Goal: Task Accomplishment & Management: Complete application form

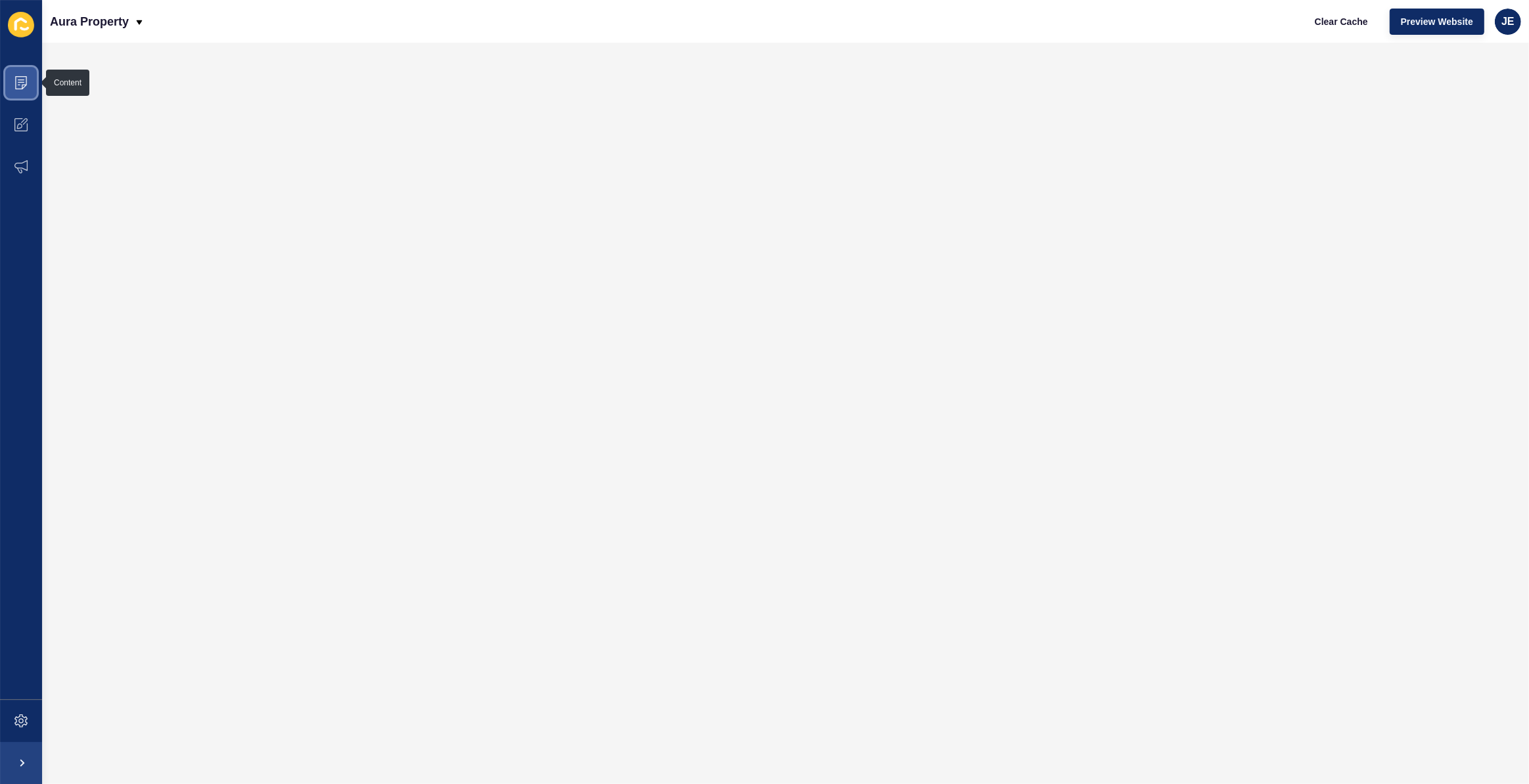
click at [16, 88] on icon at bounding box center [21, 83] width 13 height 13
click at [22, 160] on icon at bounding box center [21, 167] width 13 height 13
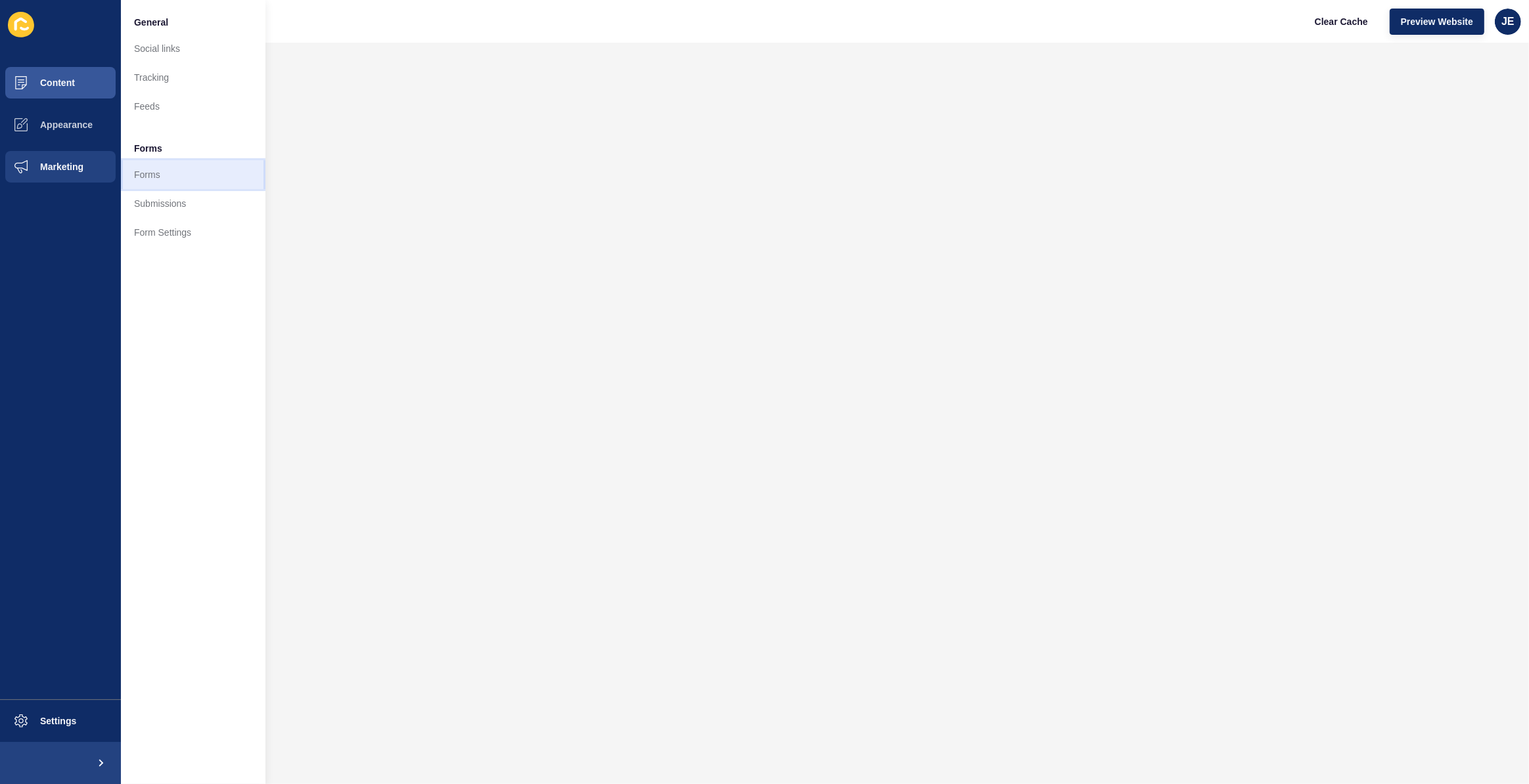
click at [181, 172] on link "Forms" at bounding box center [193, 175] width 145 height 29
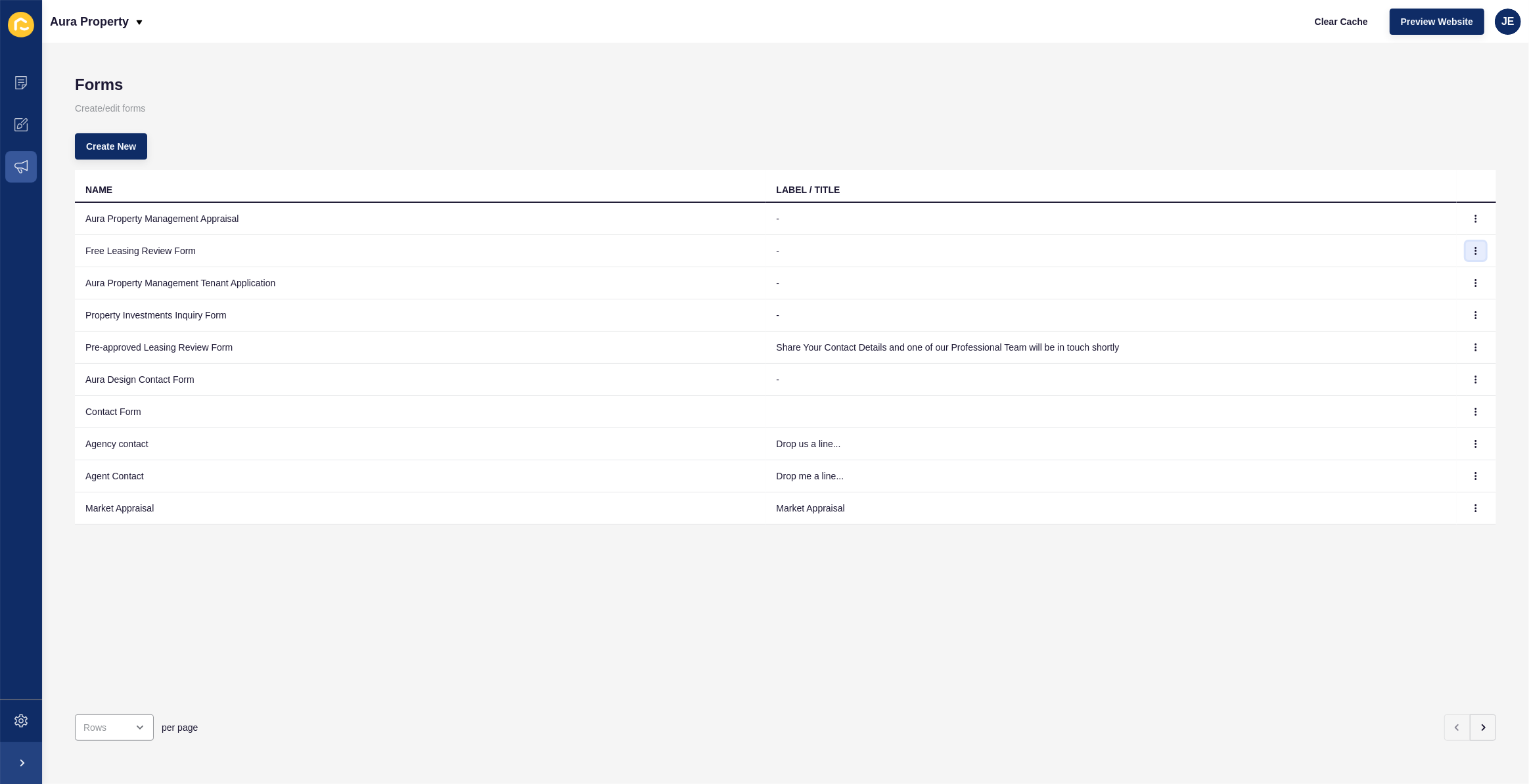
click at [1472, 251] on icon "button" at bounding box center [1475, 251] width 8 height 8
click at [1446, 269] on link "Edit" at bounding box center [1430, 277] width 92 height 29
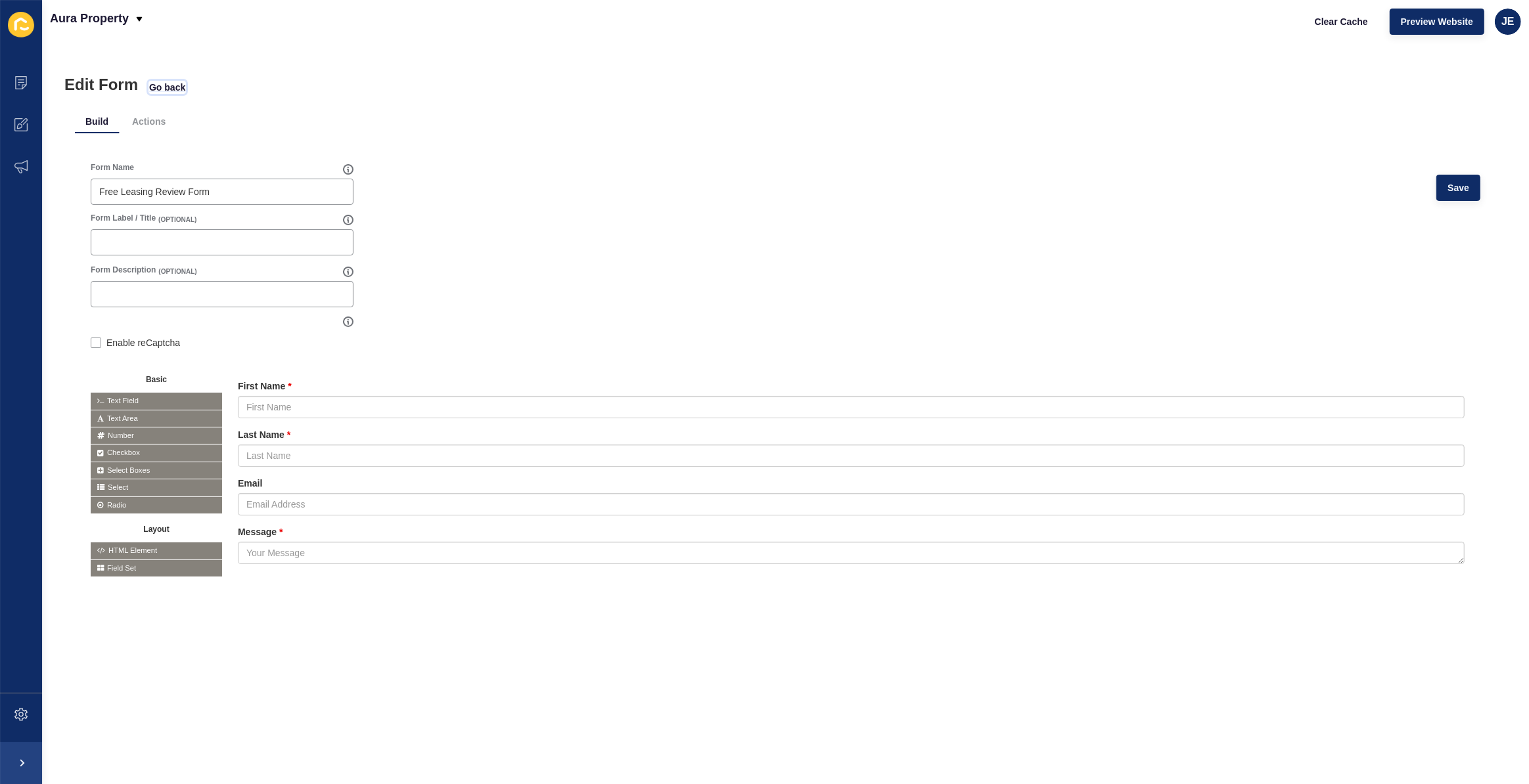
click at [157, 86] on span "Go back" at bounding box center [168, 88] width 36 height 13
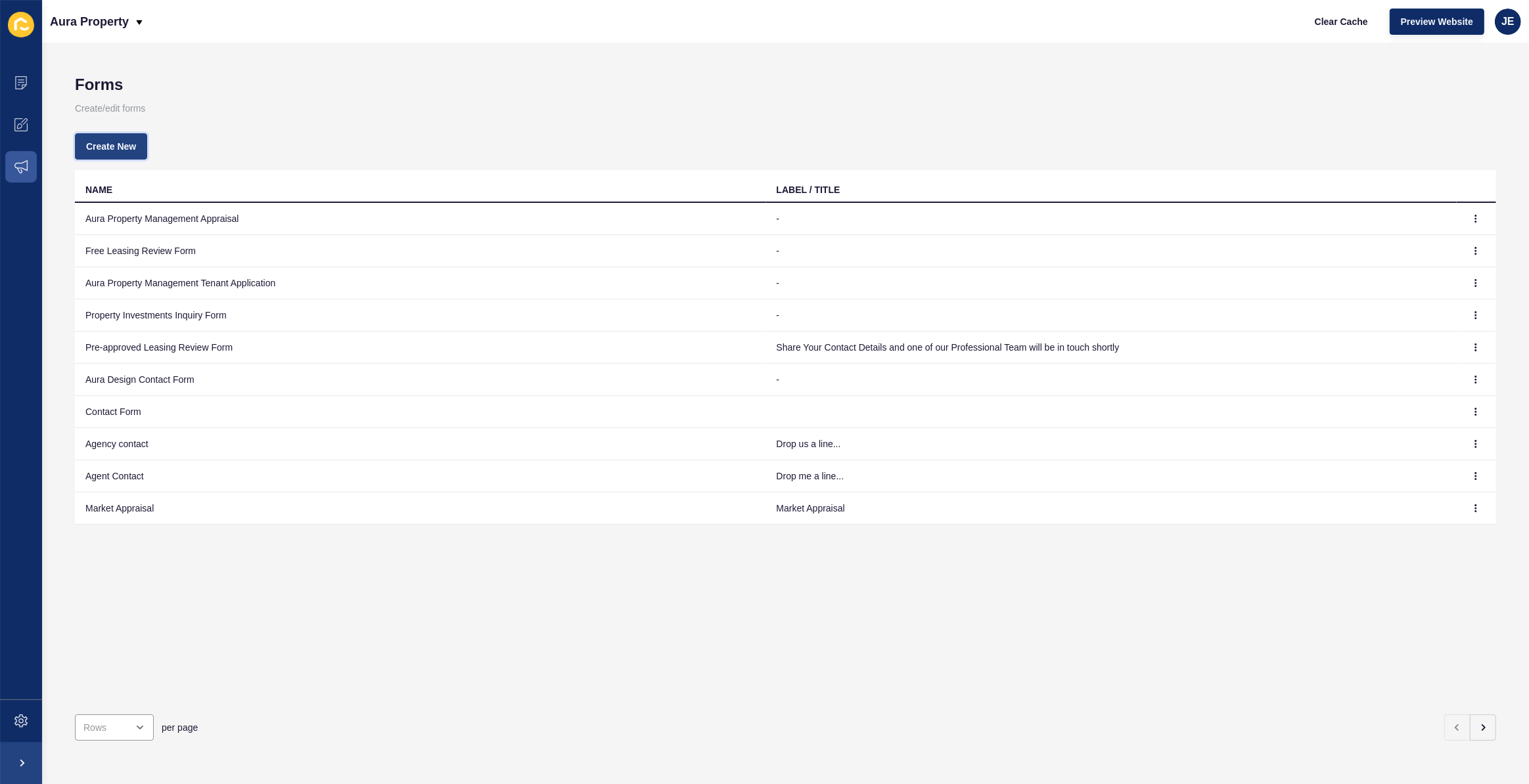
click at [134, 147] on span "Create New" at bounding box center [110, 146] width 50 height 13
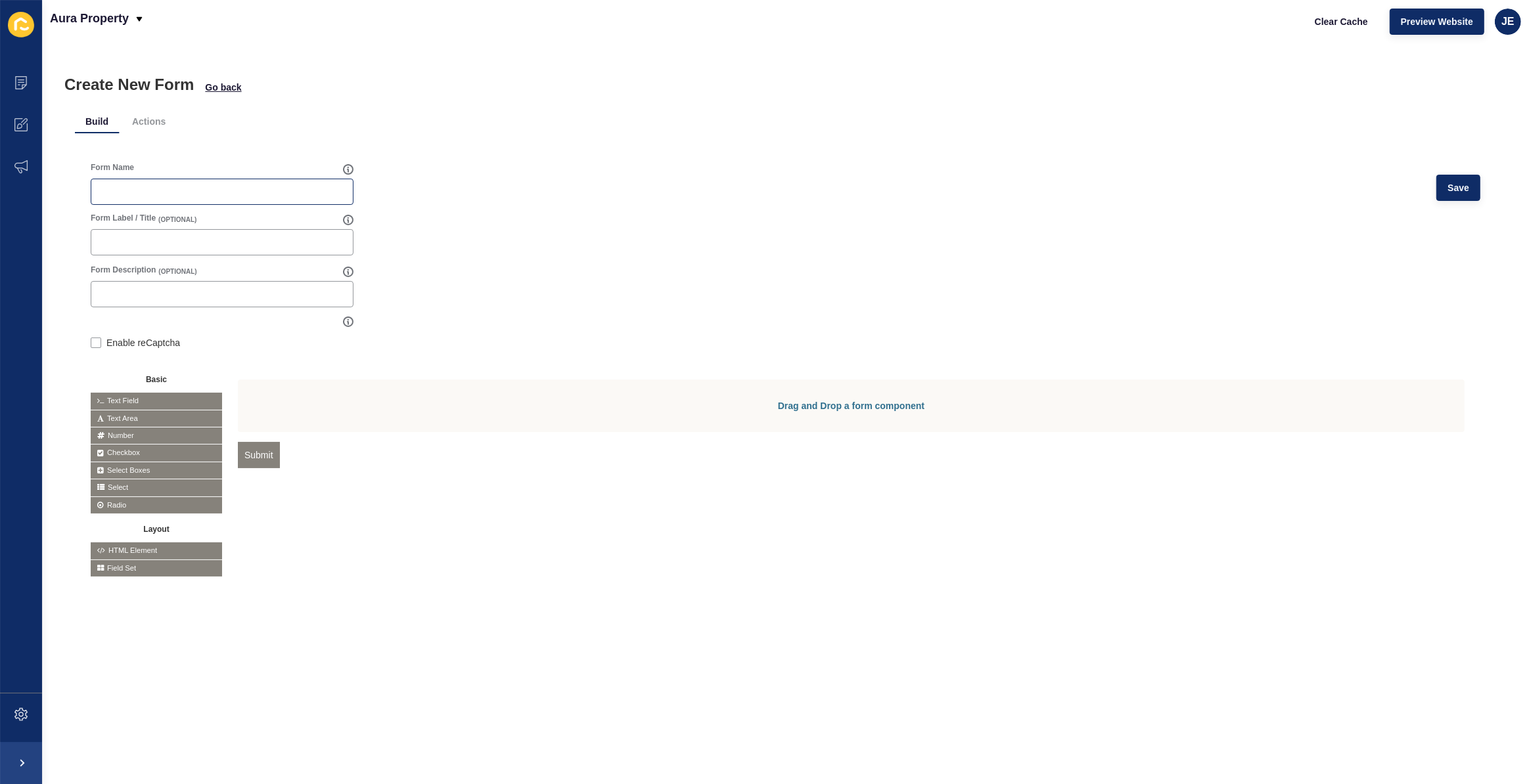
click at [189, 199] on div at bounding box center [222, 191] width 263 height 26
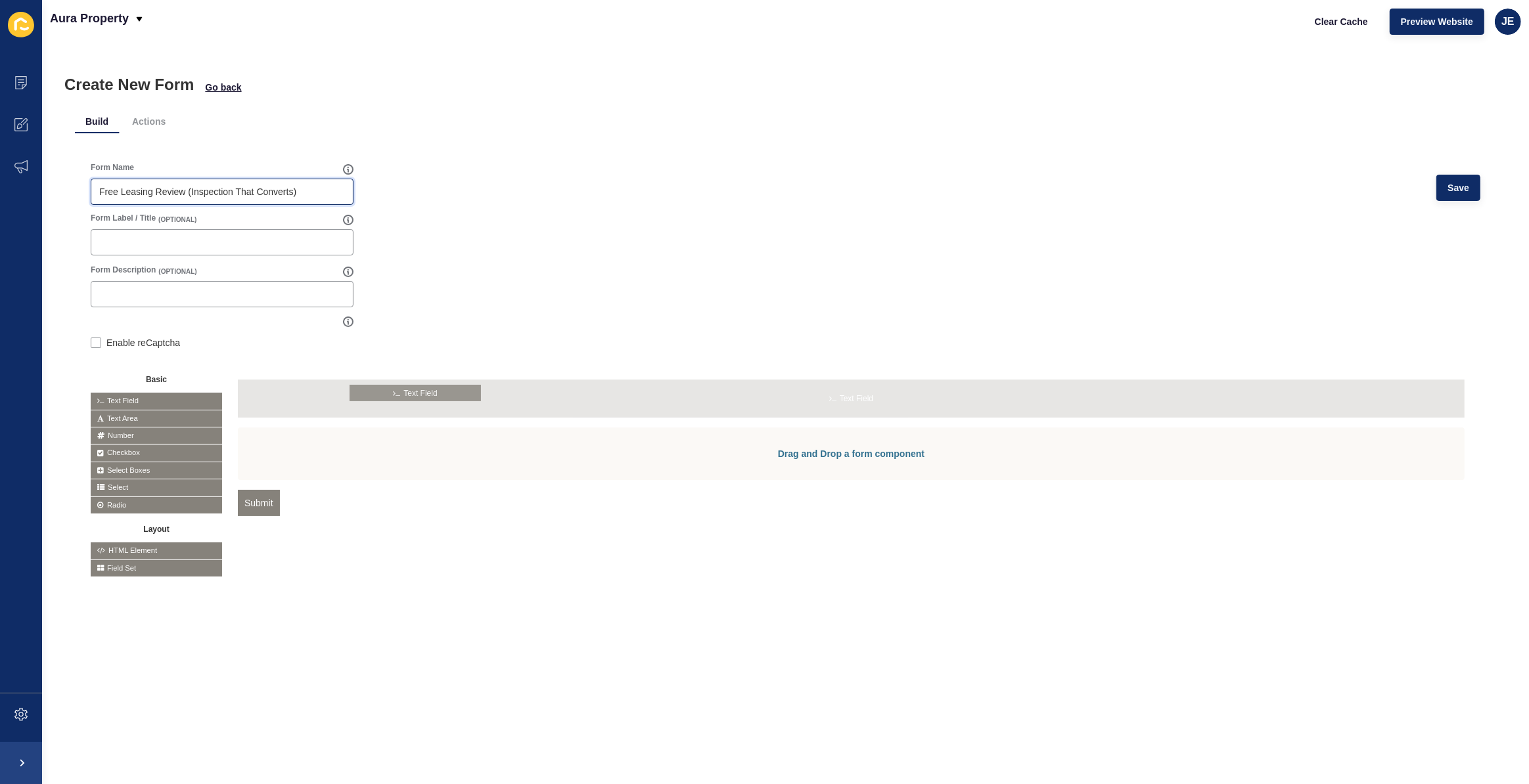
drag, startPoint x: 157, startPoint y: 397, endPoint x: 418, endPoint y: 389, distance: 261.1
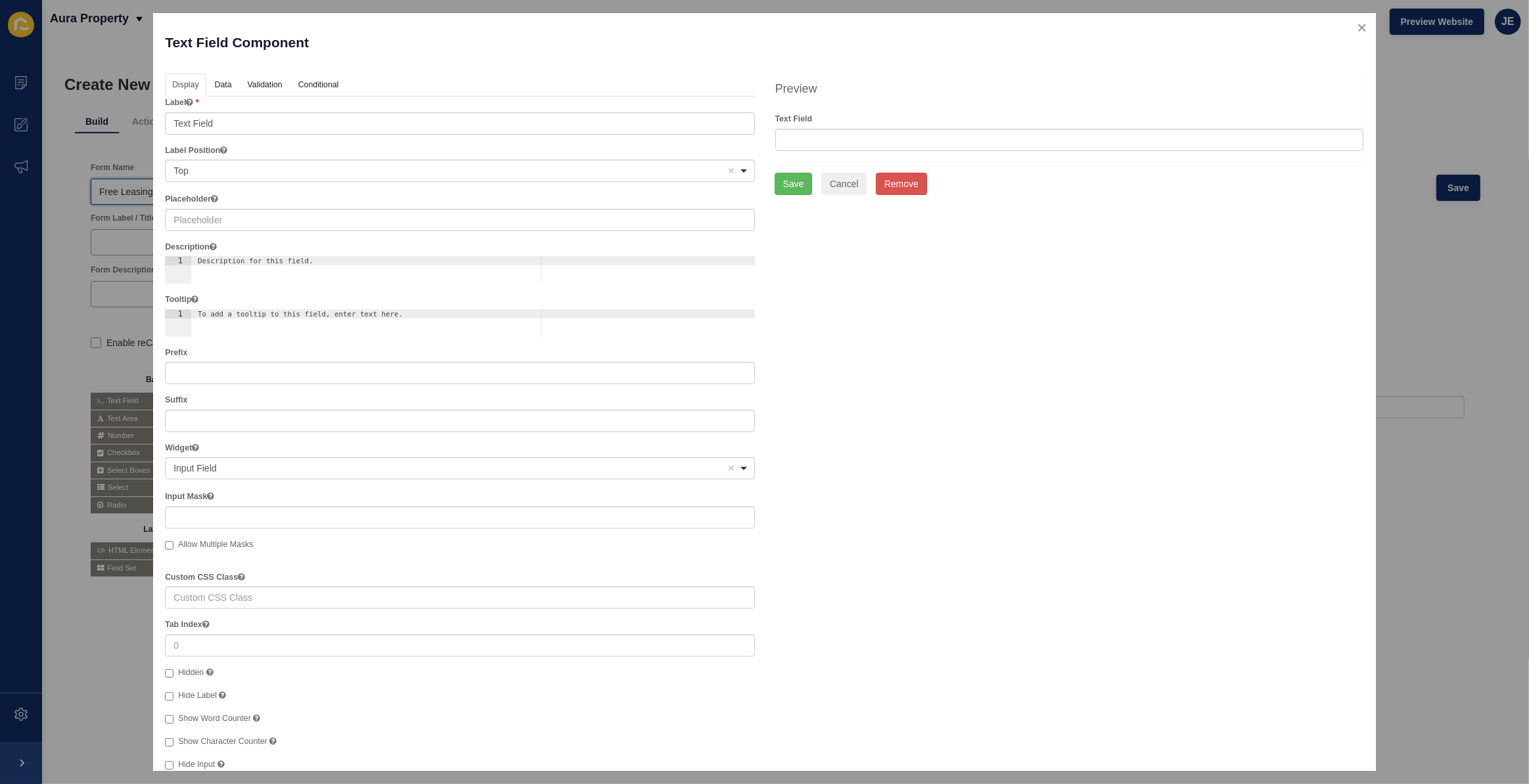
type input "Free Leasing Review (Inspection That Converts)"
click at [260, 131] on input "Text Field" at bounding box center [460, 123] width 589 height 22
type input "First Name"
drag, startPoint x: 281, startPoint y: 122, endPoint x: 65, endPoint y: 117, distance: 216.1
click at [65, 117] on div "Text Field Component Help Display Data Validation API Conditional Logic Layout …" at bounding box center [764, 392] width 1529 height 784
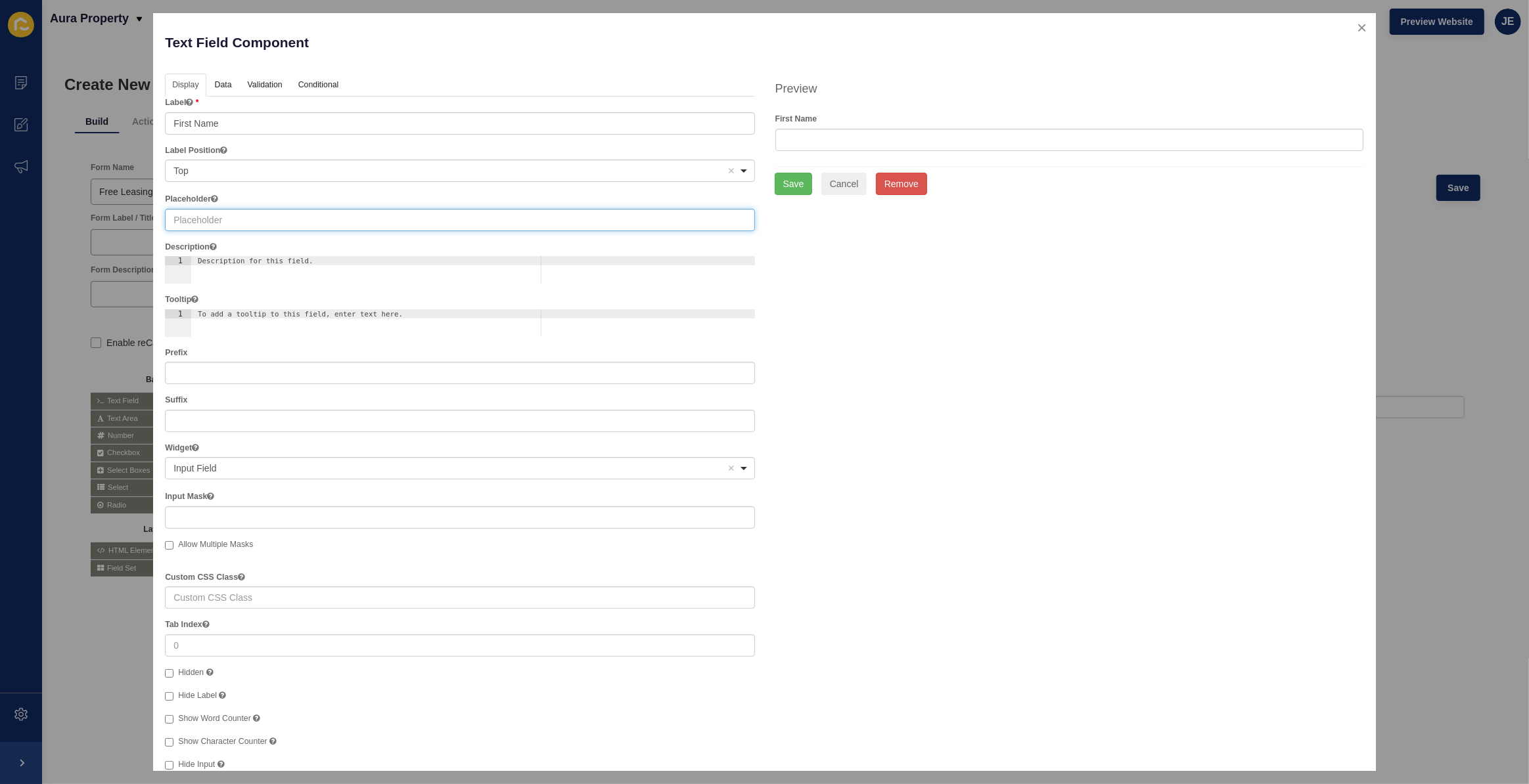
click at [190, 217] on input "text" at bounding box center [460, 220] width 589 height 22
paste input "First Name"
type input "First Name"
click at [260, 87] on link "Validation" at bounding box center [264, 86] width 48 height 25
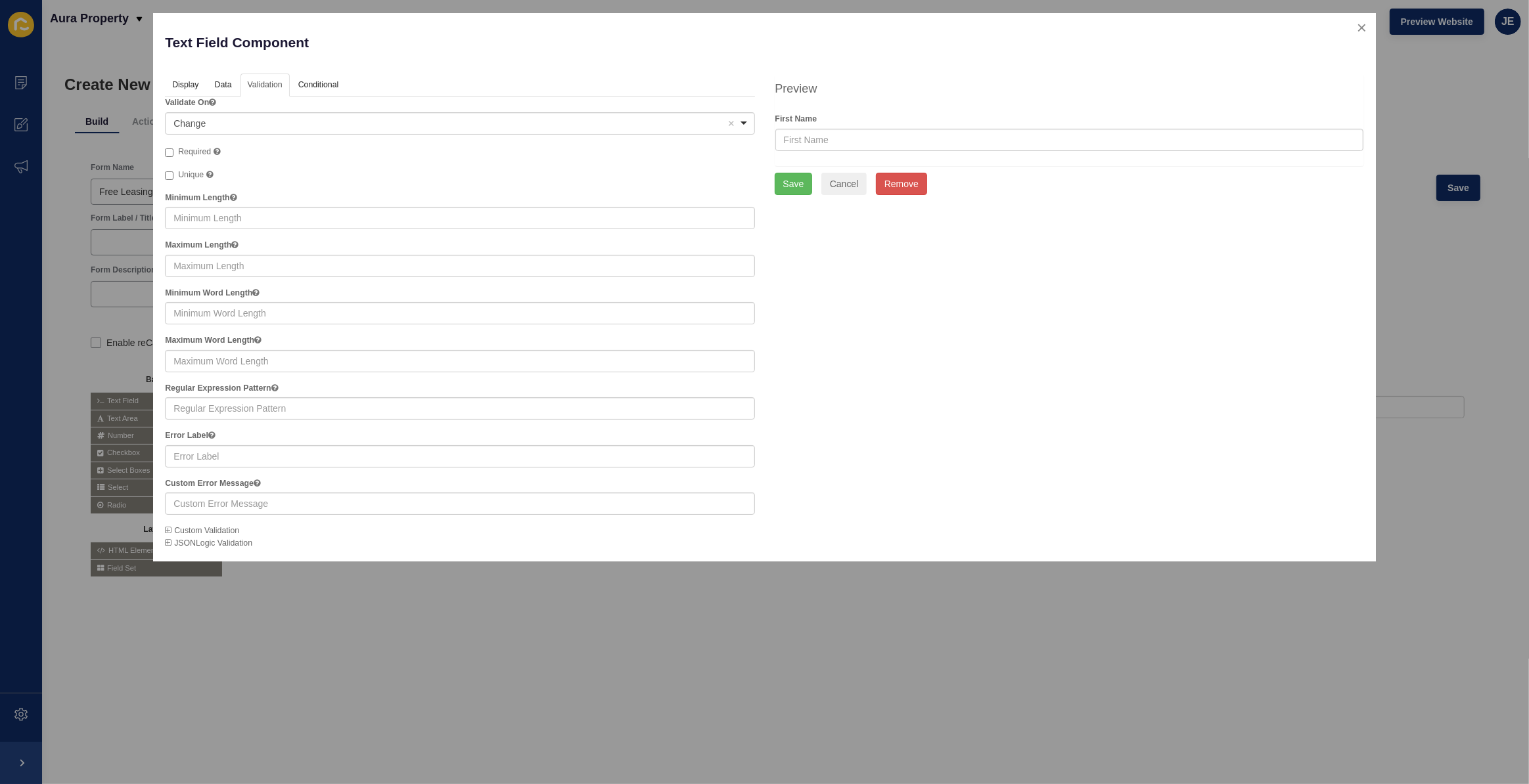
click at [191, 150] on span "Required" at bounding box center [194, 151] width 33 height 9
click at [173, 150] on input "Required" at bounding box center [169, 152] width 8 height 8
checkbox input "true"
click at [789, 179] on button "Save" at bounding box center [793, 183] width 38 height 22
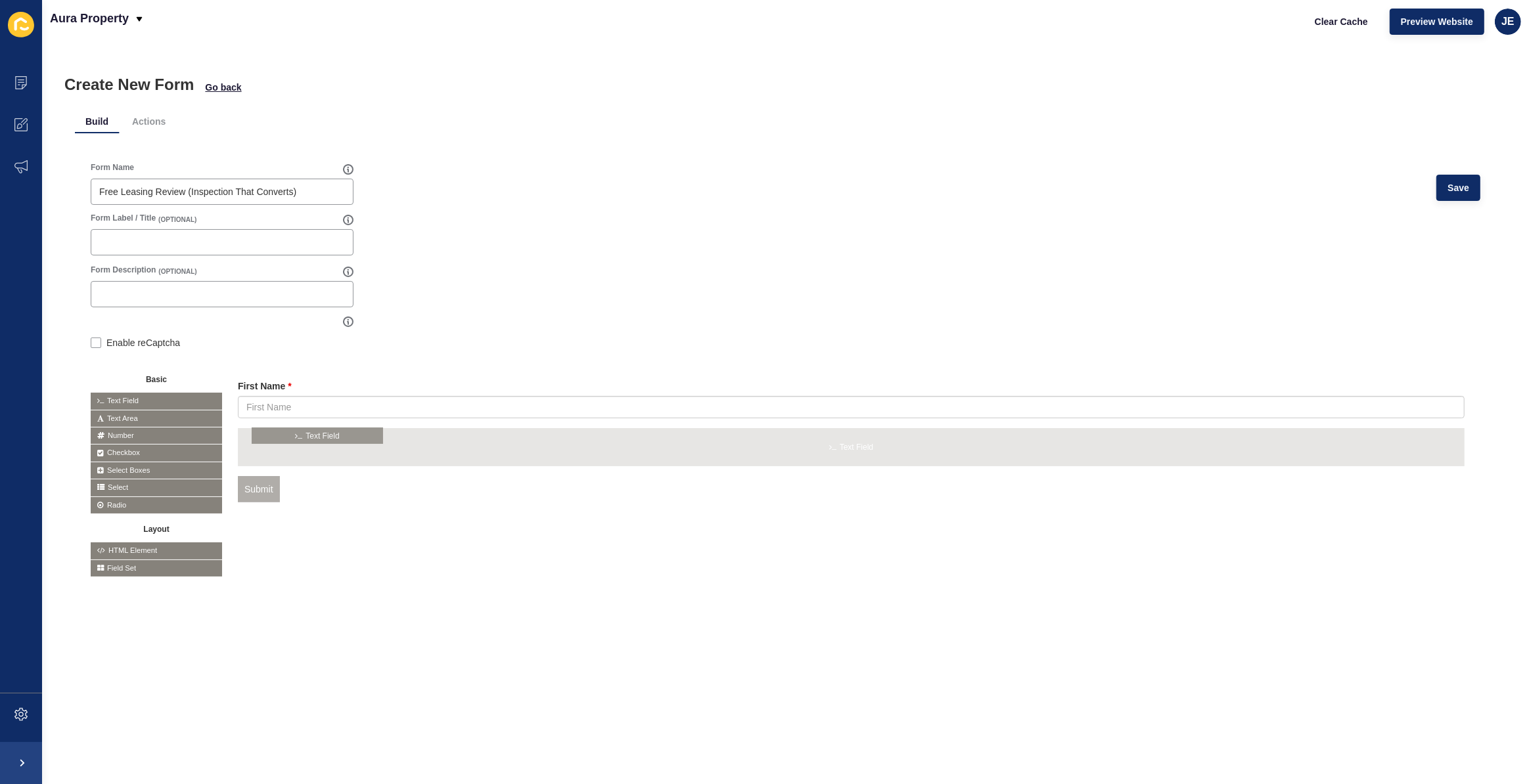
drag, startPoint x: 159, startPoint y: 395, endPoint x: 319, endPoint y: 430, distance: 163.8
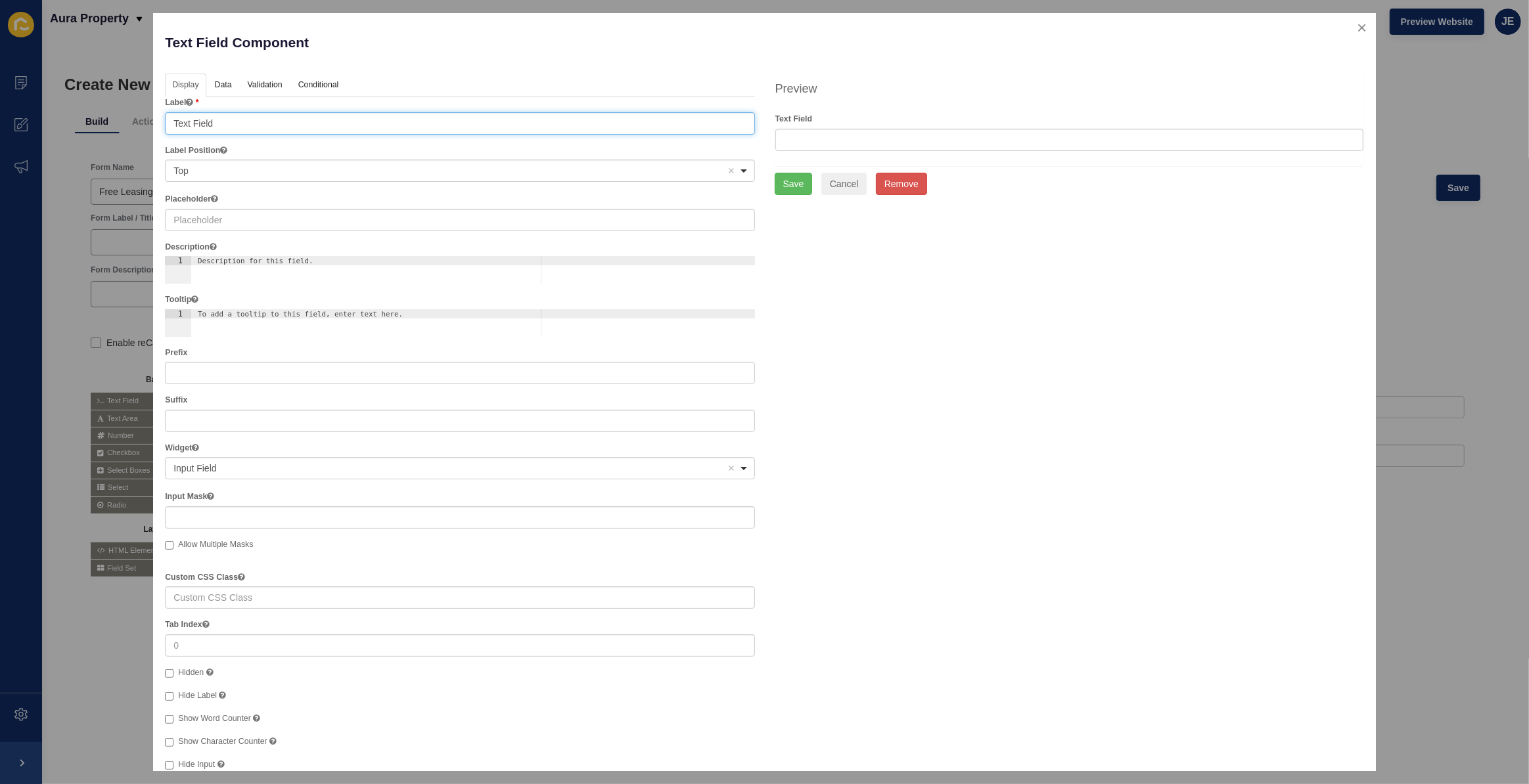
drag, startPoint x: 243, startPoint y: 123, endPoint x: 22, endPoint y: 125, distance: 221.0
click at [22, 125] on div "Text Field Component Help Display Data Validation API Conditional Logic Layout …" at bounding box center [764, 392] width 1529 height 784
type input "l"
type input "Last Name"
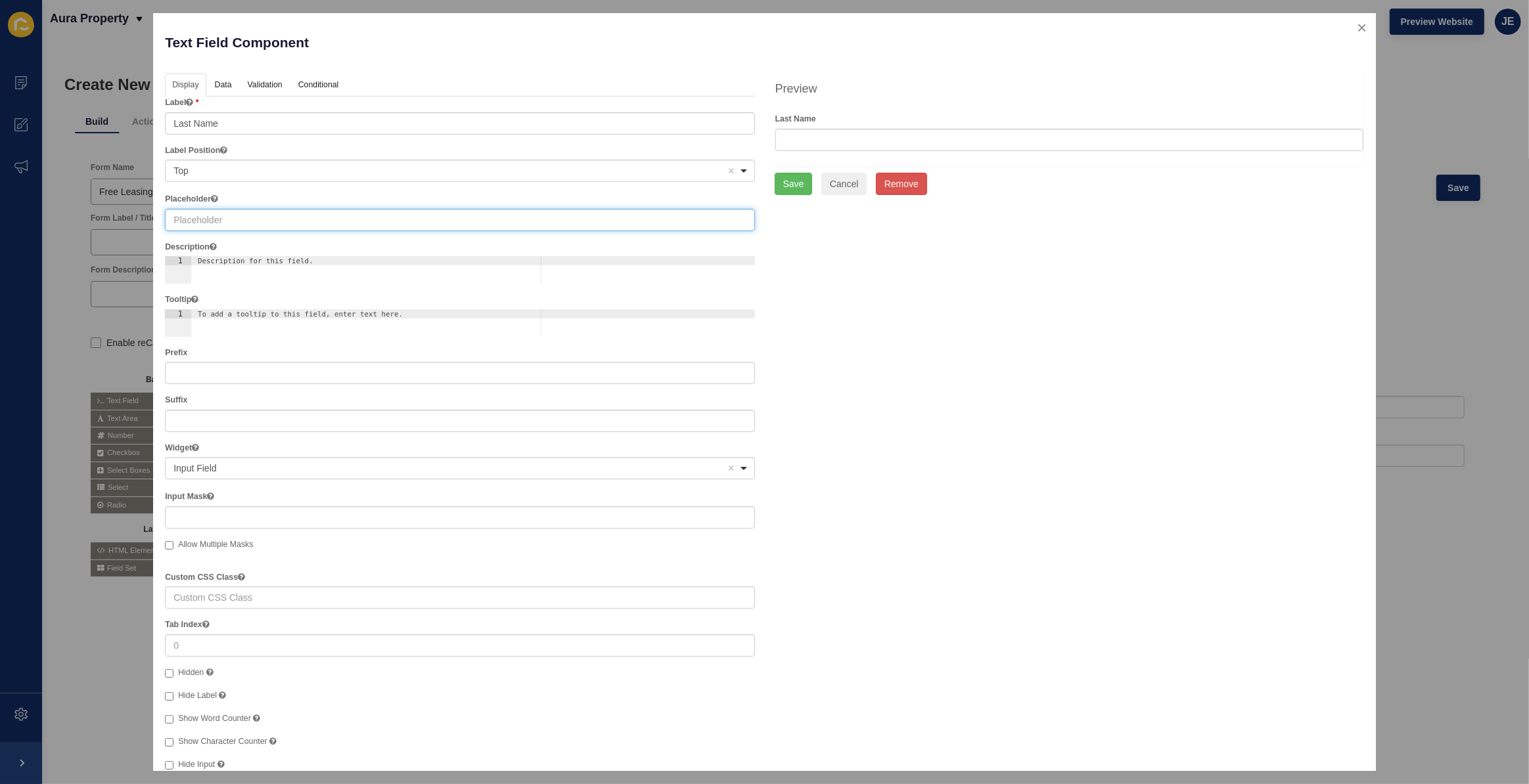
click at [221, 223] on input "text" at bounding box center [460, 220] width 589 height 22
paste input "Last Name"
type input "Last Name"
click at [279, 87] on link "Validation" at bounding box center [264, 86] width 48 height 25
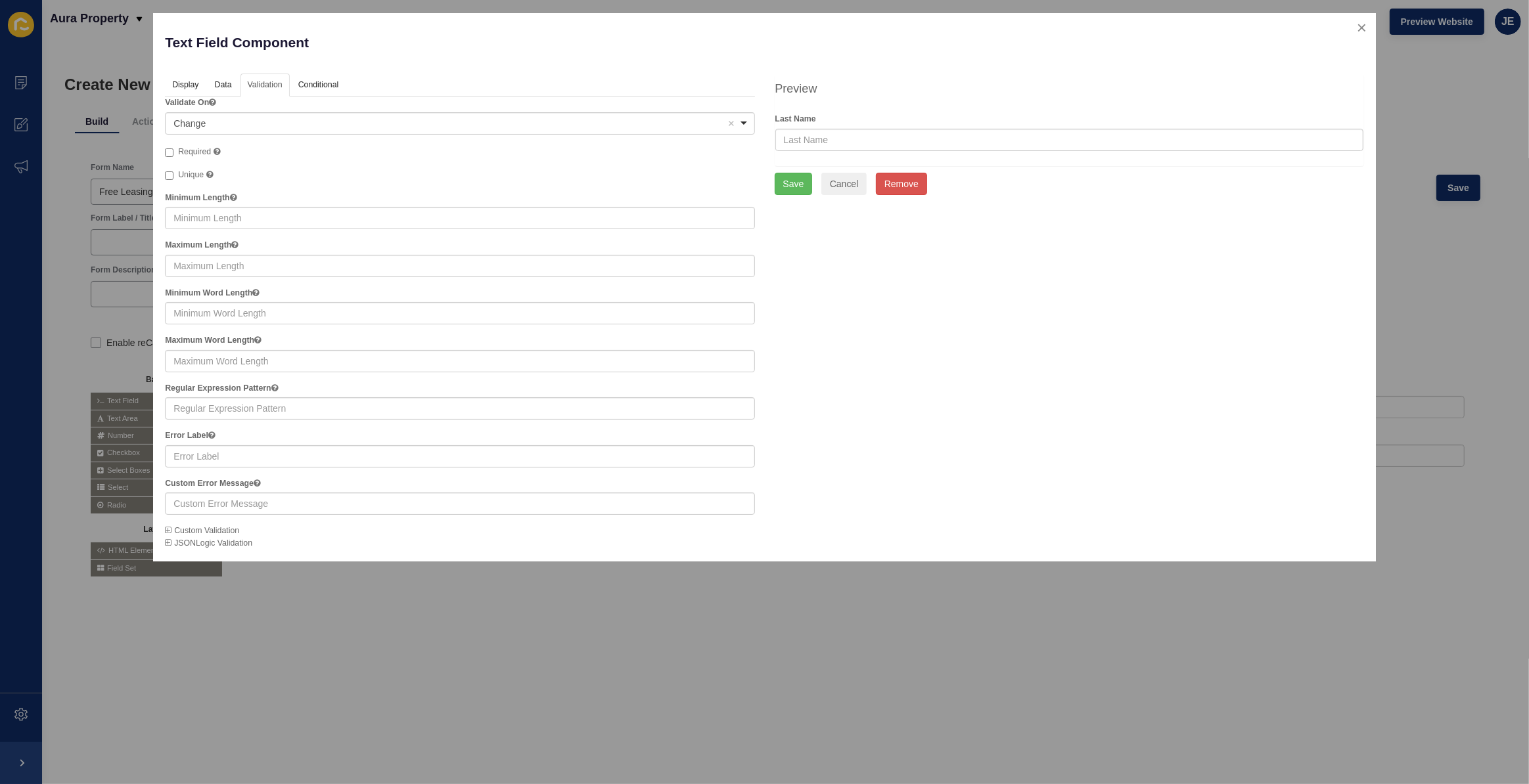
click at [187, 150] on span "Required" at bounding box center [194, 151] width 33 height 9
click at [173, 150] on input "Required" at bounding box center [169, 152] width 8 height 8
checkbox input "true"
click at [783, 184] on button "Save" at bounding box center [793, 183] width 38 height 22
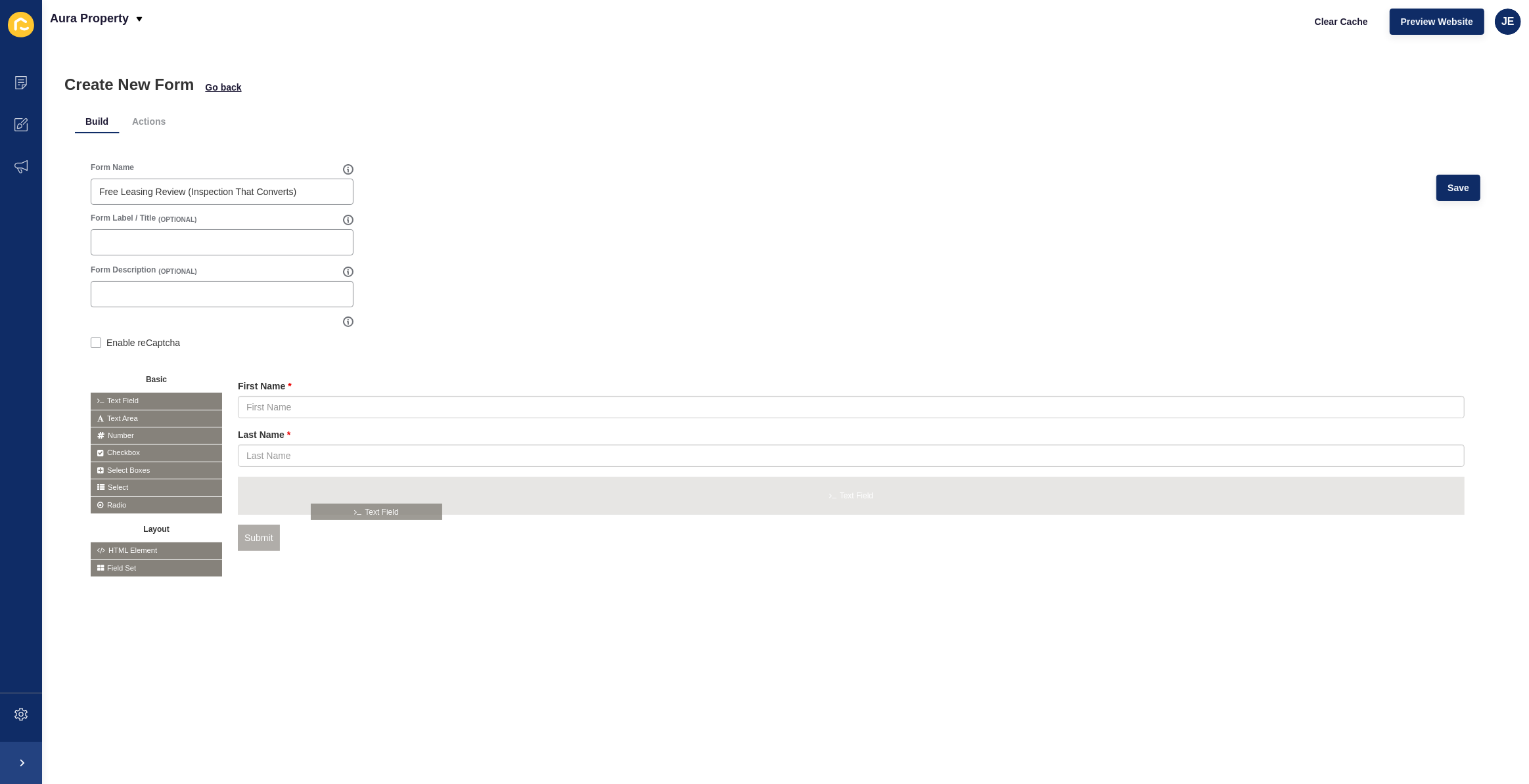
drag, startPoint x: 161, startPoint y: 400, endPoint x: 382, endPoint y: 511, distance: 247.3
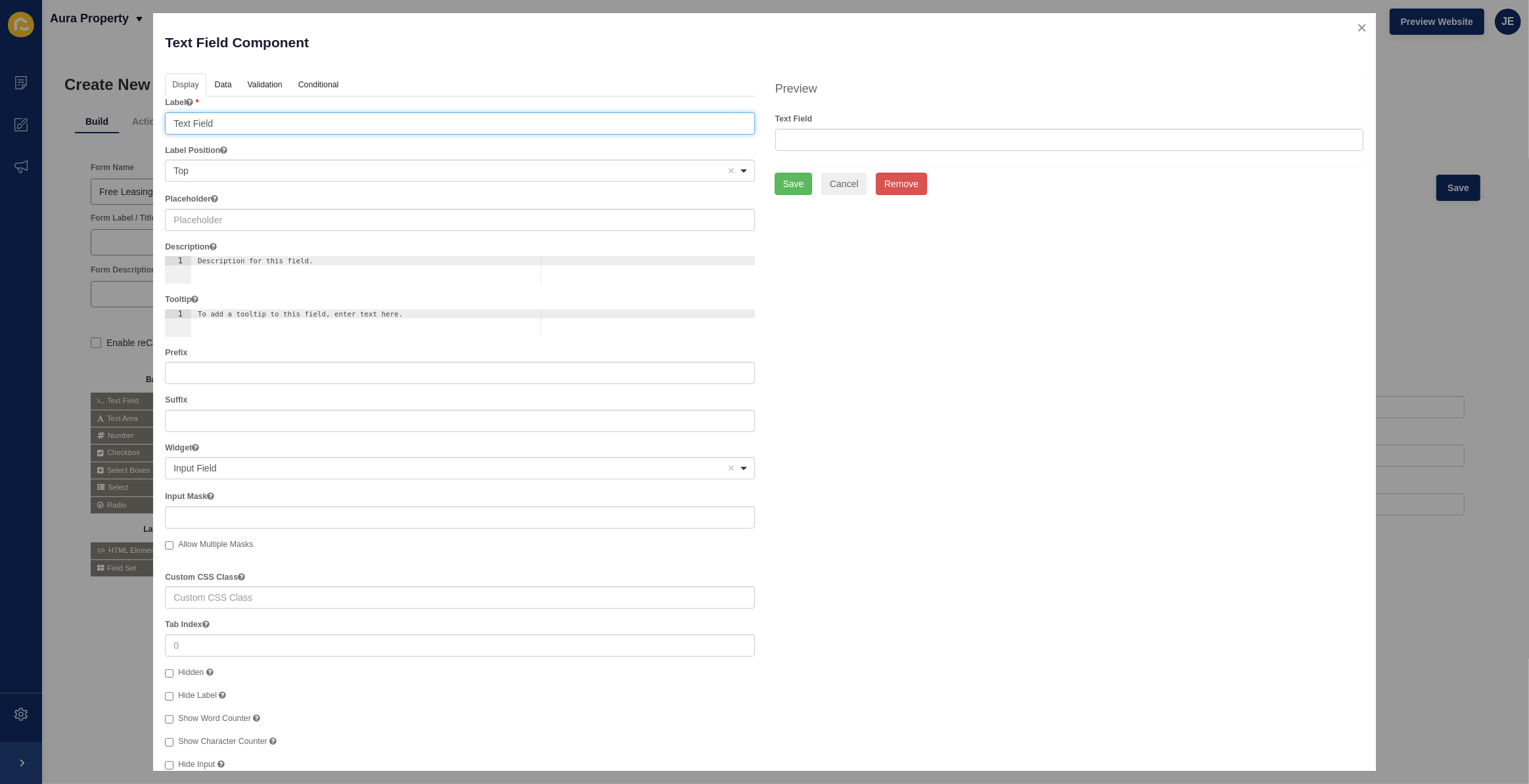
drag, startPoint x: 233, startPoint y: 119, endPoint x: 123, endPoint y: 119, distance: 110.0
click at [123, 119] on div "Text Field Component Help Display Data Validation API Conditional Logic Layout …" at bounding box center [764, 392] width 1529 height 784
type input "Email"
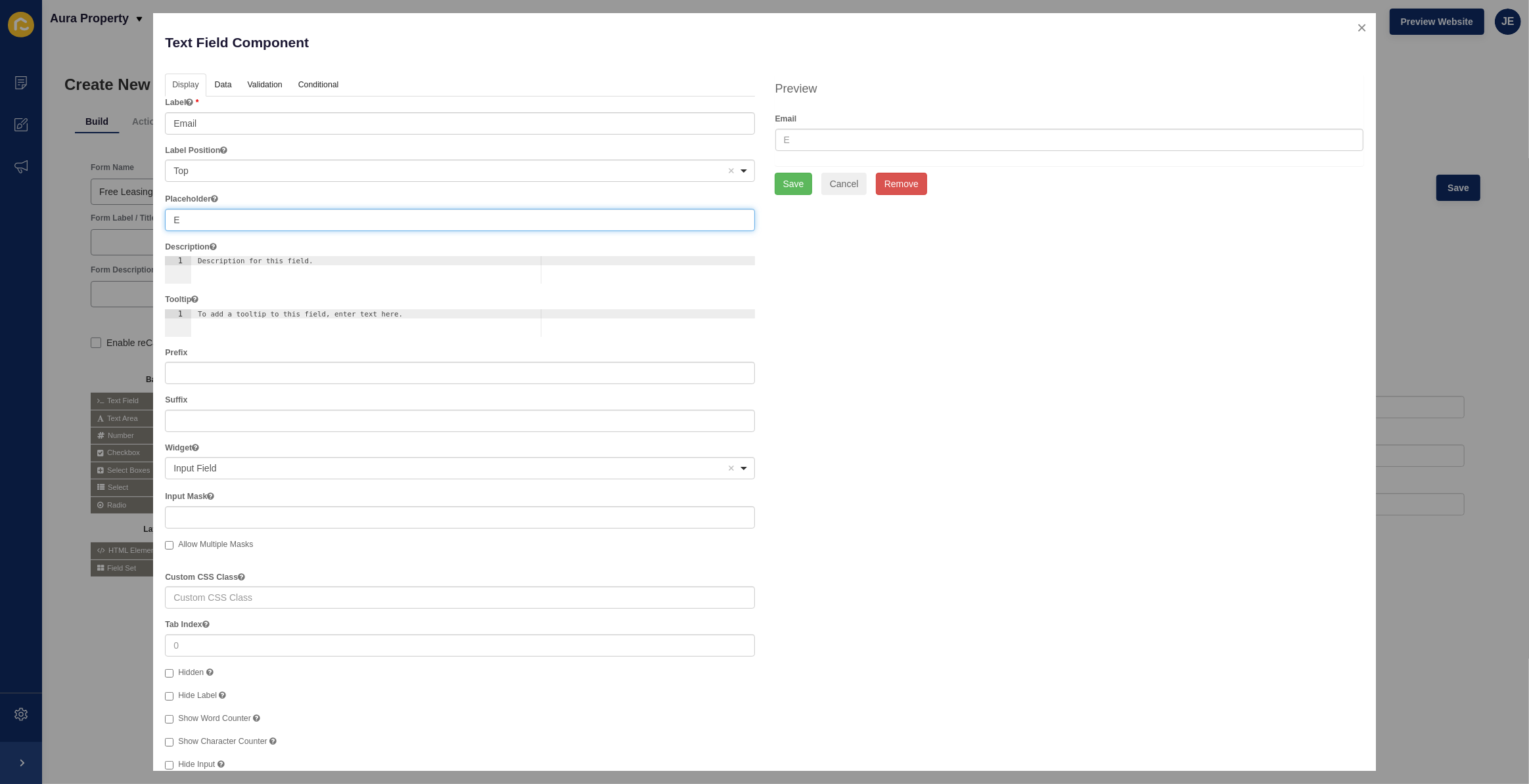
type input "Email Address"
click at [256, 78] on link "Validation" at bounding box center [264, 86] width 48 height 25
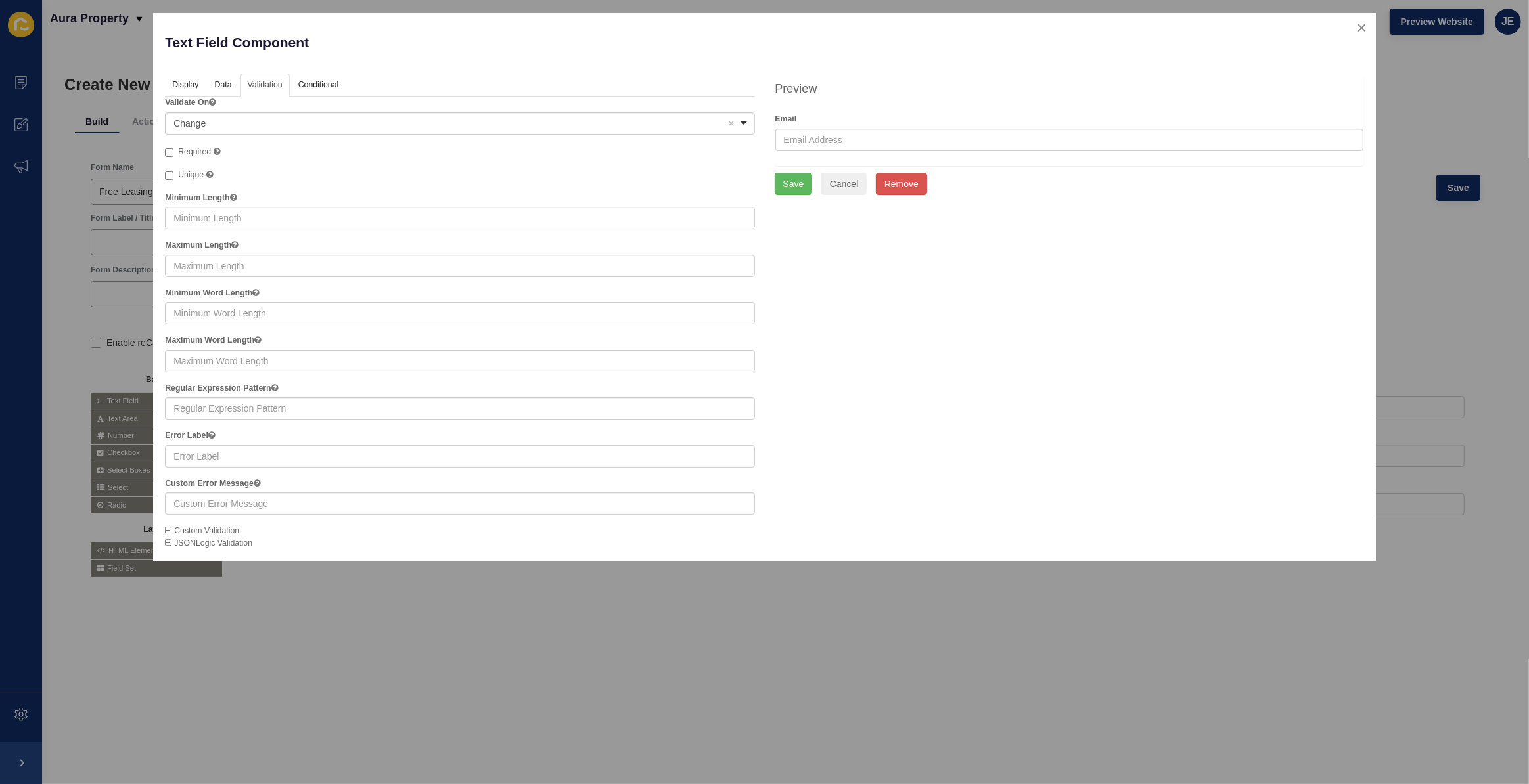
click at [199, 150] on span "Required" at bounding box center [194, 151] width 33 height 9
click at [173, 150] on input "Required" at bounding box center [169, 152] width 8 height 8
checkbox input "true"
click at [796, 181] on button "Save" at bounding box center [793, 183] width 38 height 22
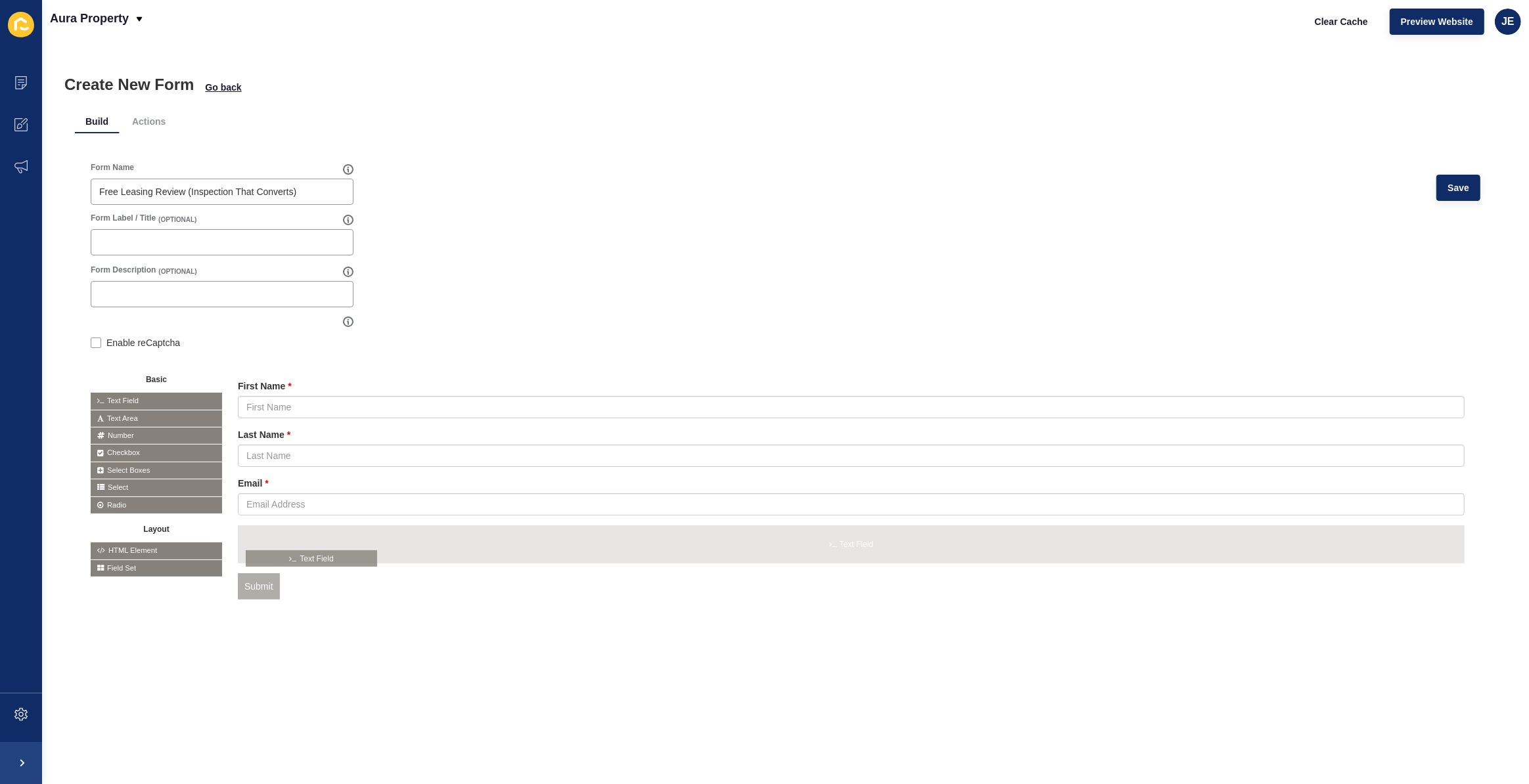
drag, startPoint x: 176, startPoint y: 396, endPoint x: 332, endPoint y: 553, distance: 221.3
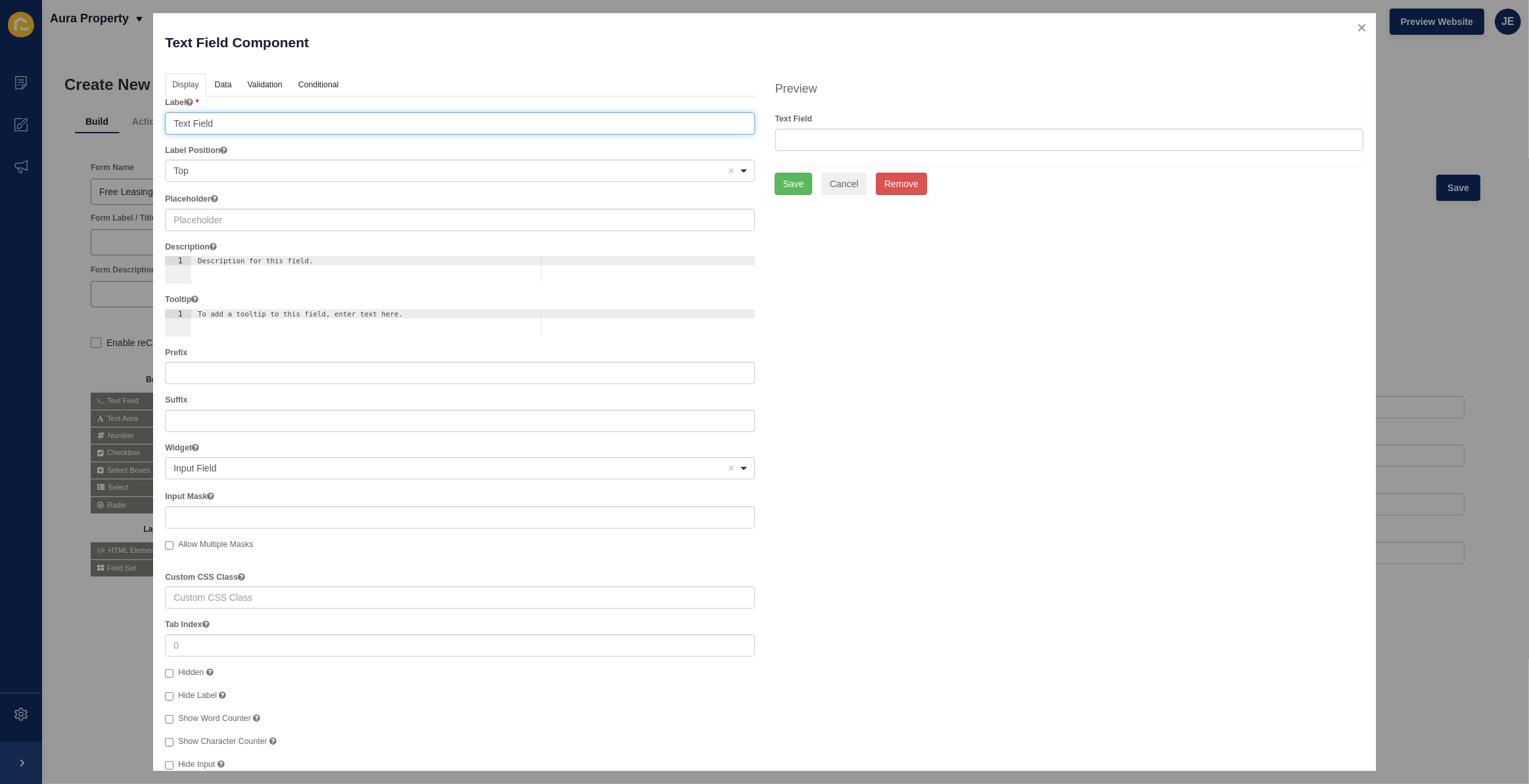
drag, startPoint x: 238, startPoint y: 126, endPoint x: 130, endPoint y: 129, distance: 108.0
click at [130, 129] on div "Text Field Component Help Display Data Validation API Conditional Logic Layout …" at bounding box center [764, 392] width 1529 height 784
type input "Suburb"
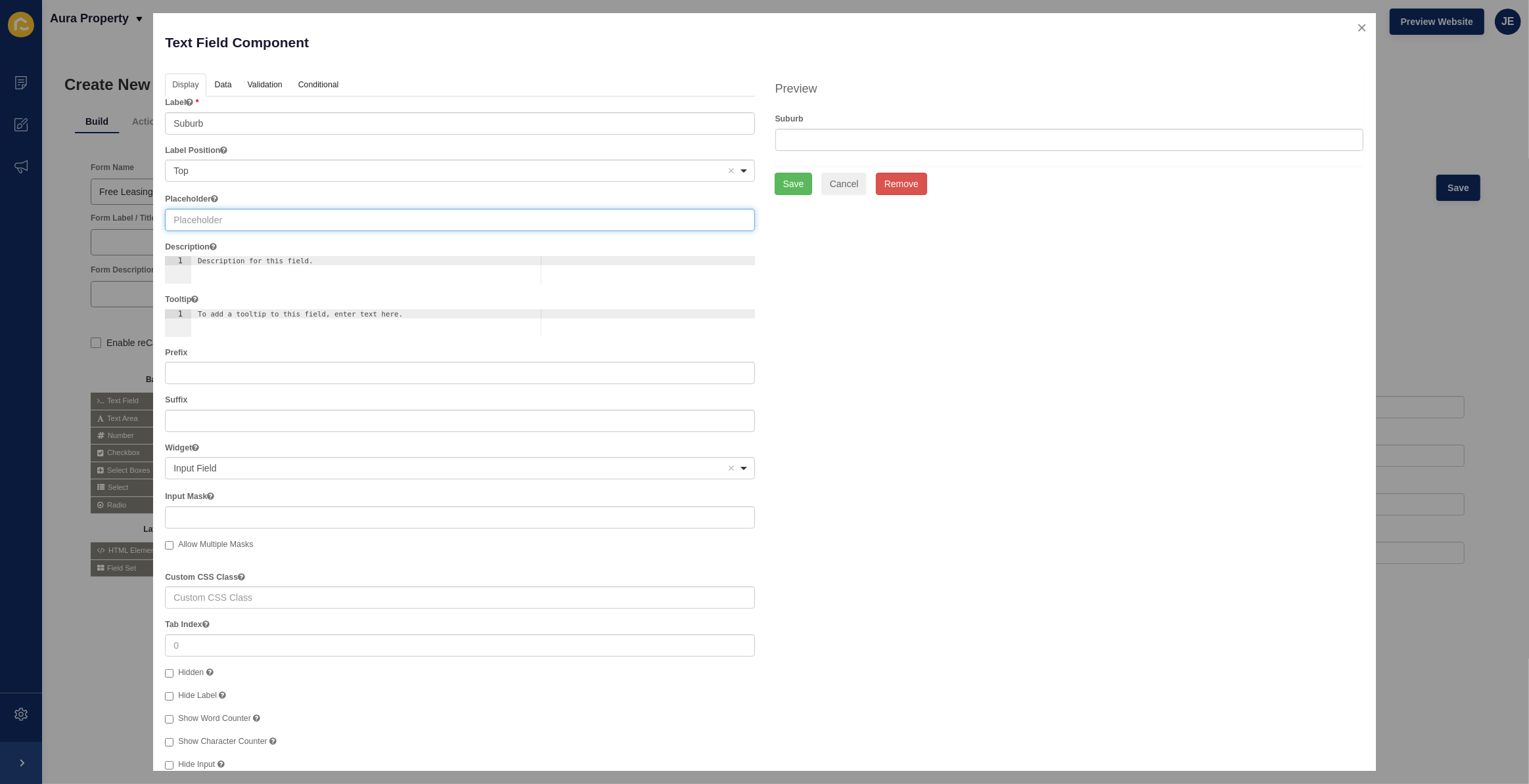
click at [184, 216] on input "text" at bounding box center [460, 220] width 589 height 22
paste input "Suburb"
type input "Suburb"
click at [265, 90] on link "Validation" at bounding box center [264, 86] width 48 height 25
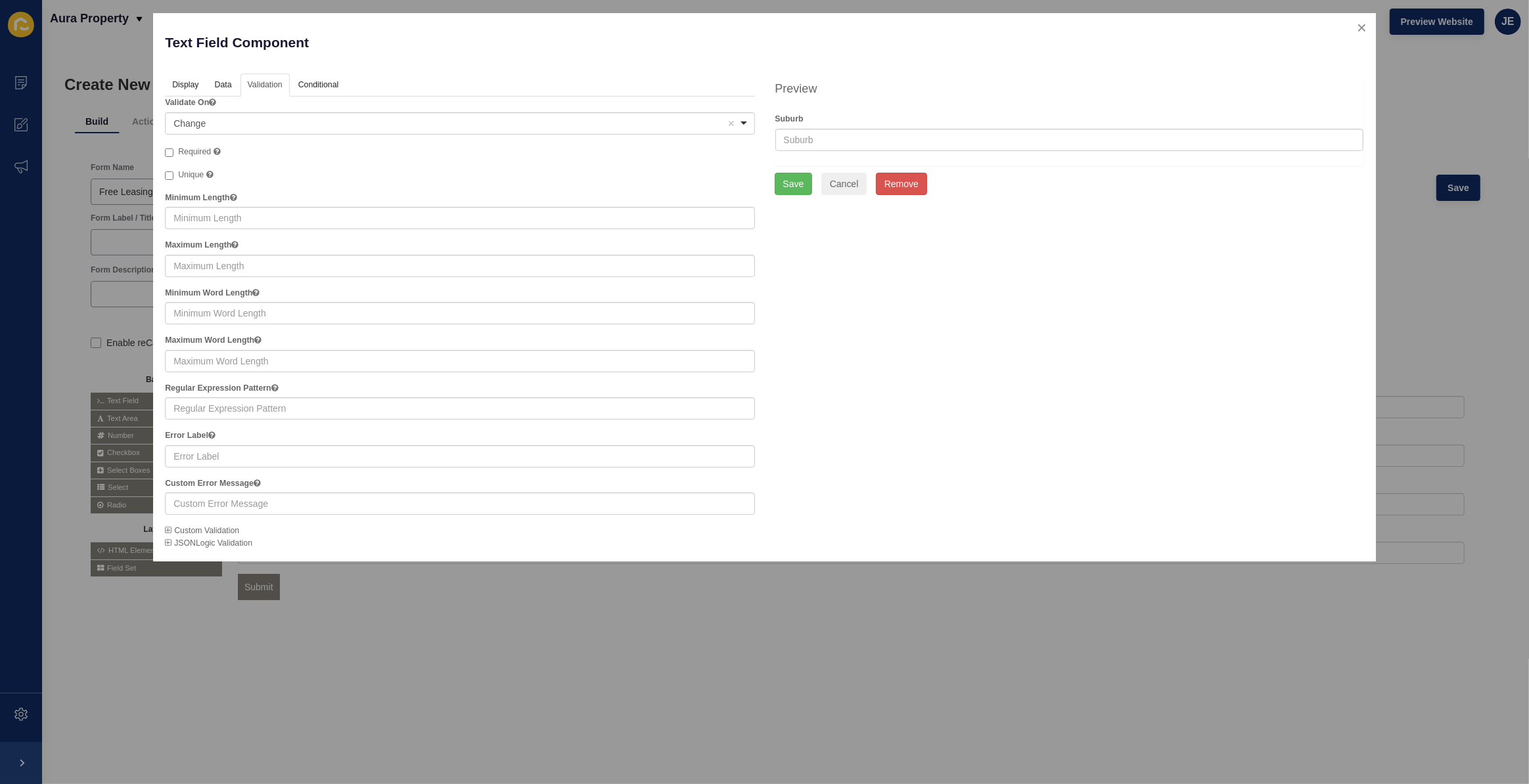
click at [202, 149] on span "Required" at bounding box center [194, 151] width 33 height 9
click at [173, 149] on input "Required" at bounding box center [169, 152] width 8 height 8
checkbox input "true"
click at [784, 181] on button "Save" at bounding box center [793, 183] width 38 height 22
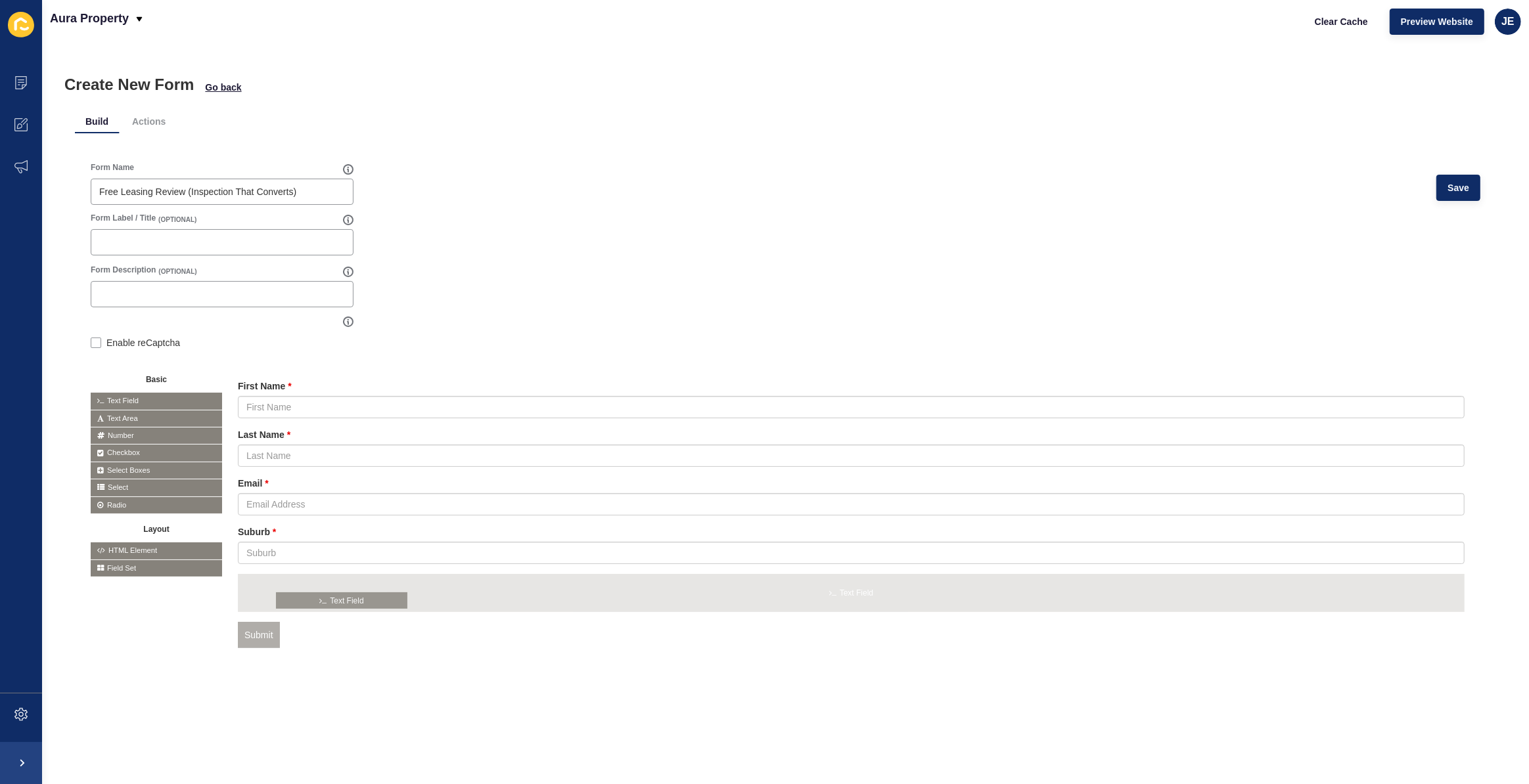
drag, startPoint x: 155, startPoint y: 400, endPoint x: 341, endPoint y: 600, distance: 273.1
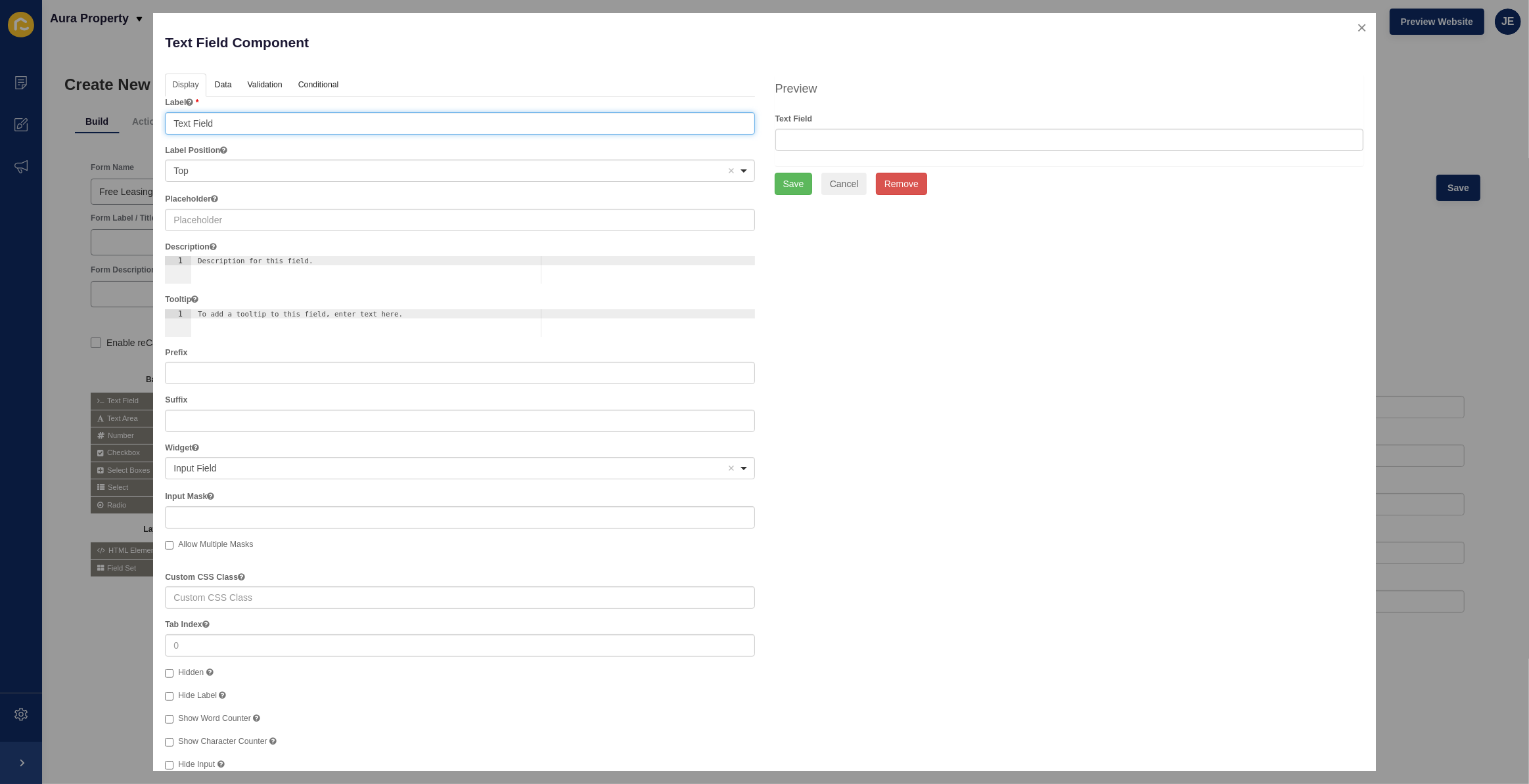
click at [208, 122] on input "Text Field" at bounding box center [460, 123] width 589 height 22
type input "O"
type input "Phone Number"
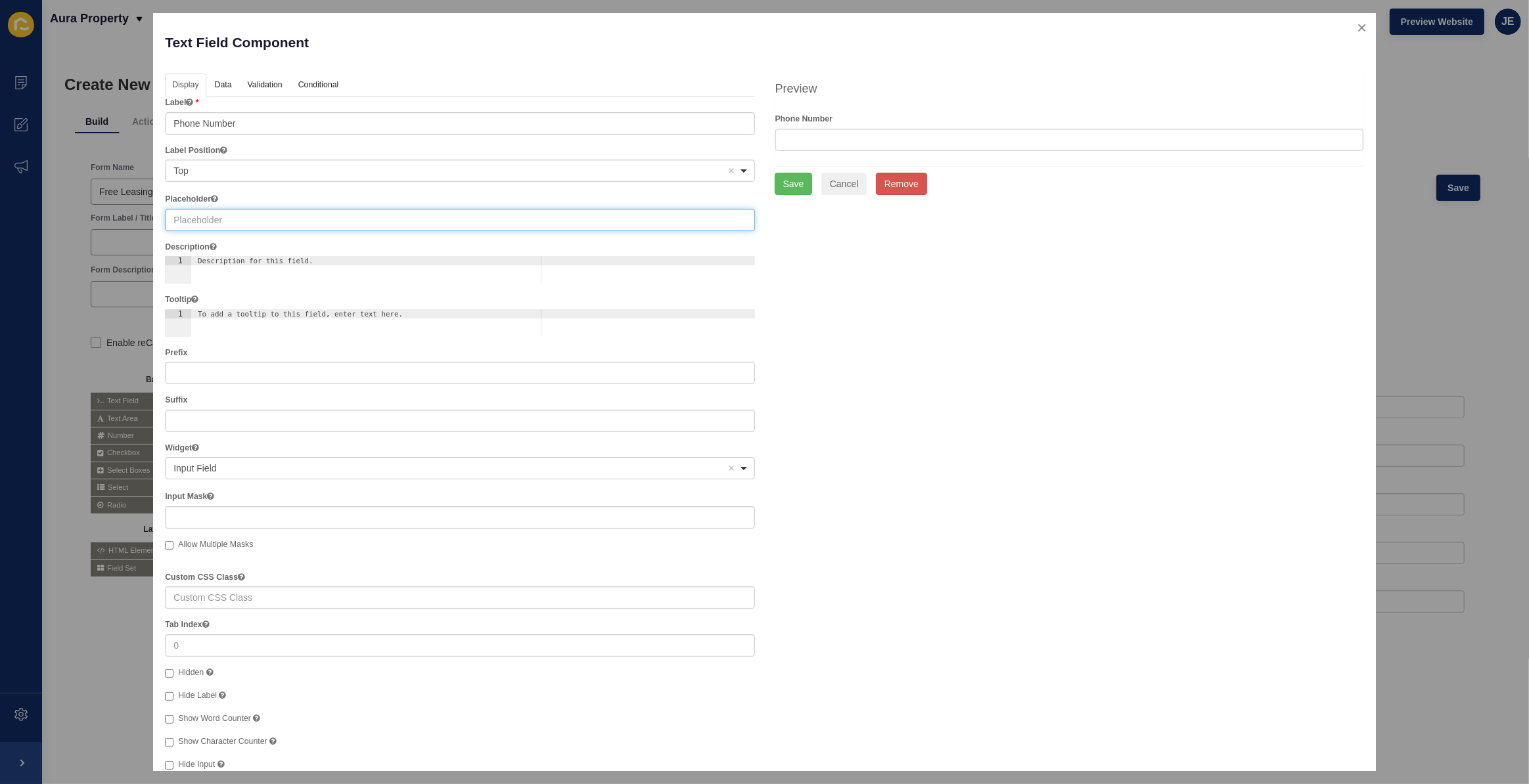
click at [203, 220] on input "text" at bounding box center [460, 220] width 589 height 22
paste input "Phone Number"
type input "Phone Number"
click at [274, 93] on link "Validation" at bounding box center [264, 86] width 48 height 25
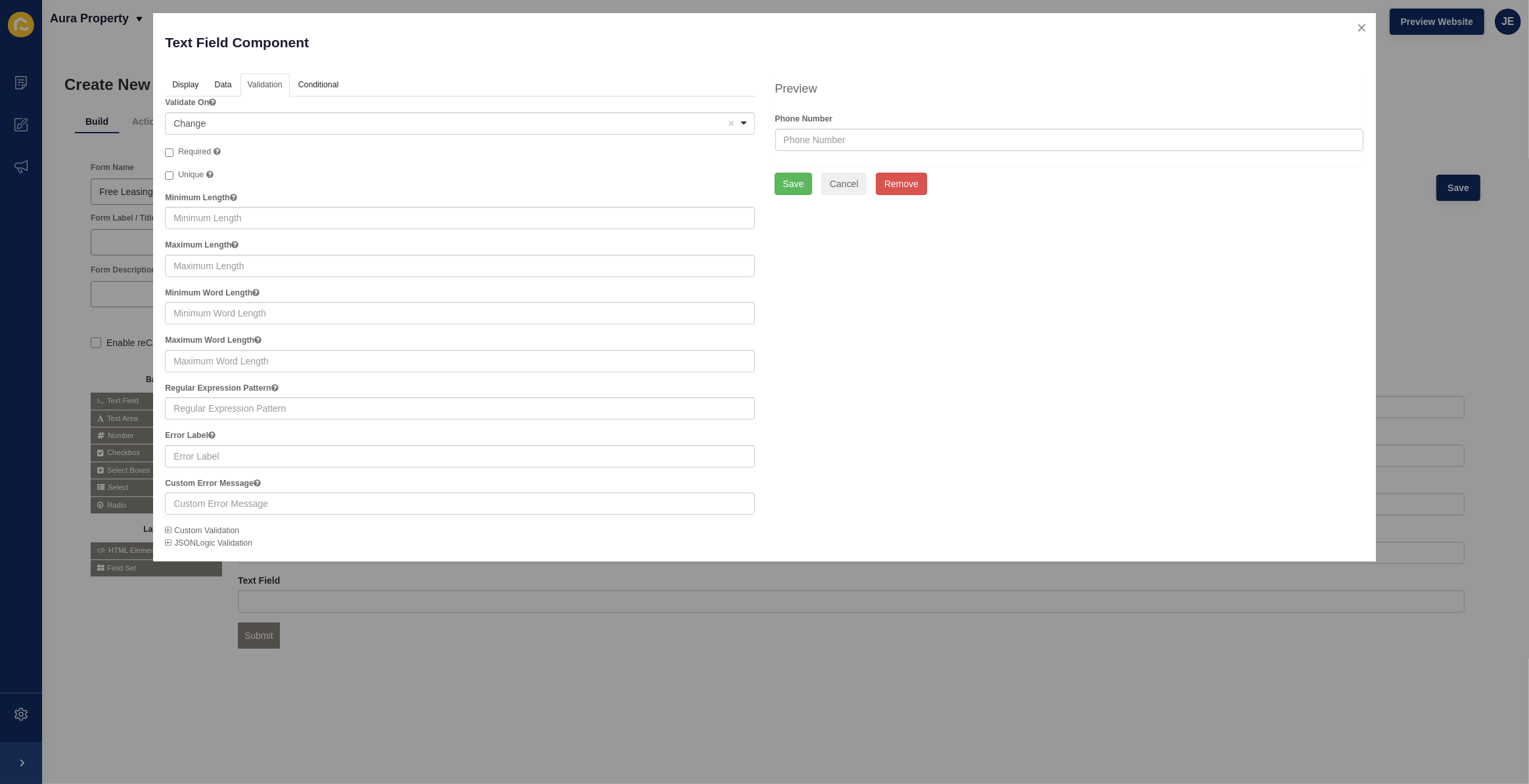
click at [206, 150] on span "Required" at bounding box center [194, 151] width 33 height 9
click at [173, 150] on input "Required A required field must be filled in before the form can be submitted." at bounding box center [169, 152] width 8 height 8
checkbox input "true"
click at [801, 182] on button "Save" at bounding box center [793, 183] width 38 height 22
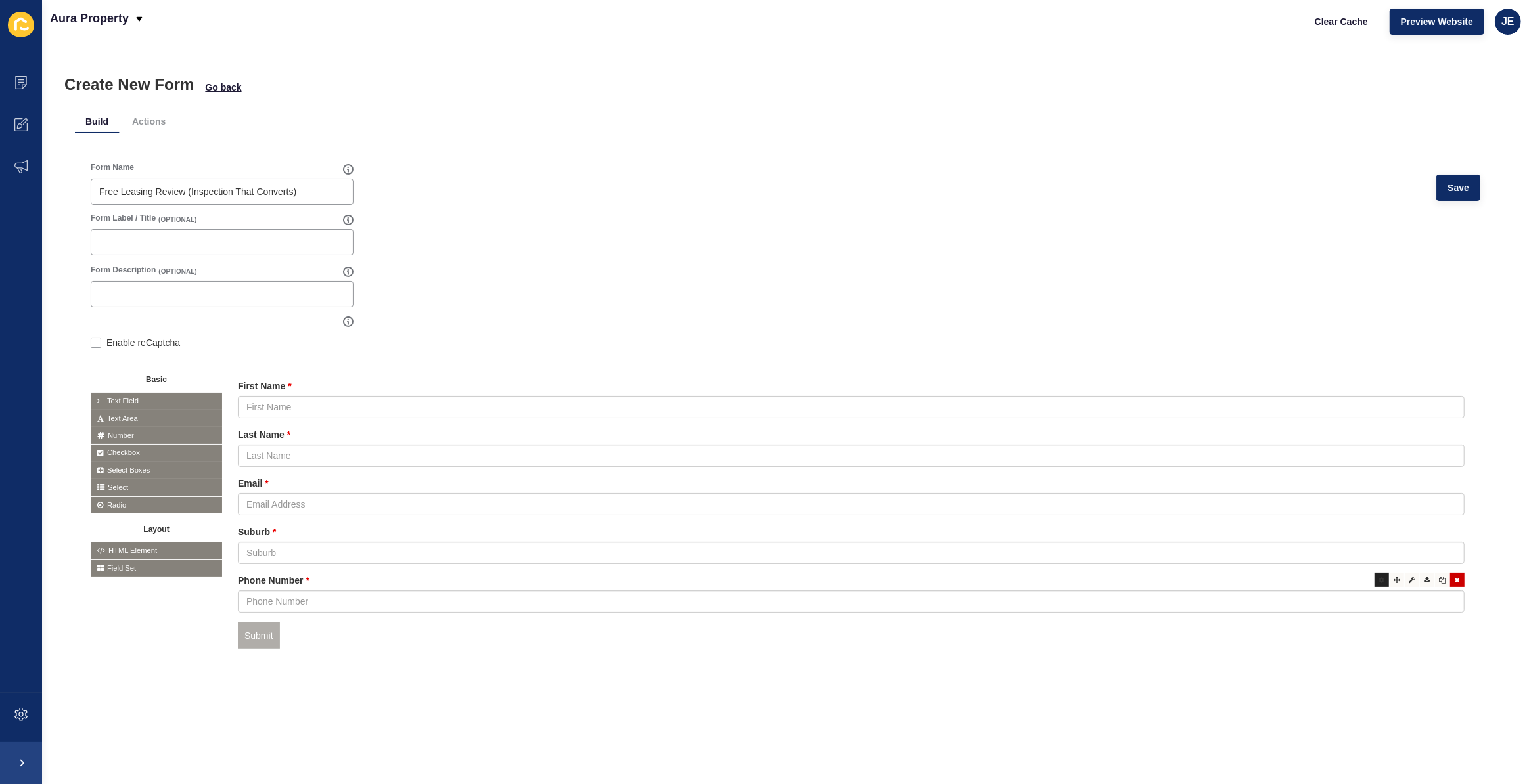
click at [1379, 581] on icon at bounding box center [1381, 580] width 5 height 6
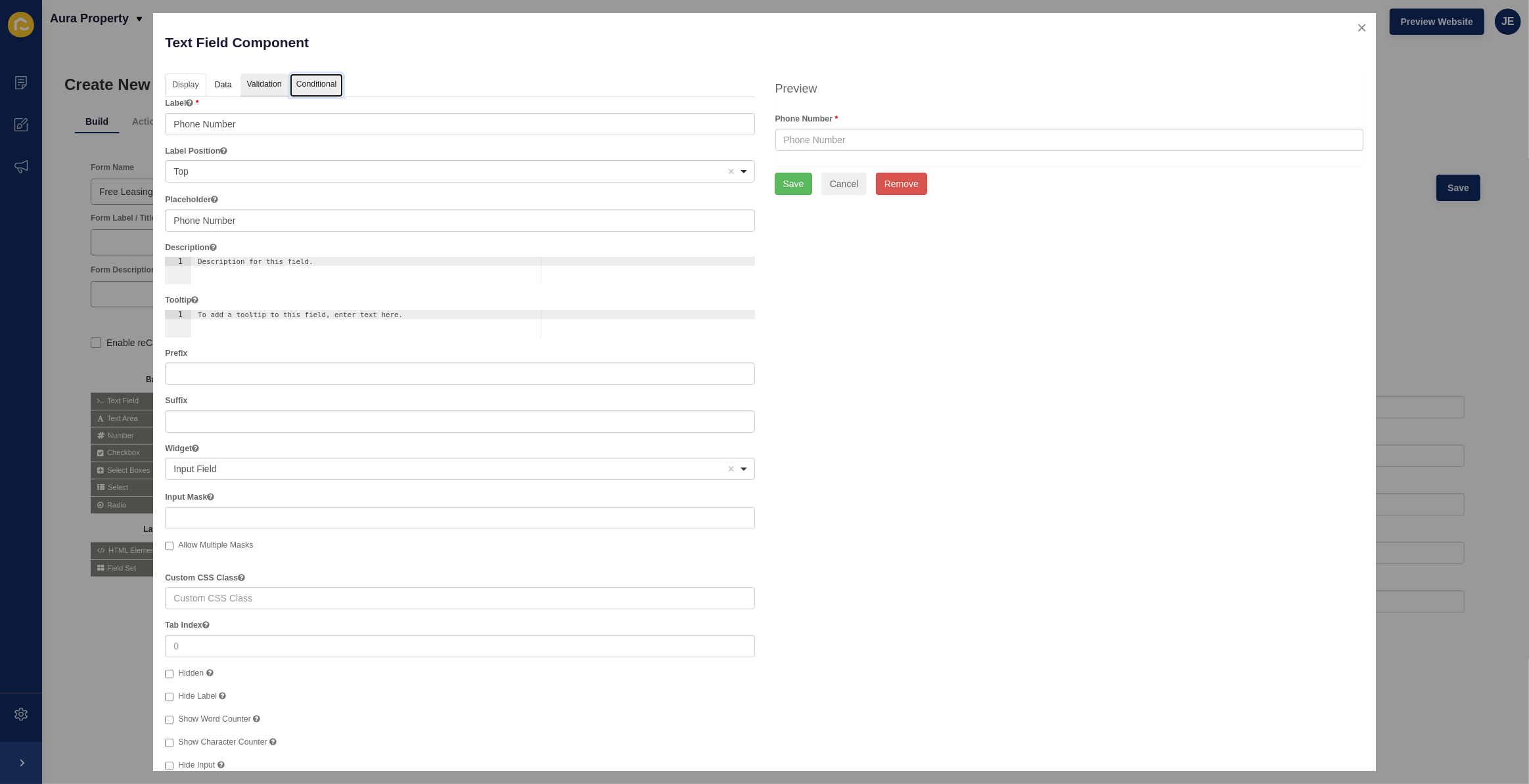
drag, startPoint x: 290, startPoint y: 86, endPoint x: 282, endPoint y: 90, distance: 8.9
click at [290, 86] on link "Conditional" at bounding box center [316, 86] width 54 height 25
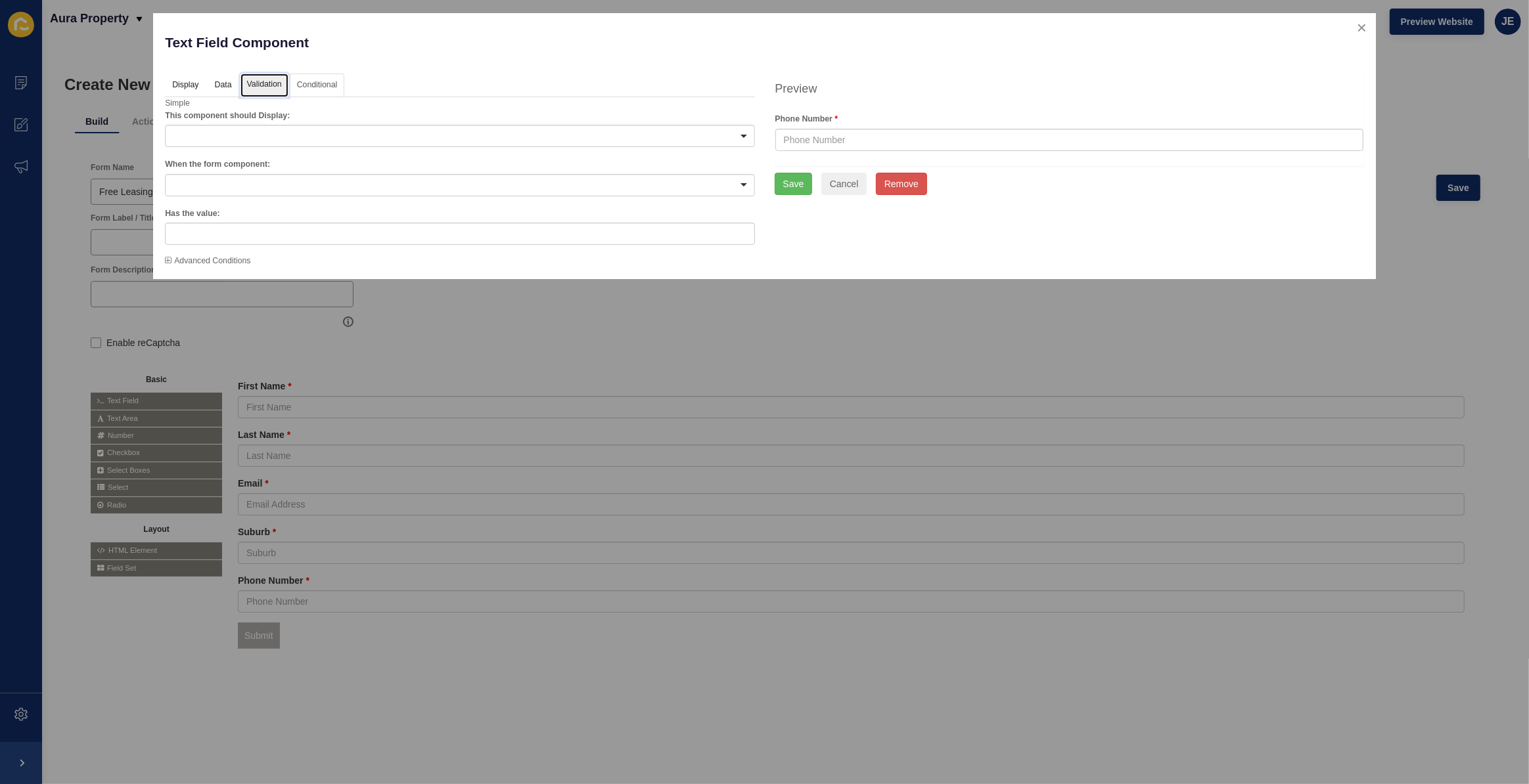
click at [276, 88] on link "Validation" at bounding box center [264, 86] width 48 height 25
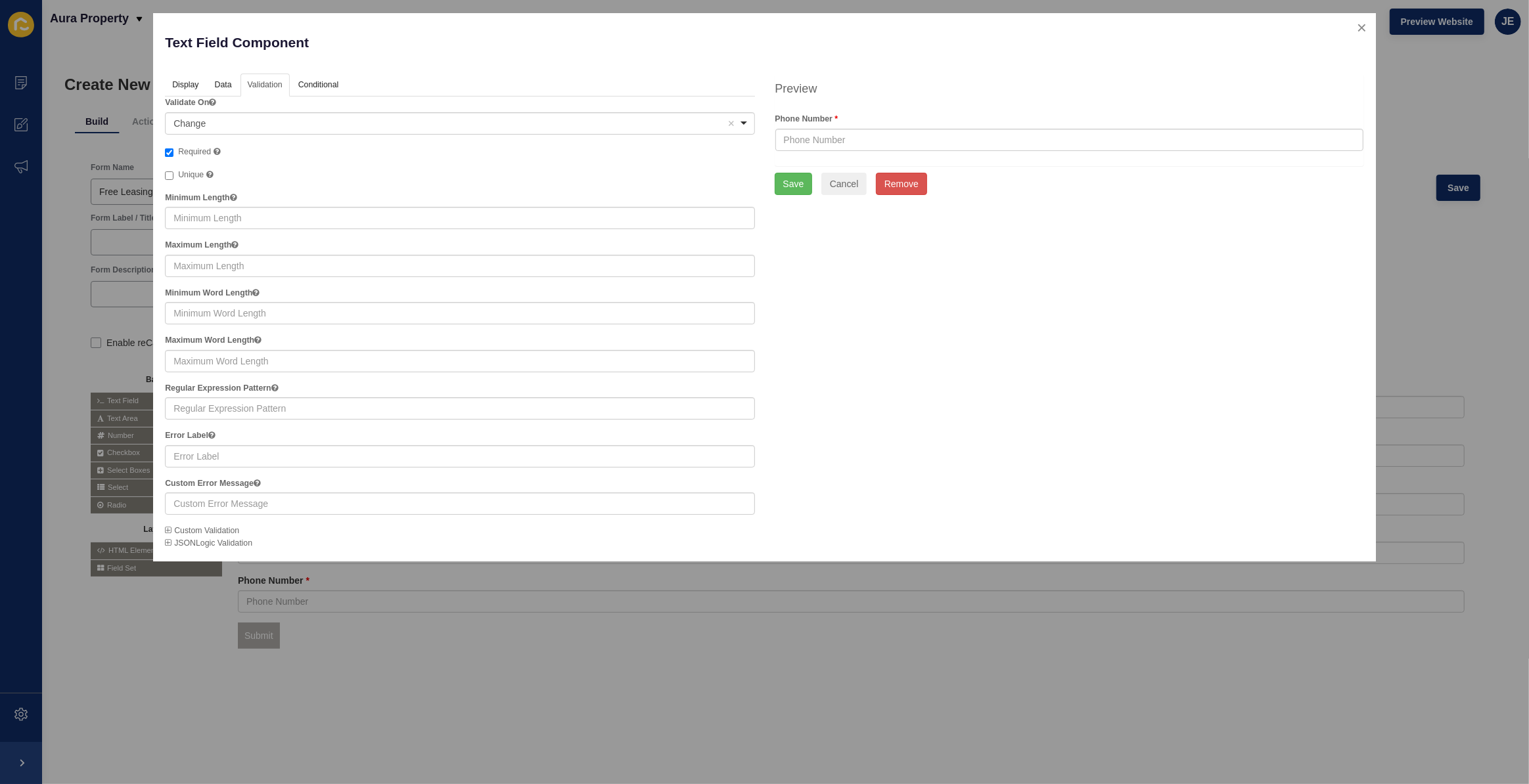
click at [196, 144] on div "Validate On <span>Change</span> Change Remove item Change Blur Required Unique …" at bounding box center [460, 323] width 589 height 452
click at [207, 148] on span "Required" at bounding box center [194, 151] width 33 height 9
click at [173, 149] on input "Required" at bounding box center [169, 152] width 8 height 8
checkbox input "false"
click at [781, 182] on button "Save" at bounding box center [793, 183] width 38 height 22
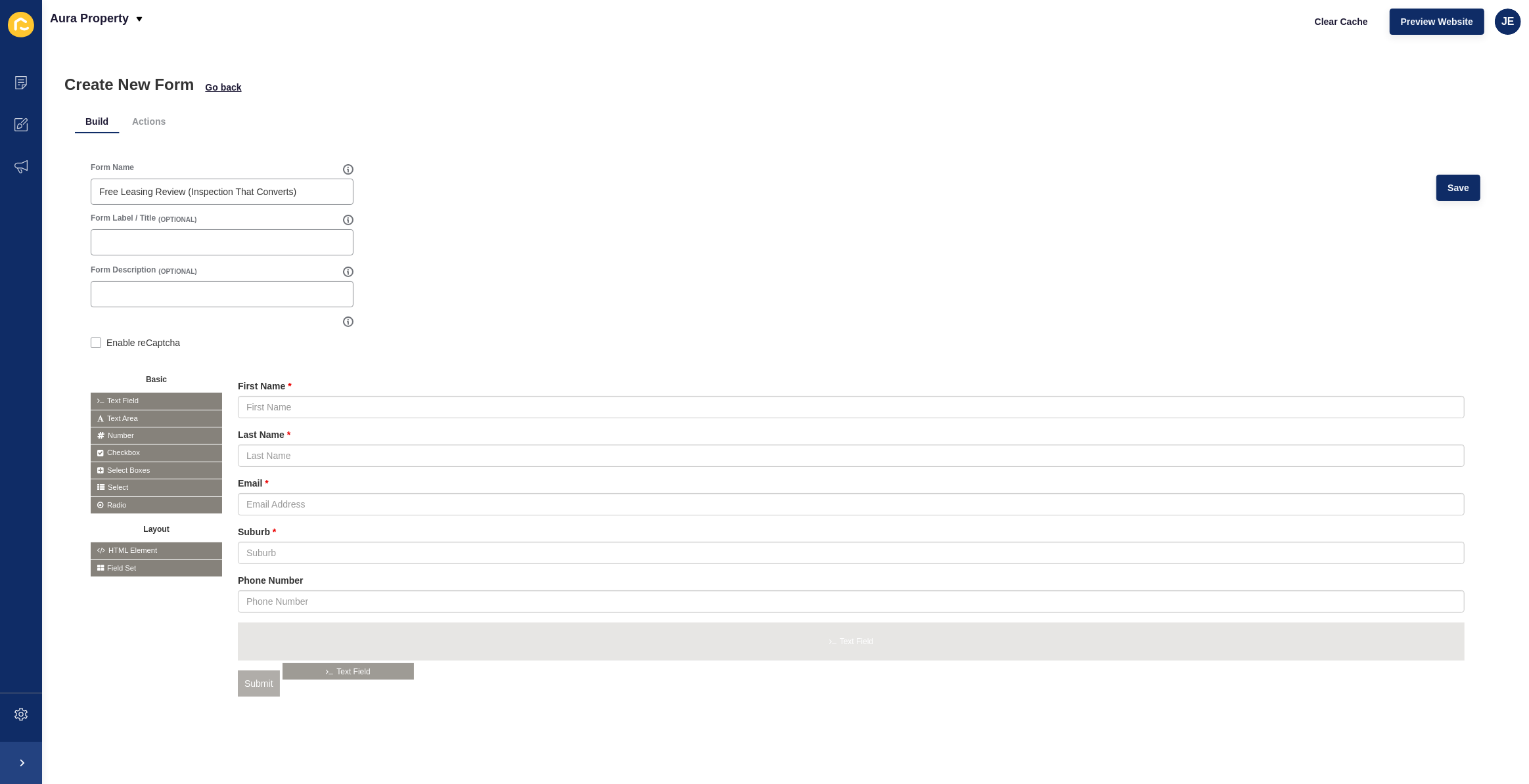
drag, startPoint x: 172, startPoint y: 398, endPoint x: 366, endPoint y: 669, distance: 333.3
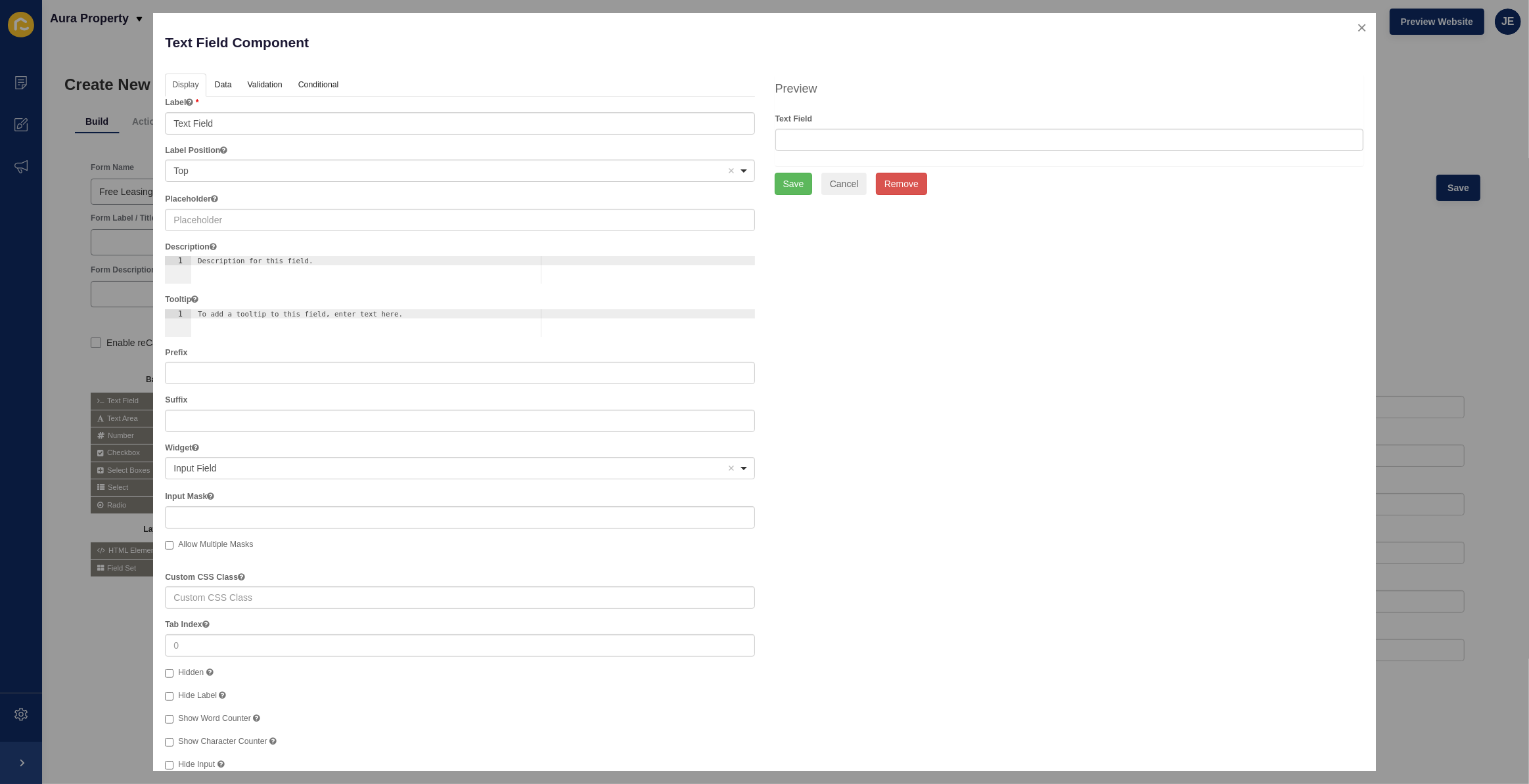
click at [266, 110] on div "Label Text Field" at bounding box center [460, 115] width 589 height 37
click at [262, 119] on input "Text Field" at bounding box center [460, 123] width 589 height 22
paste input "Property Details or Questions"
type input "Property Details or Questions"
click at [217, 222] on input "text" at bounding box center [460, 220] width 589 height 22
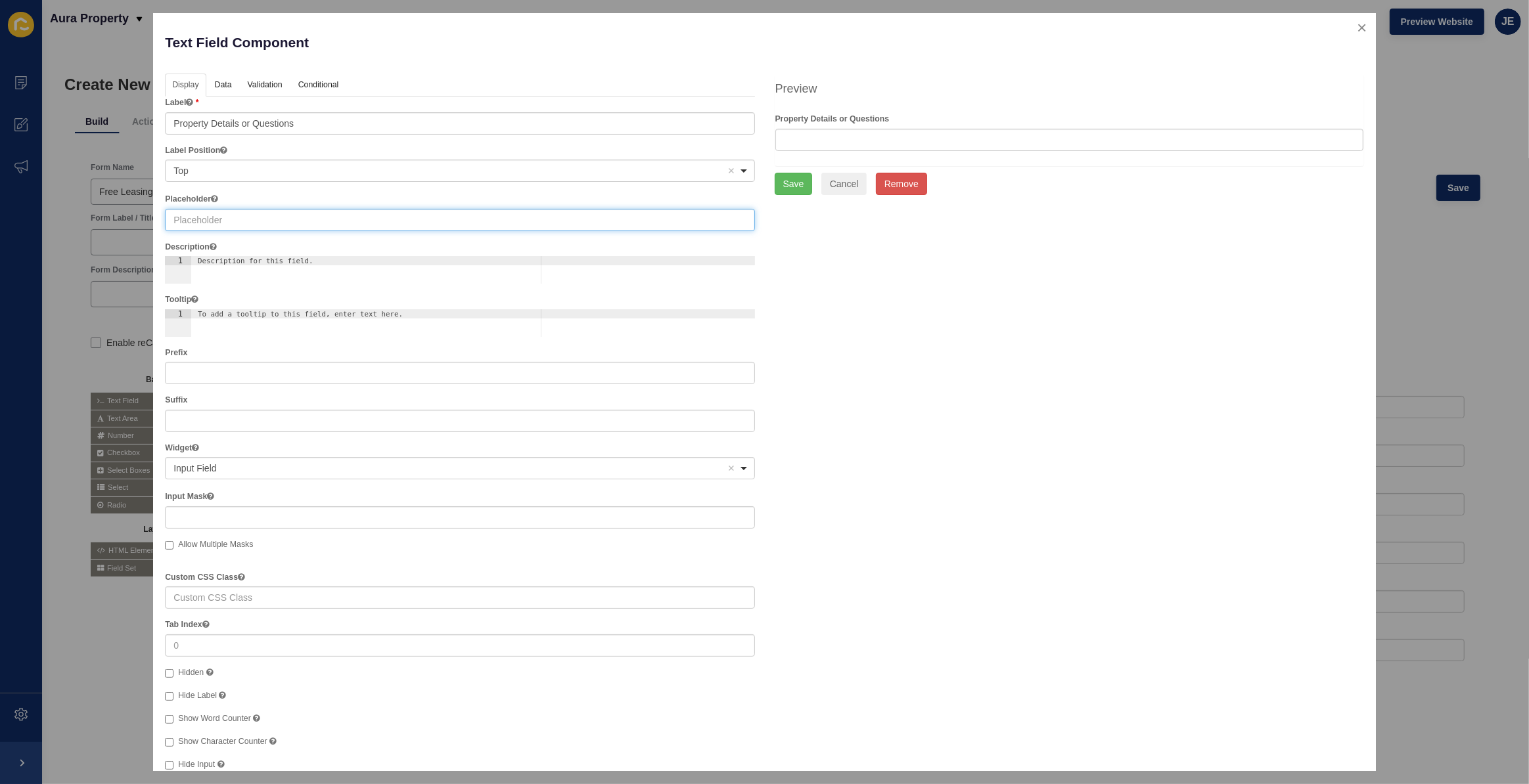
paste input "Property Details or Questions"
click at [237, 217] on input "Property Details or Questions" at bounding box center [460, 220] width 589 height 22
paste input "for example: '3-bed home just vacated' or 'considering a switch from current ag…"
type input "for example: '3-bed home just vacated' or 'considering a switch from current ag…"
click at [277, 89] on link "Validation" at bounding box center [264, 86] width 48 height 25
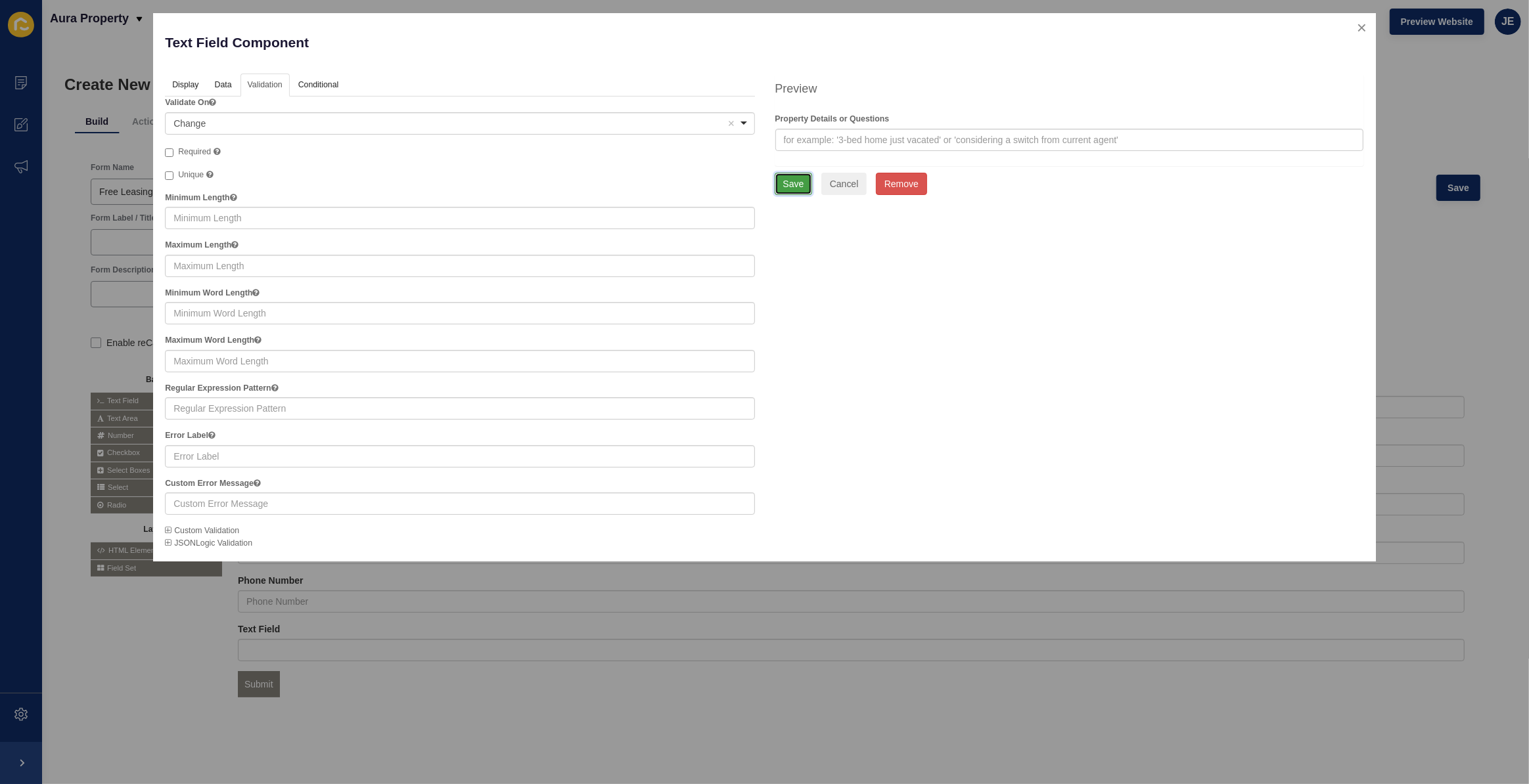
click at [802, 185] on button "Save" at bounding box center [793, 183] width 38 height 22
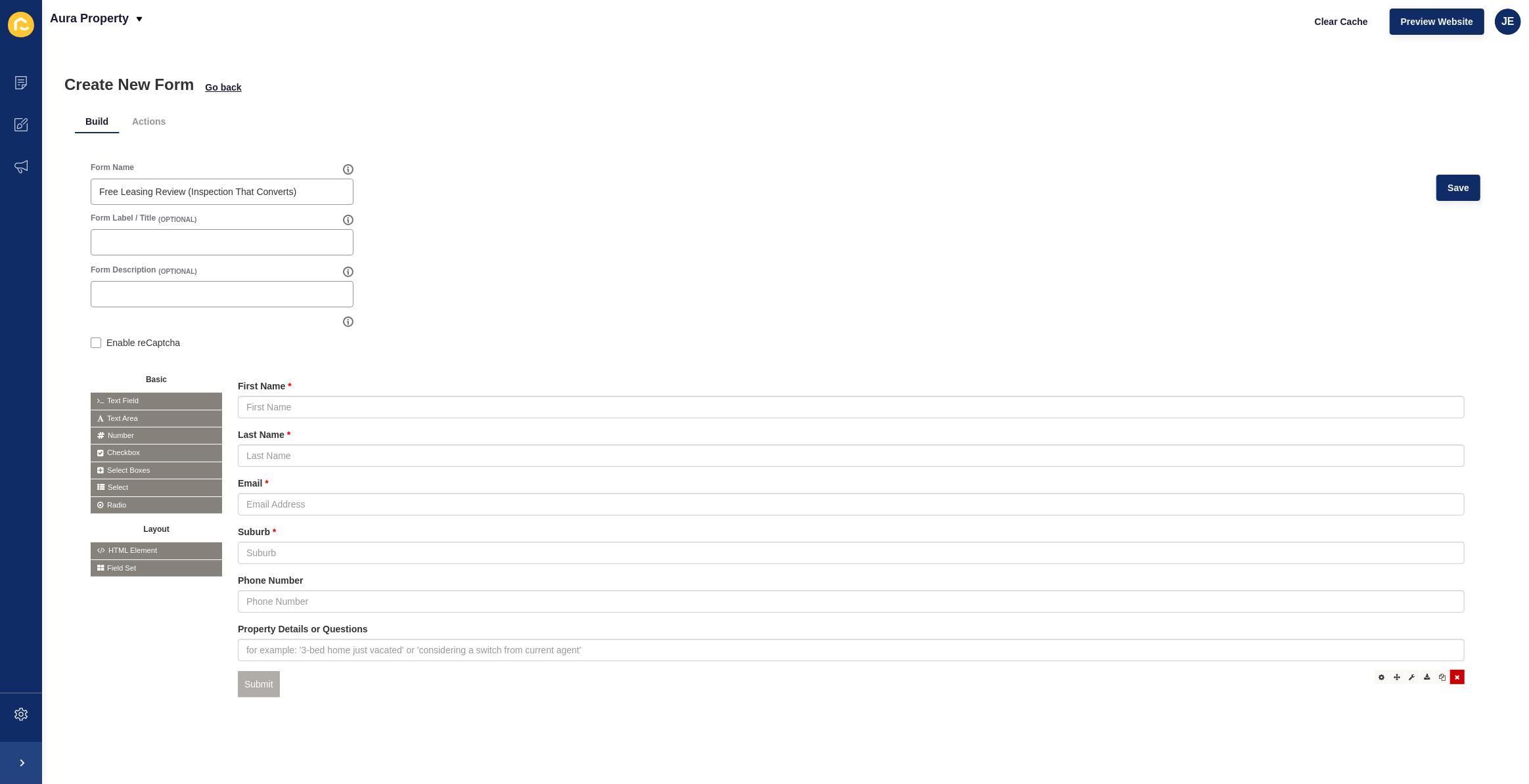
click at [1452, 686] on div "Submit" at bounding box center [851, 685] width 1226 height 27
click at [1452, 682] on div at bounding box center [1457, 677] width 15 height 15
click at [655, 191] on div "Form Name Free Leasing Review (Inspection That Converts) Save" at bounding box center [785, 187] width 1390 height 50
click at [1447, 191] on span "Save" at bounding box center [1458, 188] width 22 height 13
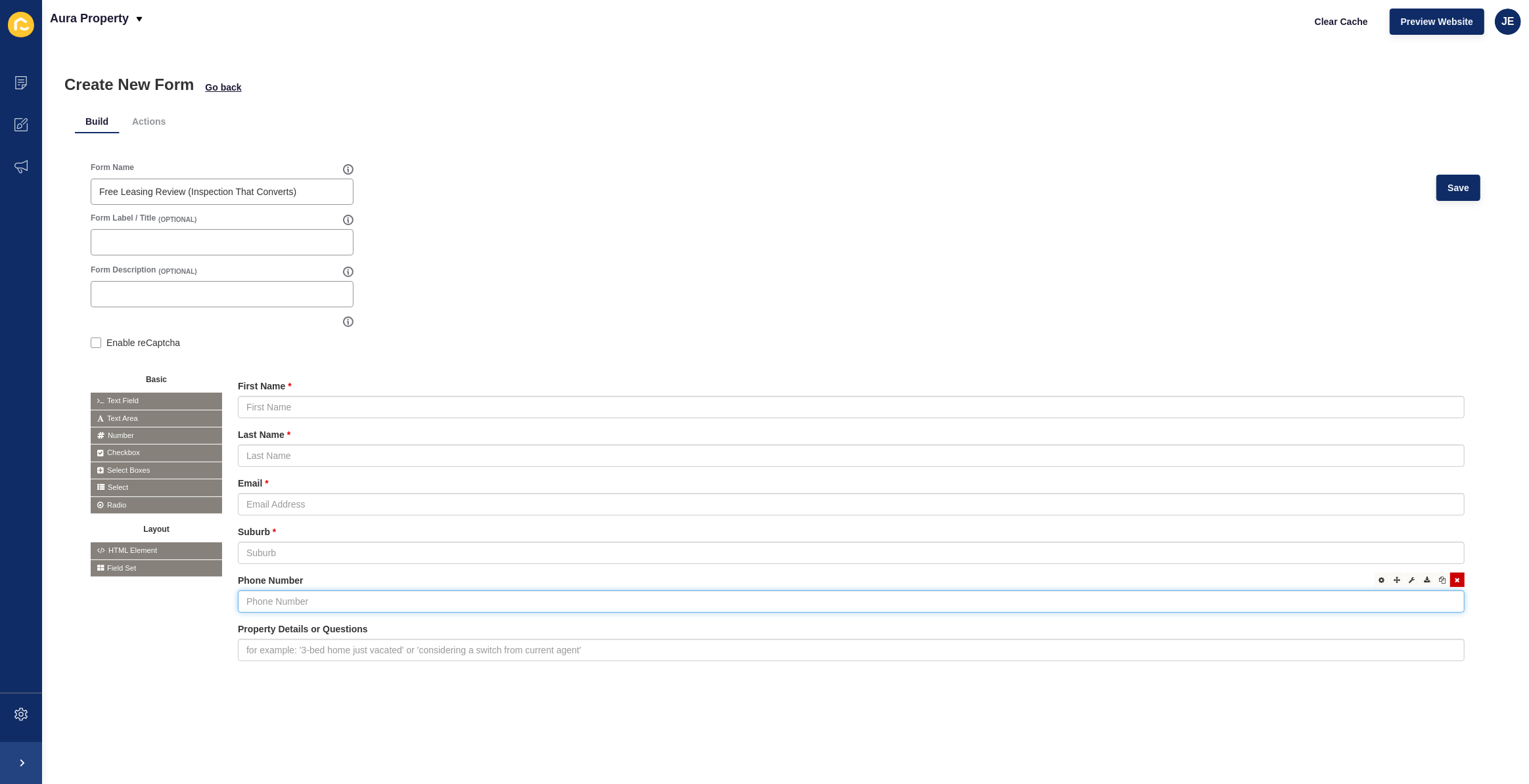
click at [260, 595] on input "text" at bounding box center [851, 602] width 1226 height 22
click at [1378, 582] on div at bounding box center [1381, 580] width 15 height 15
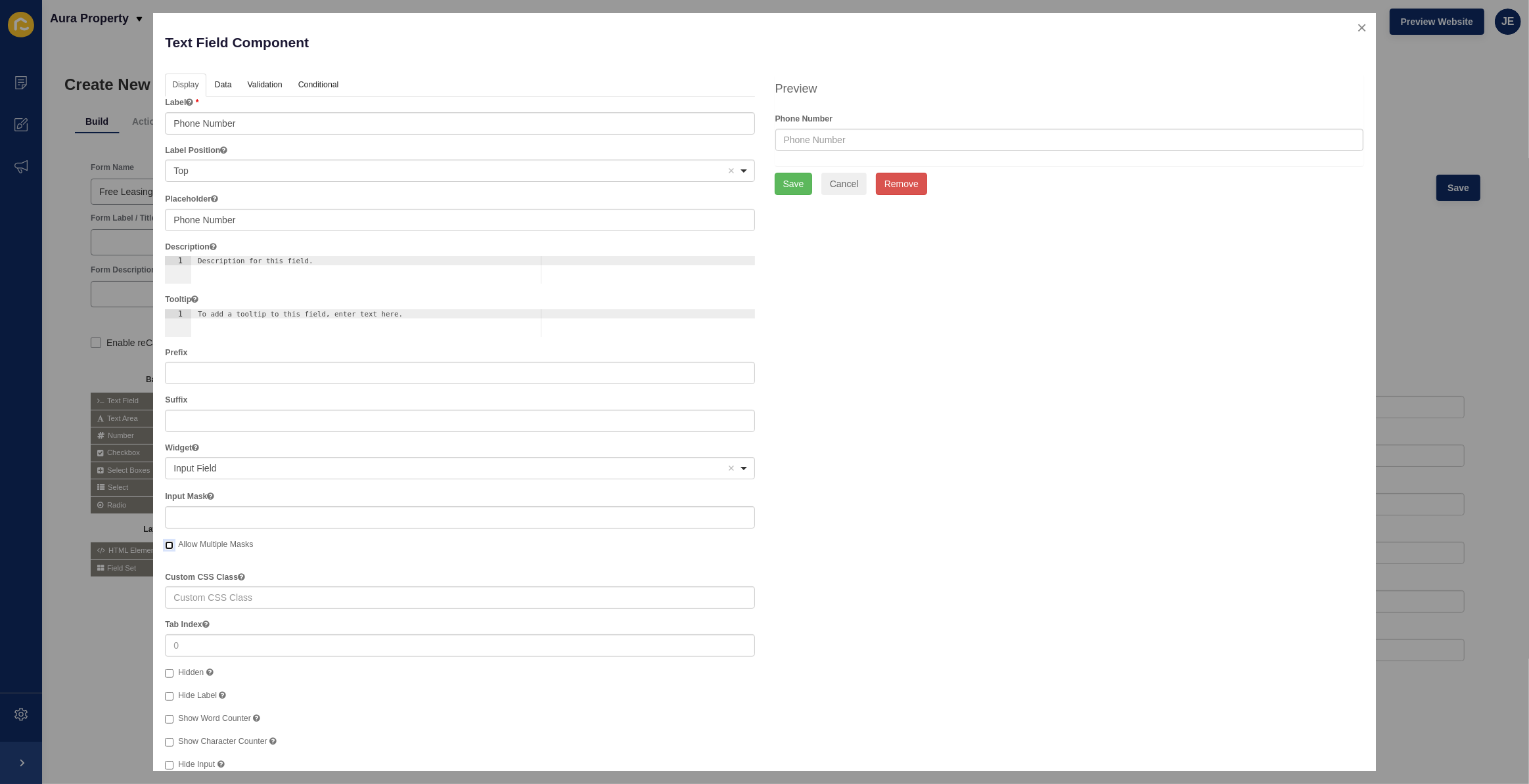
click at [170, 545] on input "Allow Multiple Masks" at bounding box center [169, 545] width 8 height 8
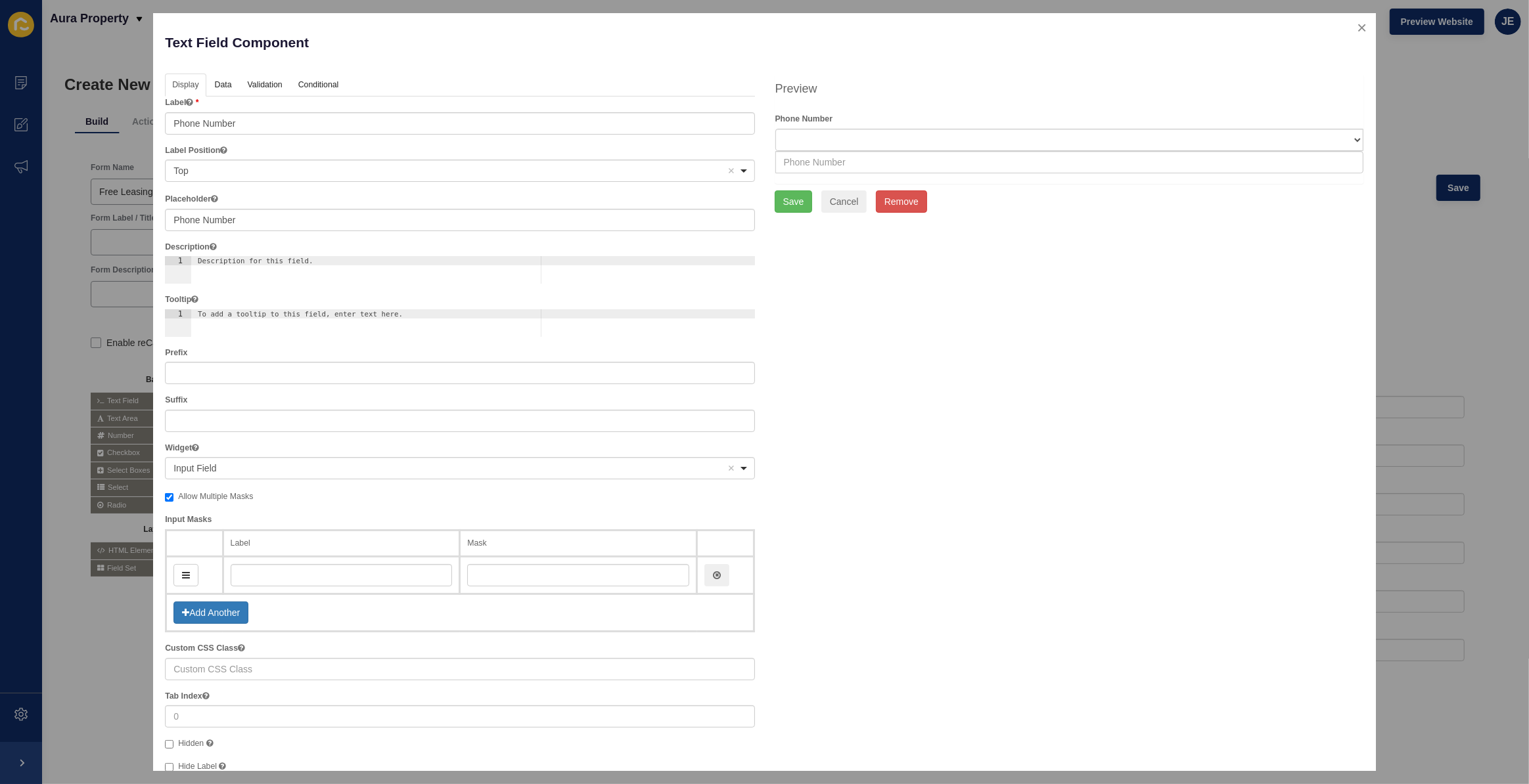
click at [167, 491] on label "Allow Multiple Masks" at bounding box center [209, 497] width 88 height 13
click at [167, 493] on input "Allow Multiple Masks" at bounding box center [169, 497] width 8 height 8
checkbox input "false"
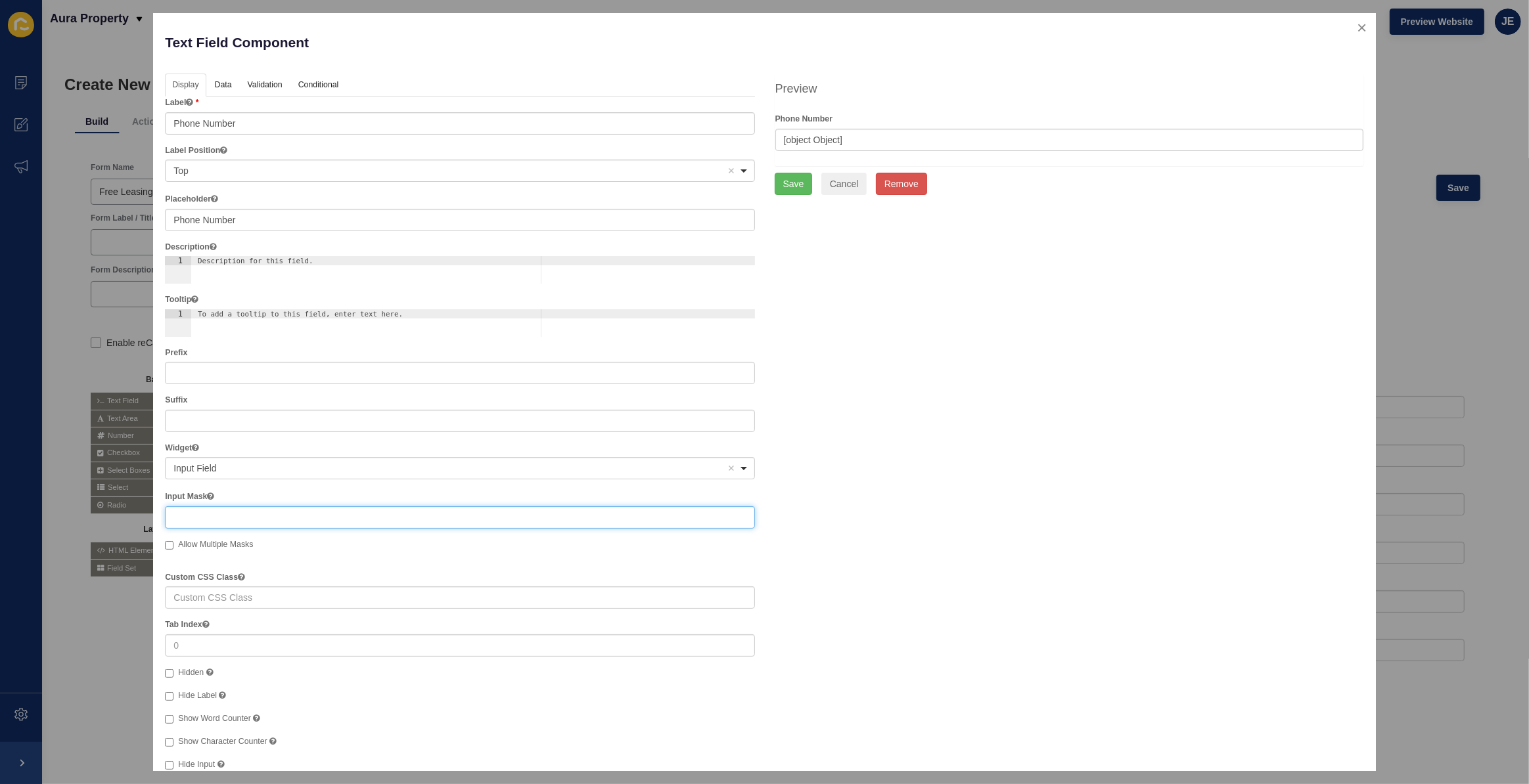
click at [211, 517] on input "text" at bounding box center [460, 517] width 589 height 22
paste input "(999) 999-9999"
type input "(999) 999-9999"
click at [787, 191] on button "Save" at bounding box center [793, 183] width 38 height 22
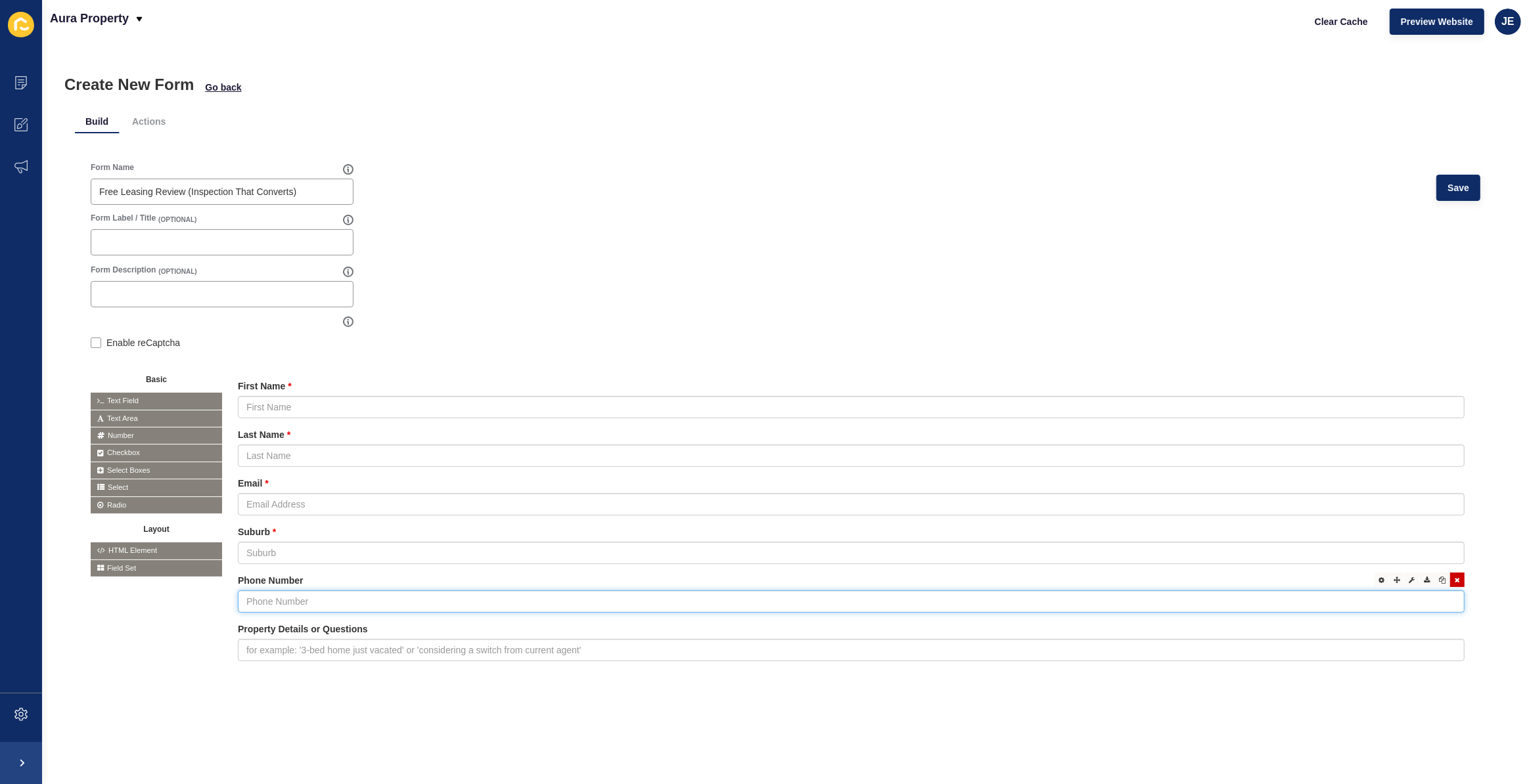
click at [305, 605] on input "text" at bounding box center [851, 602] width 1226 height 22
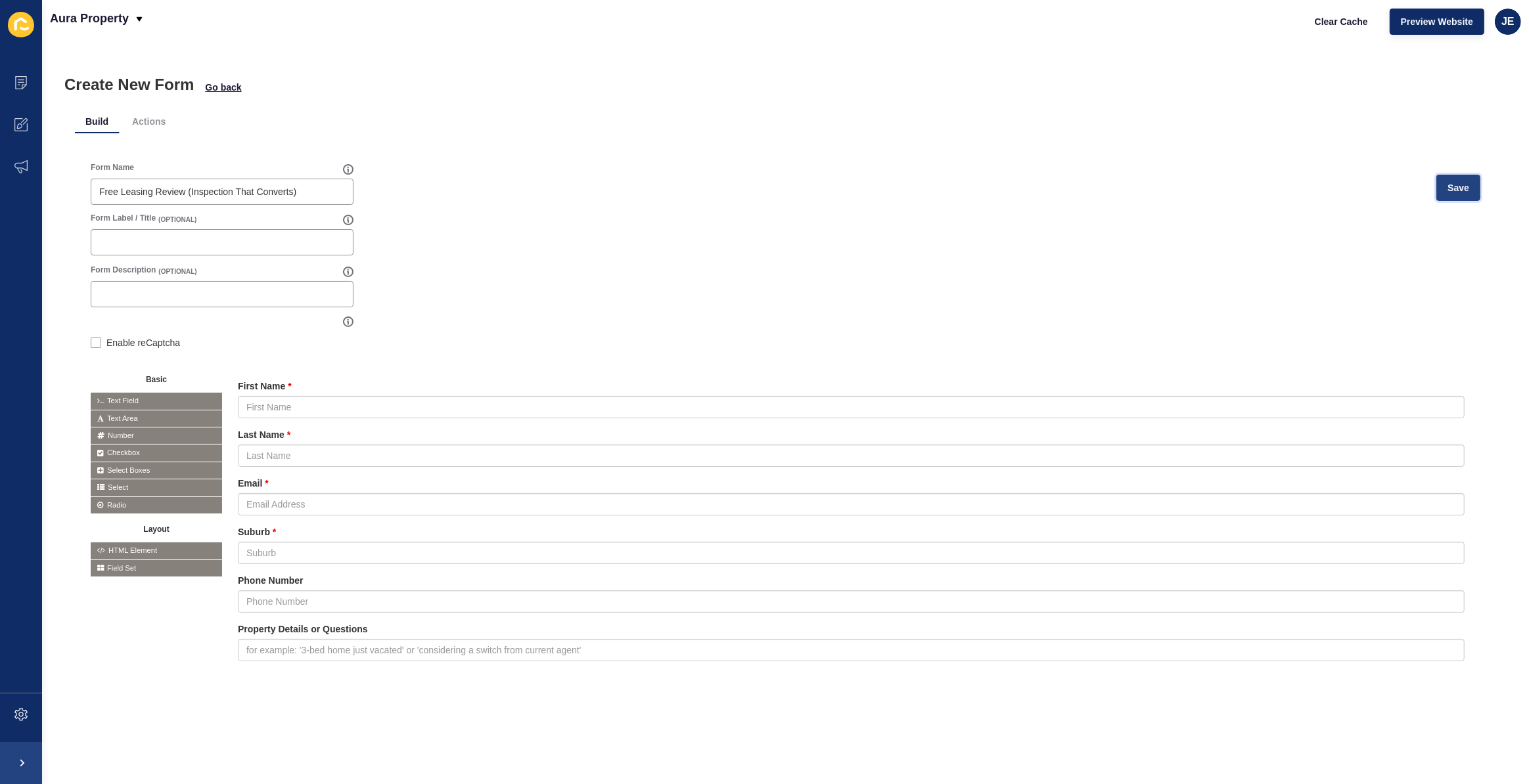
click at [1436, 178] on button "Save" at bounding box center [1458, 188] width 44 height 26
click at [241, 81] on span "Go back" at bounding box center [223, 88] width 36 height 13
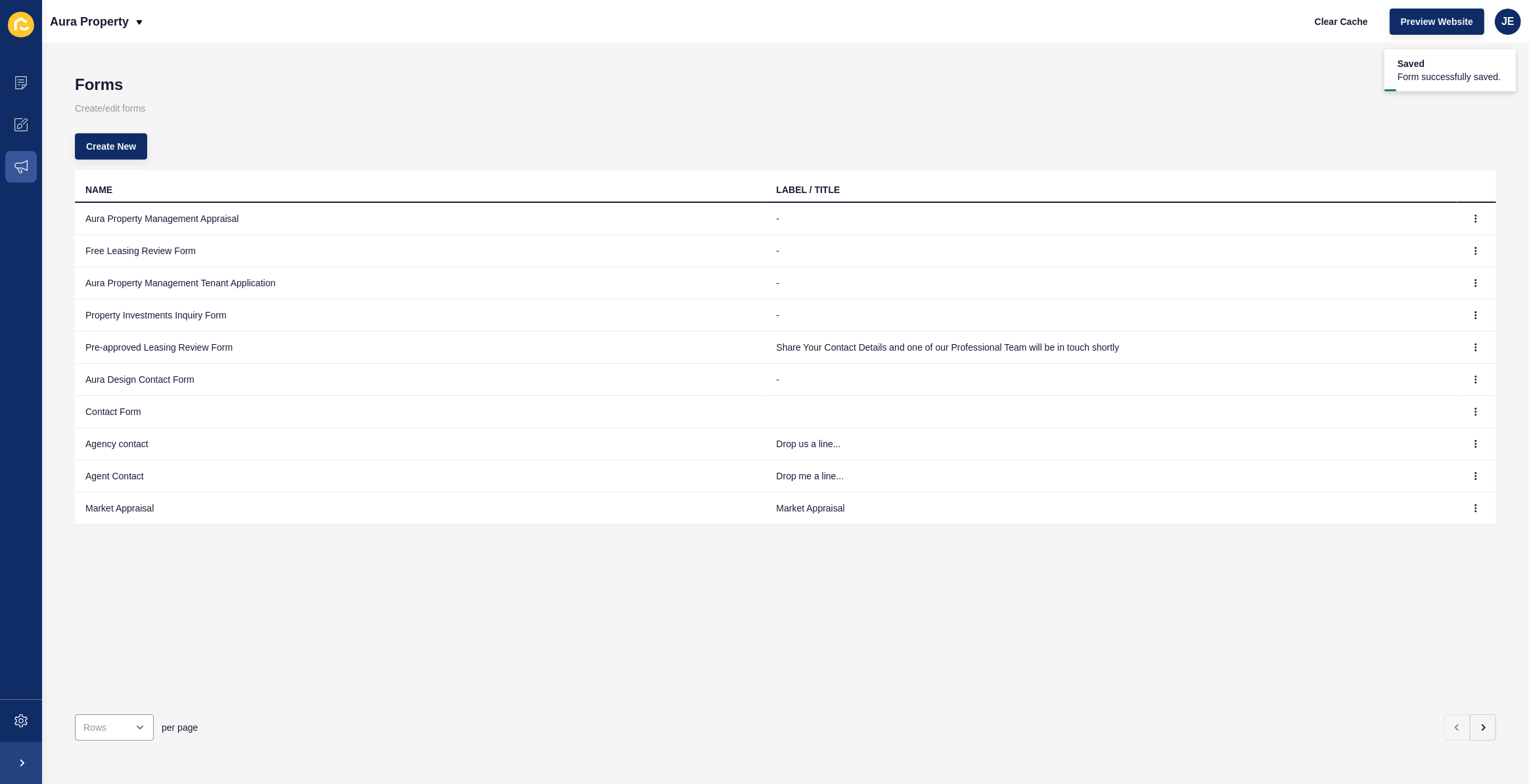
click at [336, 124] on div "Create New" at bounding box center [785, 147] width 1421 height 47
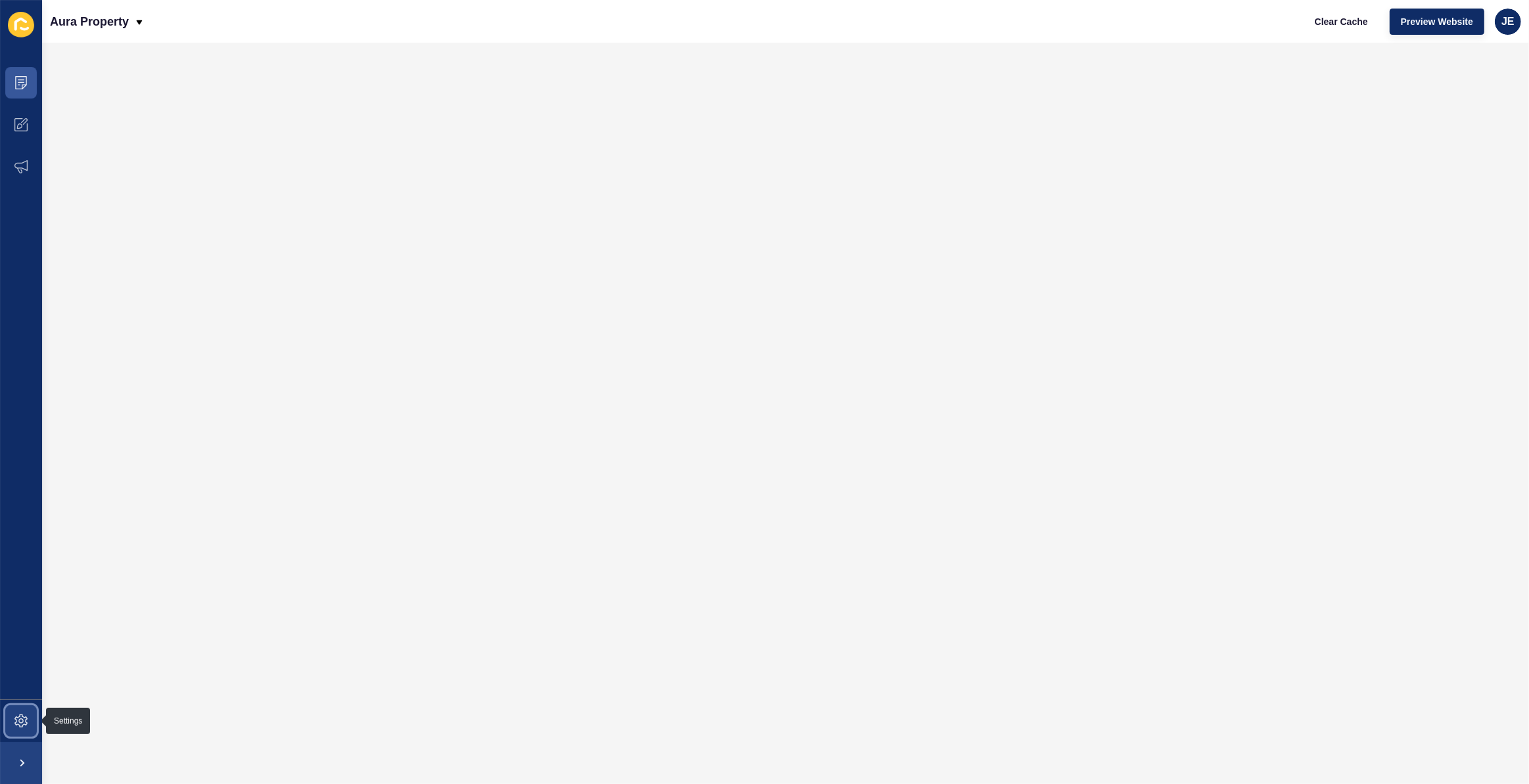
click at [23, 709] on span at bounding box center [21, 721] width 42 height 42
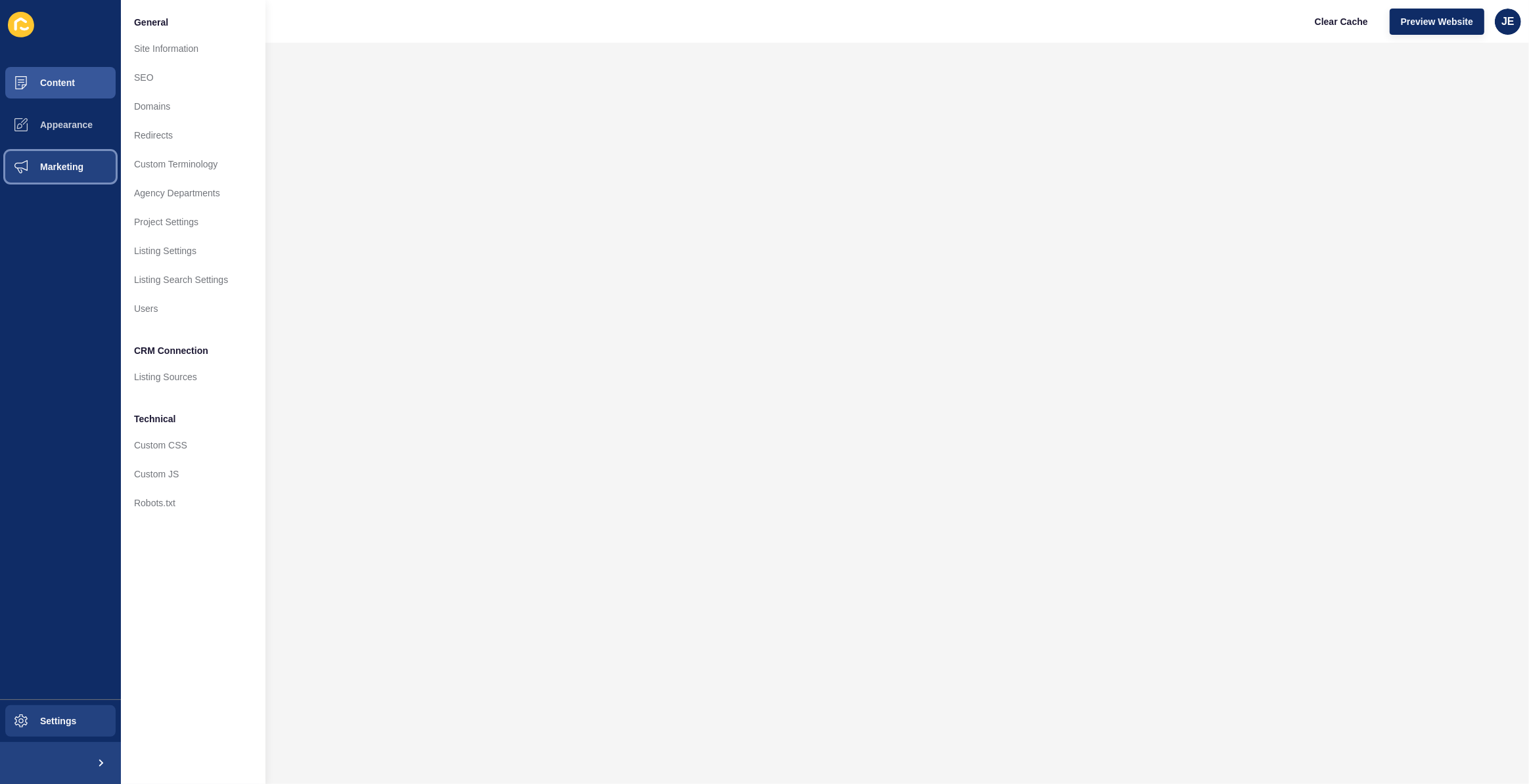
click at [68, 161] on span "Marketing" at bounding box center [41, 167] width 86 height 11
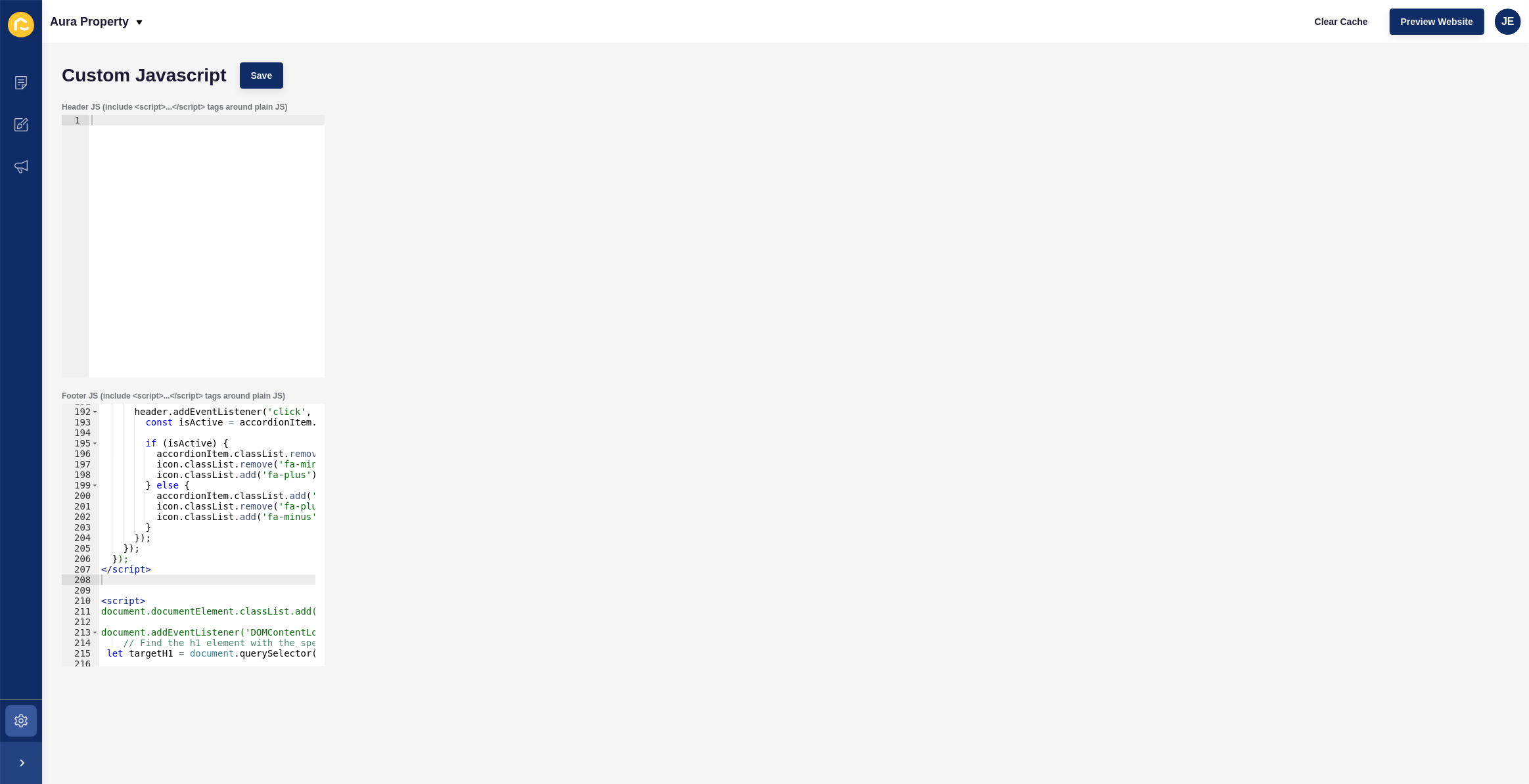
scroll to position [2004, 0]
click at [11, 727] on span at bounding box center [21, 721] width 42 height 42
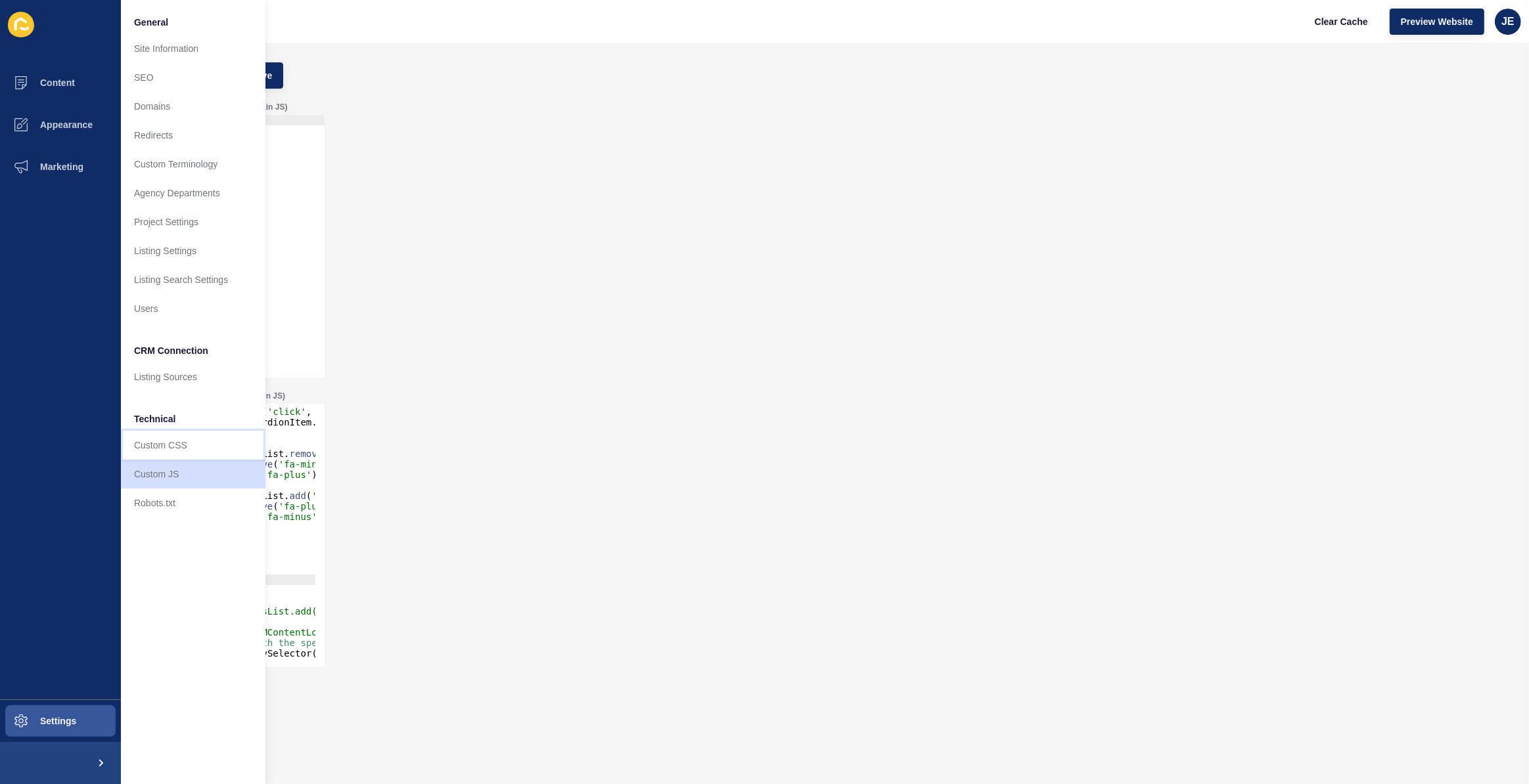
click at [169, 452] on link "Custom CSS" at bounding box center [193, 446] width 145 height 29
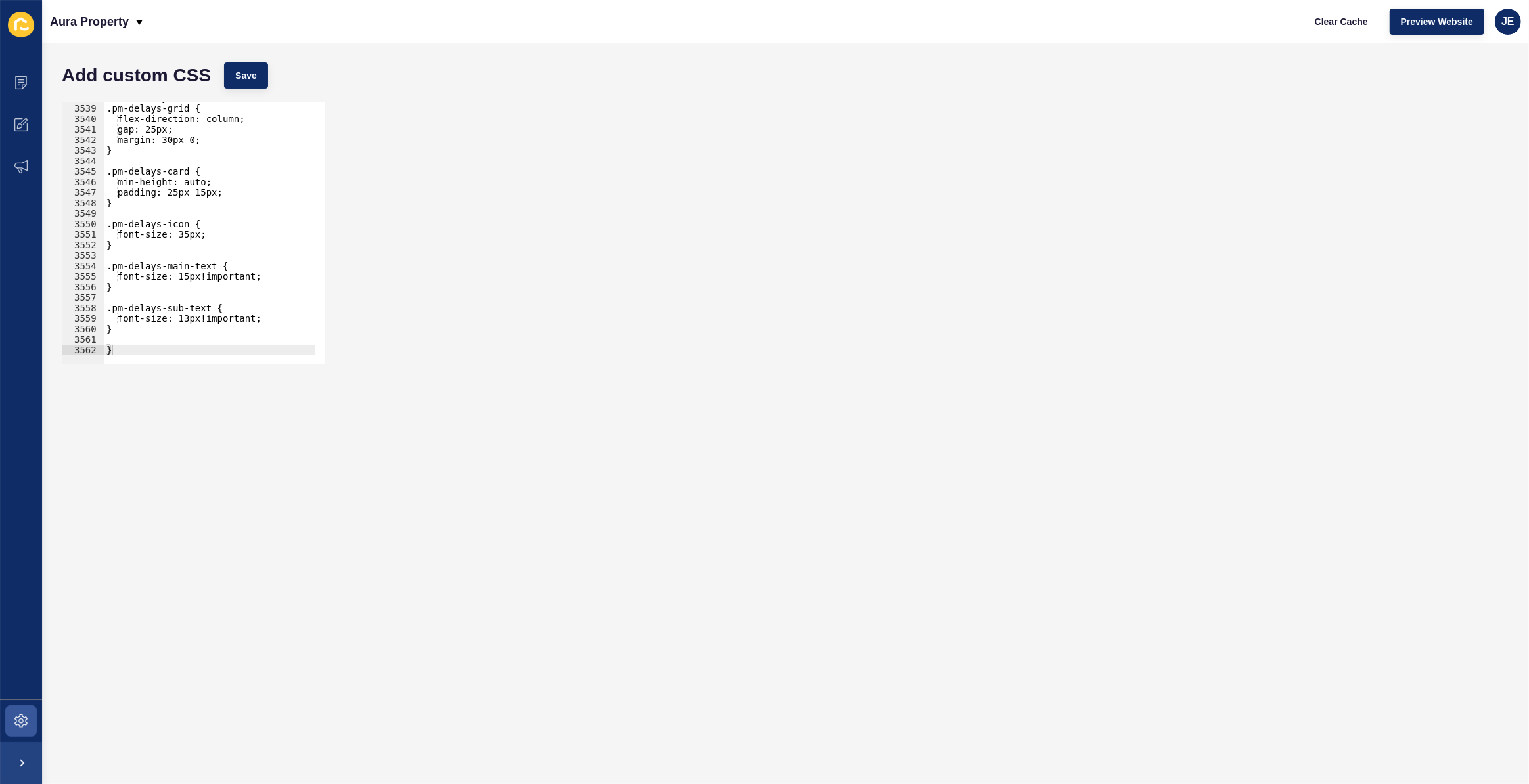
scroll to position [21268, 0]
click at [145, 335] on div "@media only screen and (max-width: 768px) { .pm-delays-grid { flex-direction: c…" at bounding box center [364, 230] width 521 height 274
paste textarea "pm-inspection-image"
type textarea ".pm-inspection-image{"
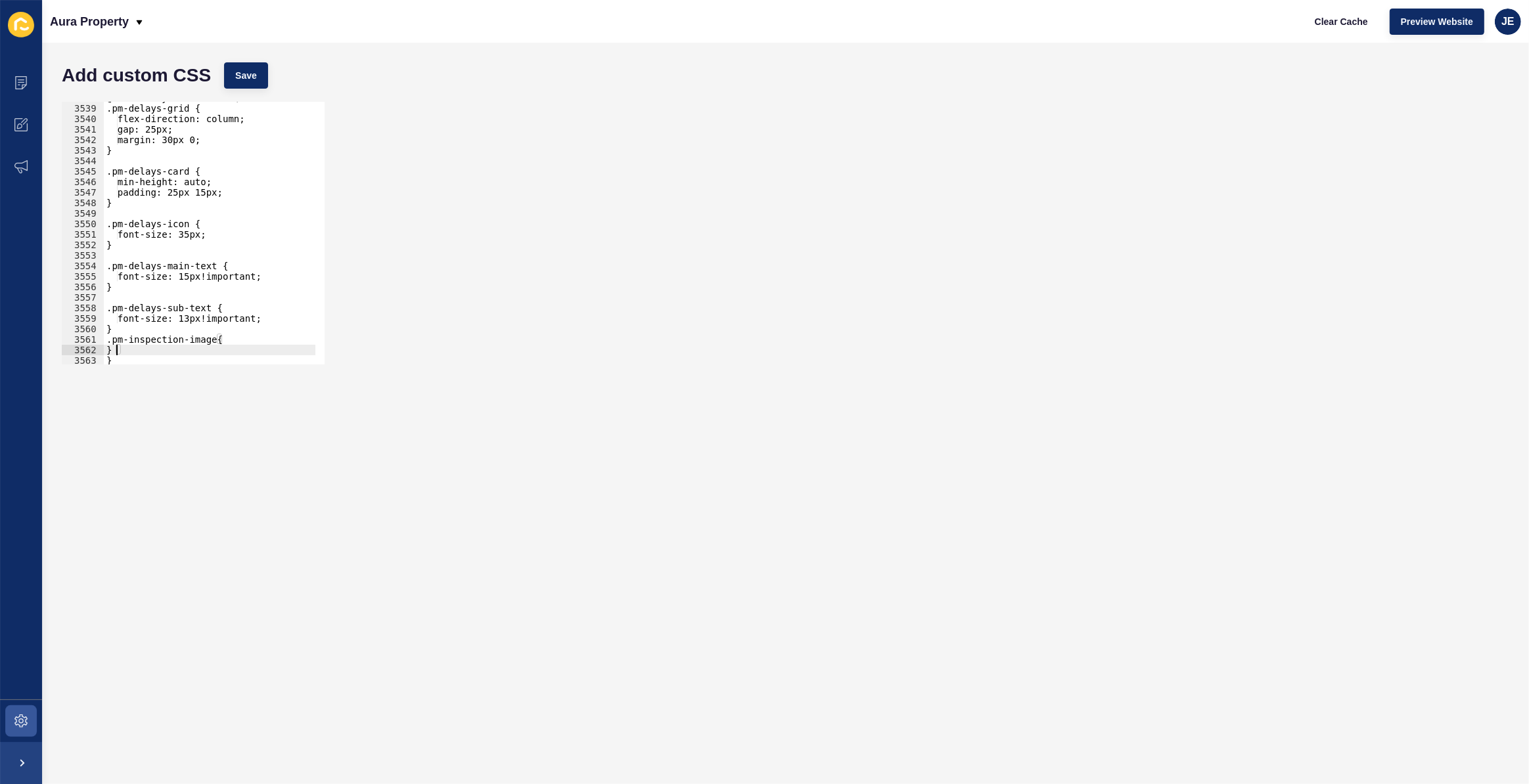
type textarea "}"
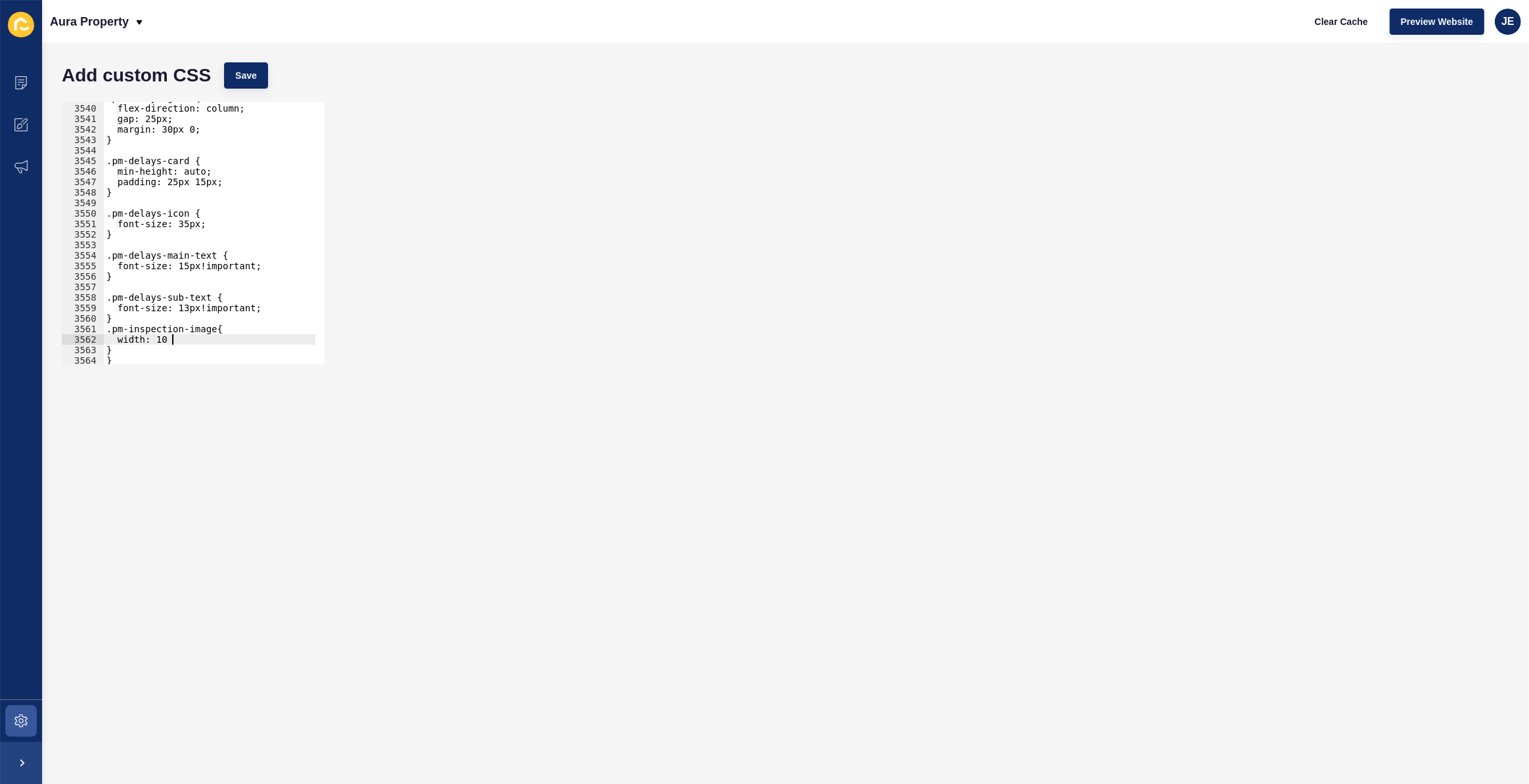
scroll to position [0, 5]
type textarea "}"
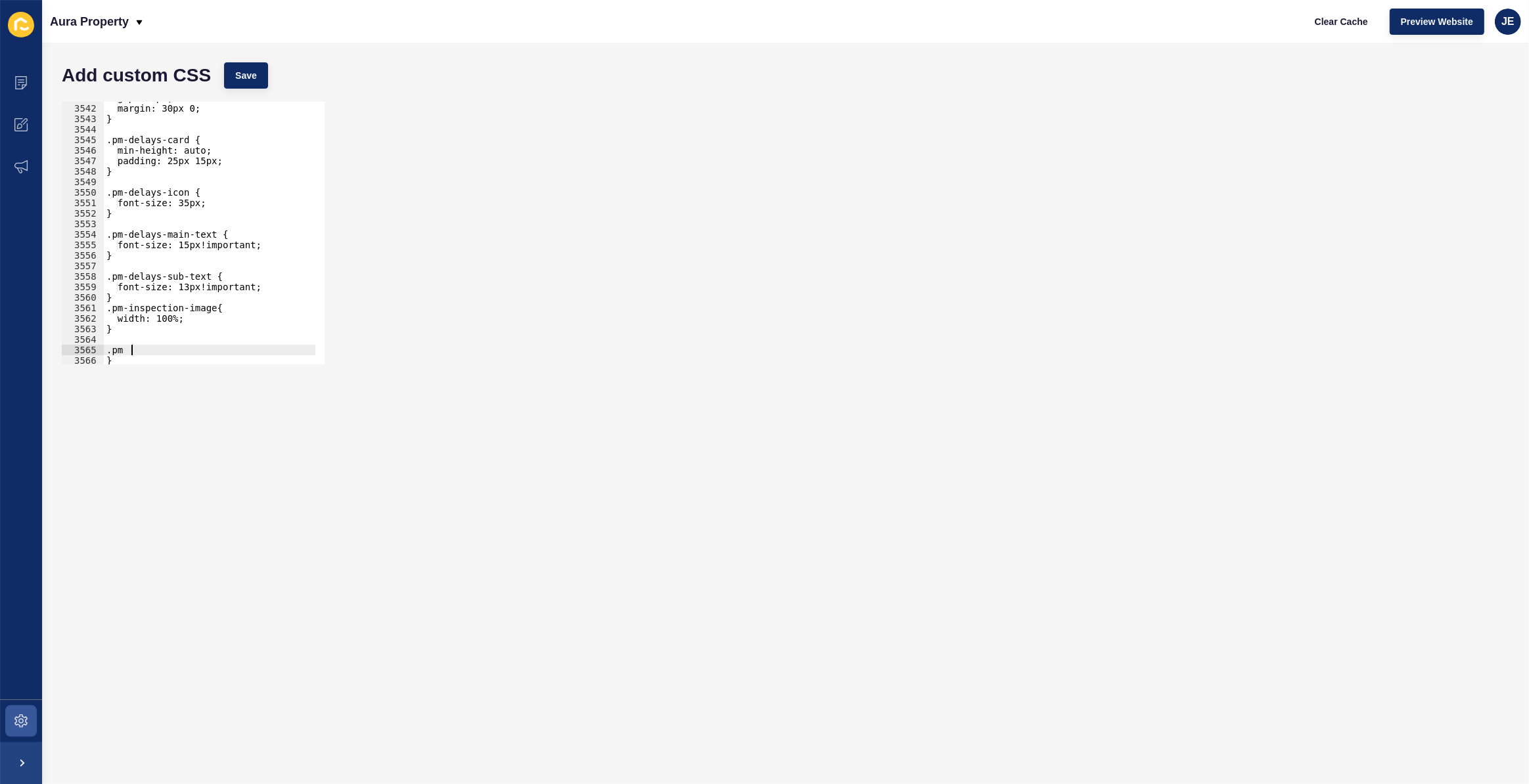
scroll to position [0, 0]
paste textarea "pm-inspection-image"
type textarea ".pm-inspection-image img{"
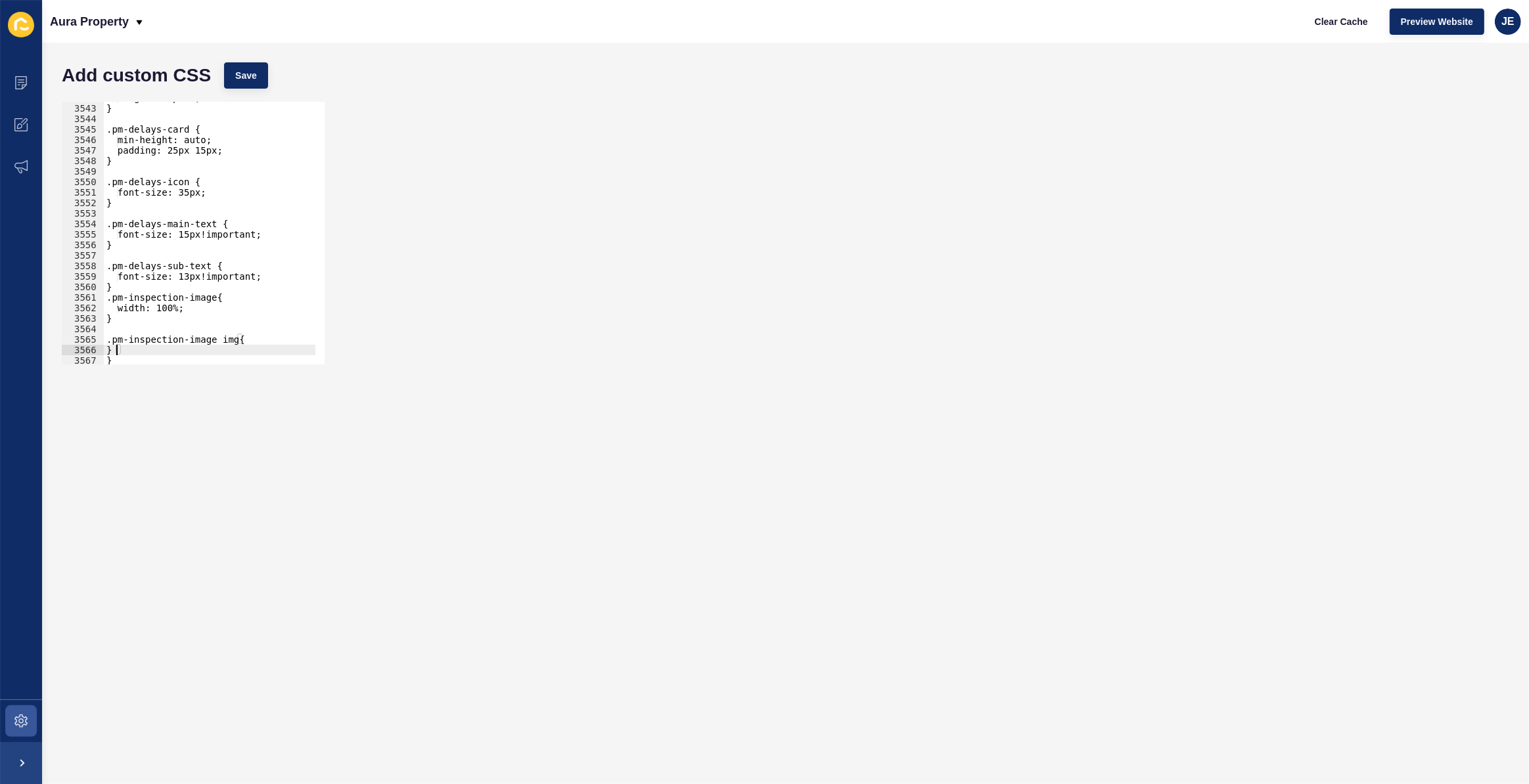
type textarea "}"
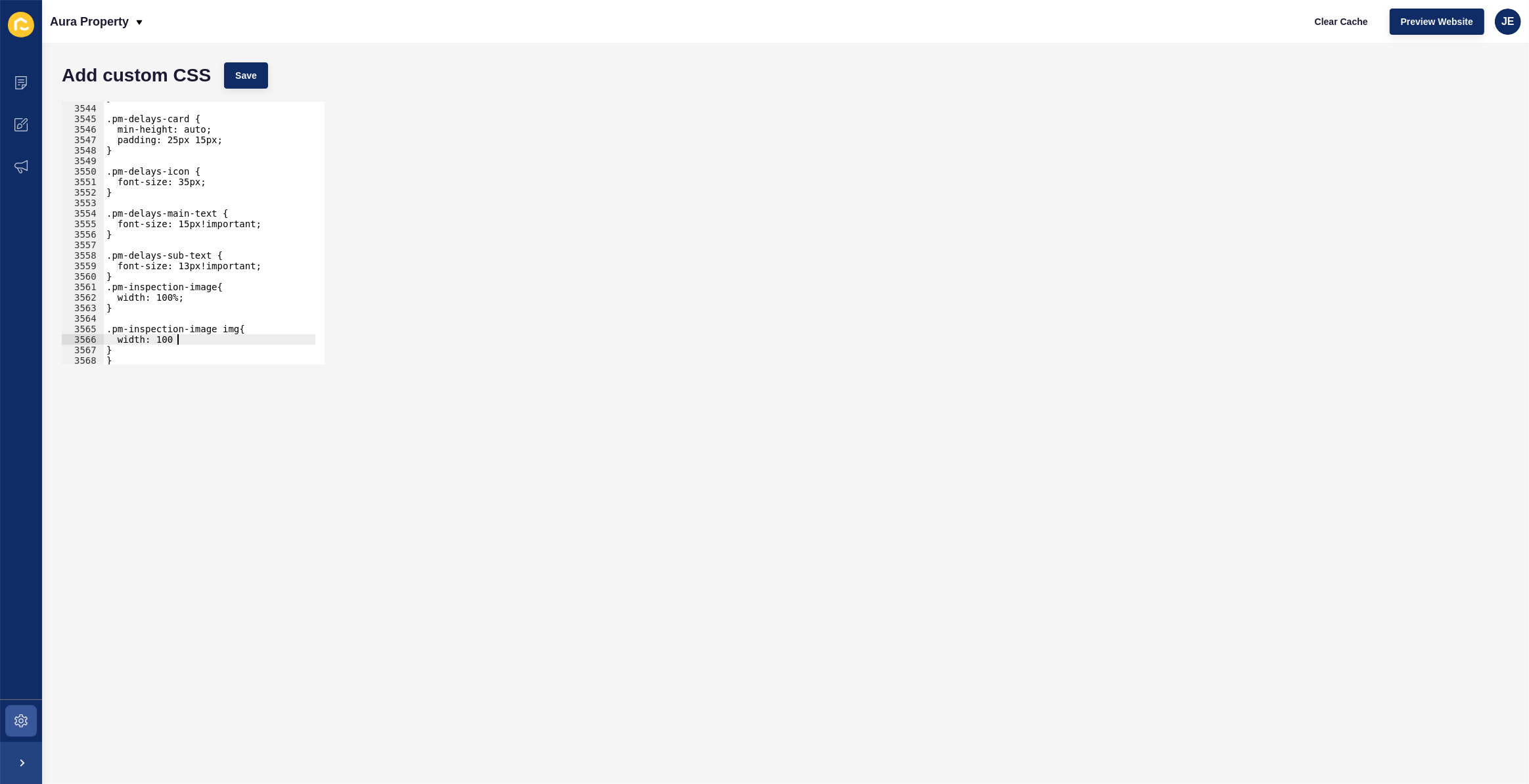
scroll to position [0, 5]
click at [244, 81] on span "Save" at bounding box center [246, 76] width 22 height 13
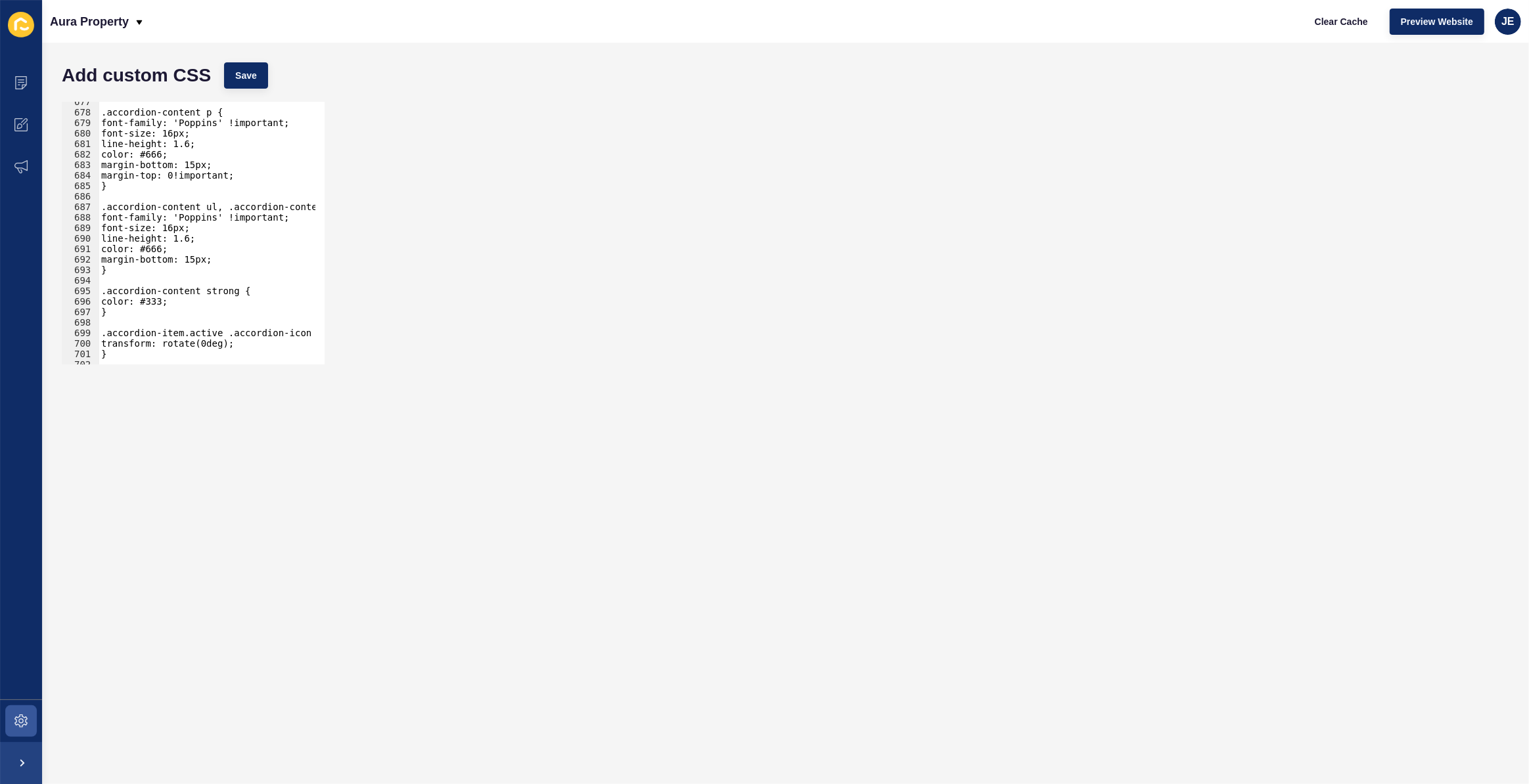
scroll to position [4059, 0]
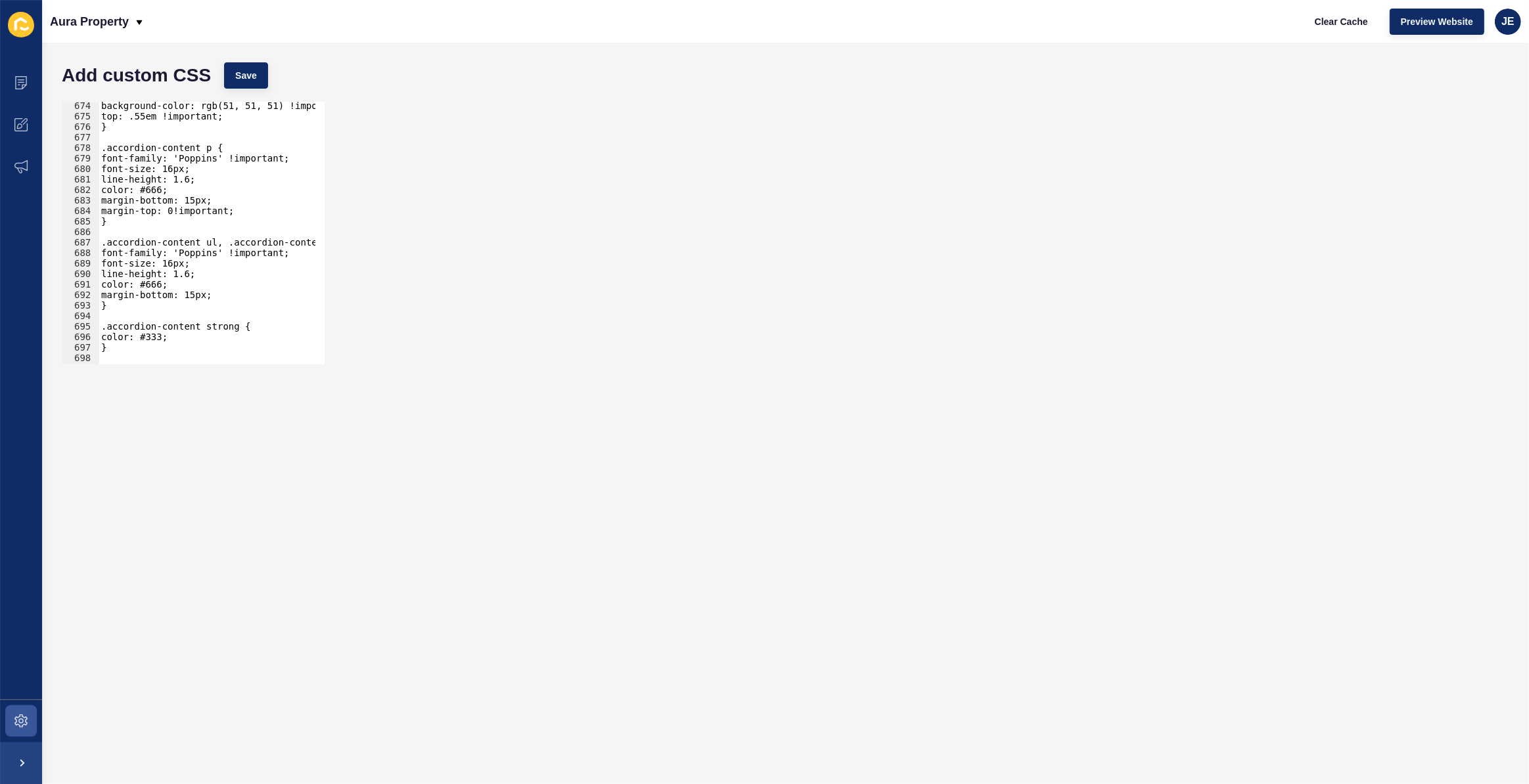
type textarea "margin-top: 0!important;"
click at [246, 210] on div "background-color: rgb(51, 51, 51) !important; top: .55em !important; } .accordi…" at bounding box center [358, 237] width 521 height 274
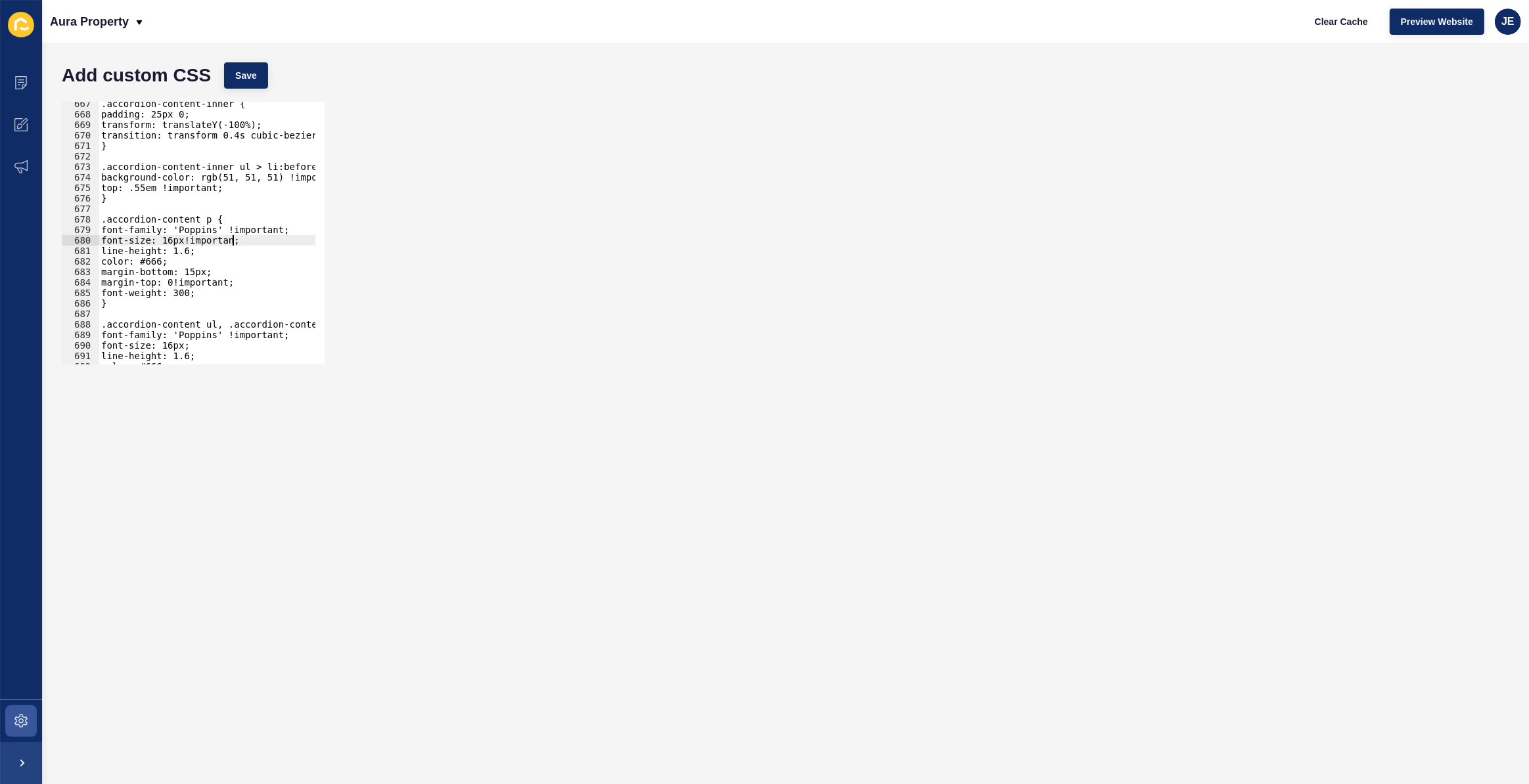
scroll to position [0, 9]
type textarea "font-size: 16px!important;"
click at [268, 81] on div "Add custom CSS Save" at bounding box center [786, 75] width 1461 height 39
click at [264, 78] on button "Save" at bounding box center [246, 75] width 44 height 26
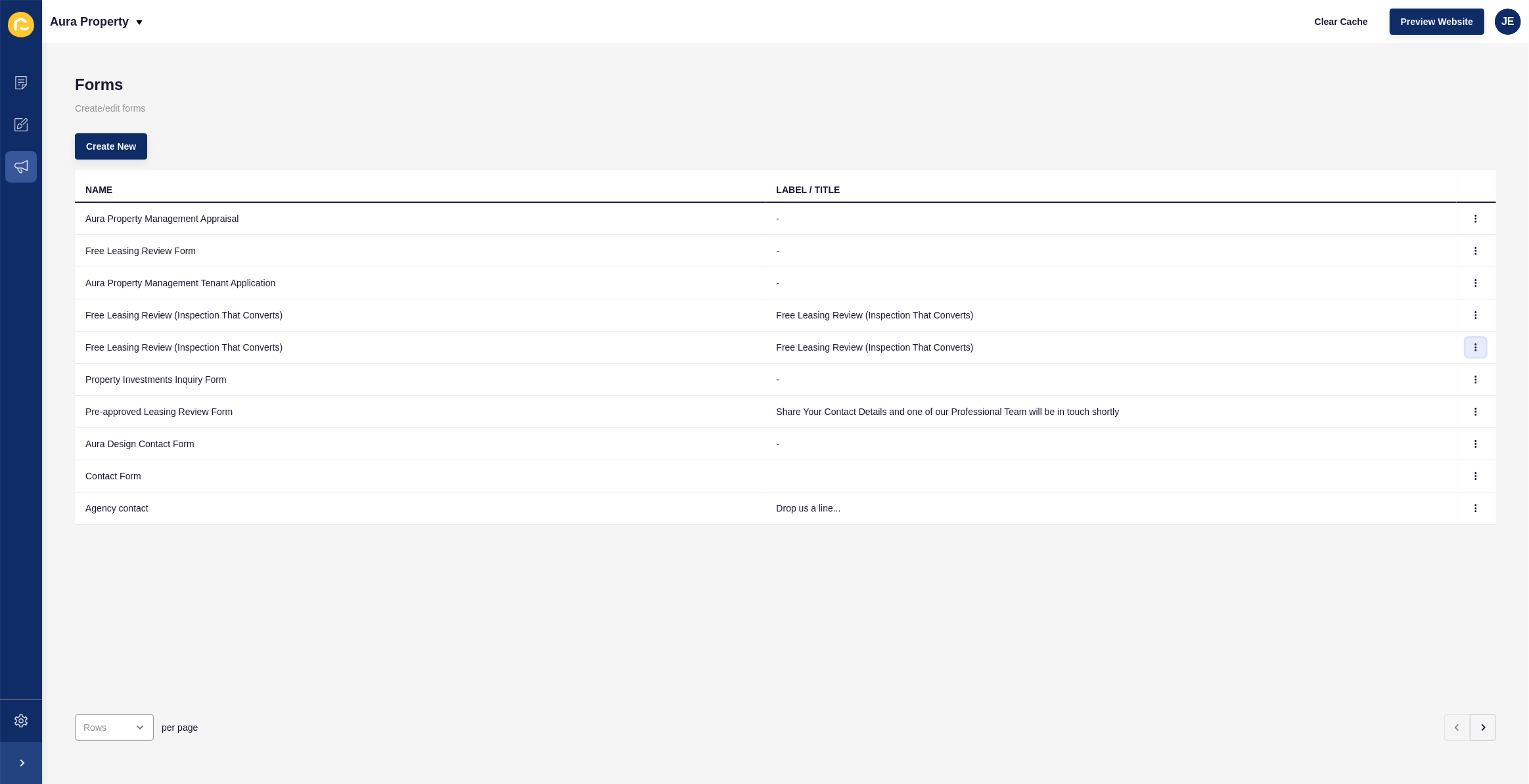
click at [1472, 350] on icon "button" at bounding box center [1475, 347] width 8 height 8
click at [1409, 372] on link "Edit" at bounding box center [1430, 373] width 92 height 29
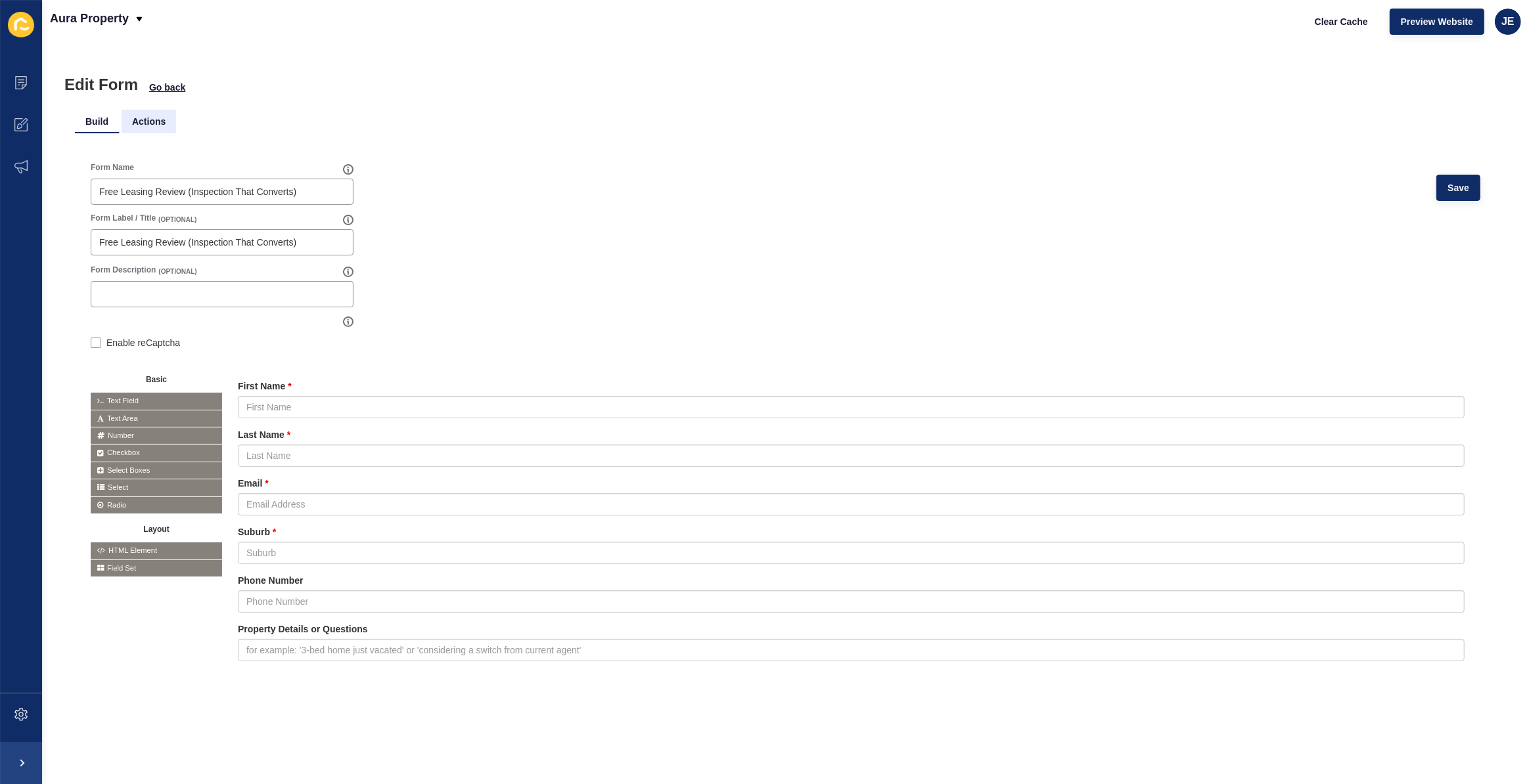
click at [143, 129] on li "Actions" at bounding box center [149, 121] width 55 height 24
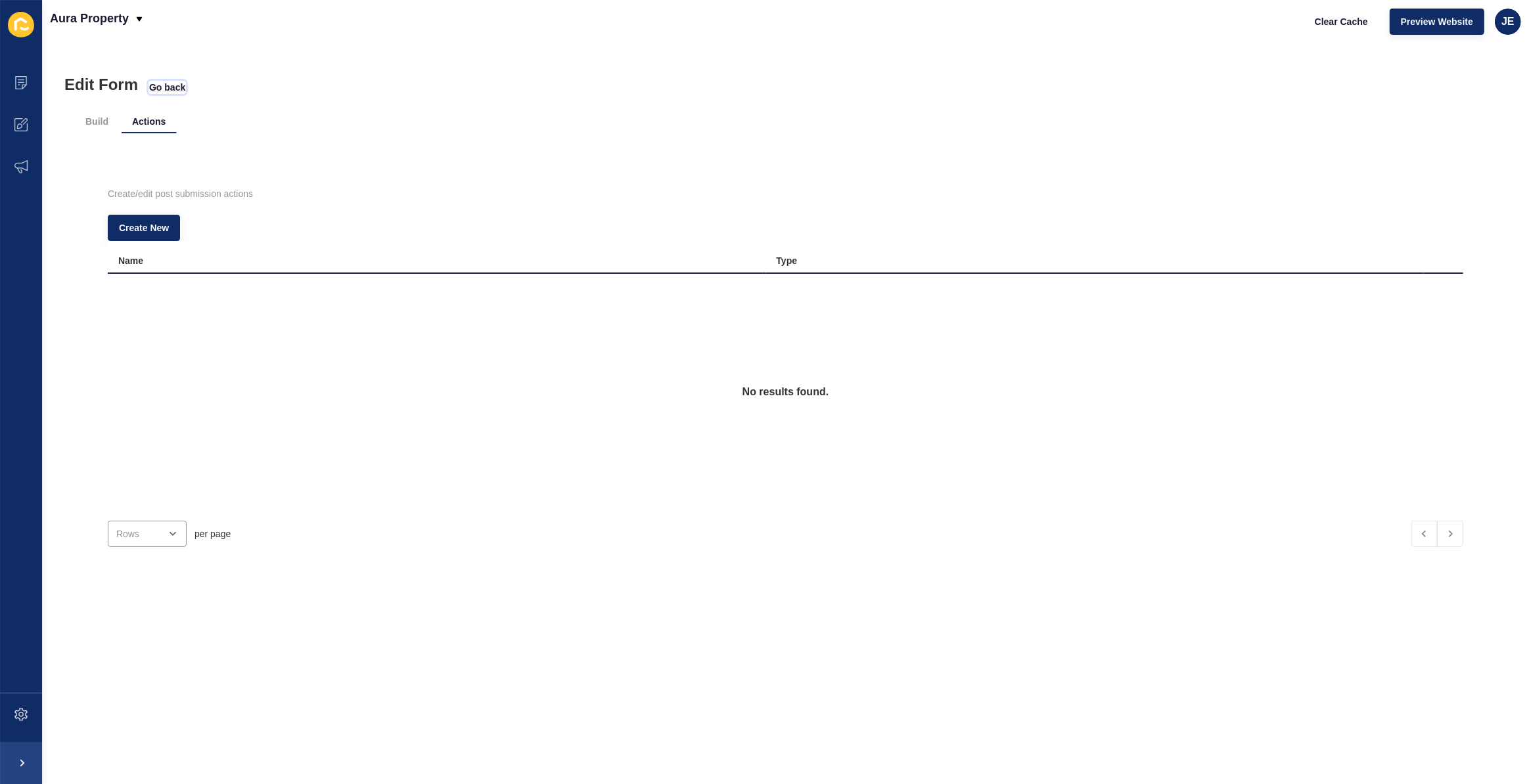
click at [169, 93] on span "Go back" at bounding box center [168, 88] width 36 height 13
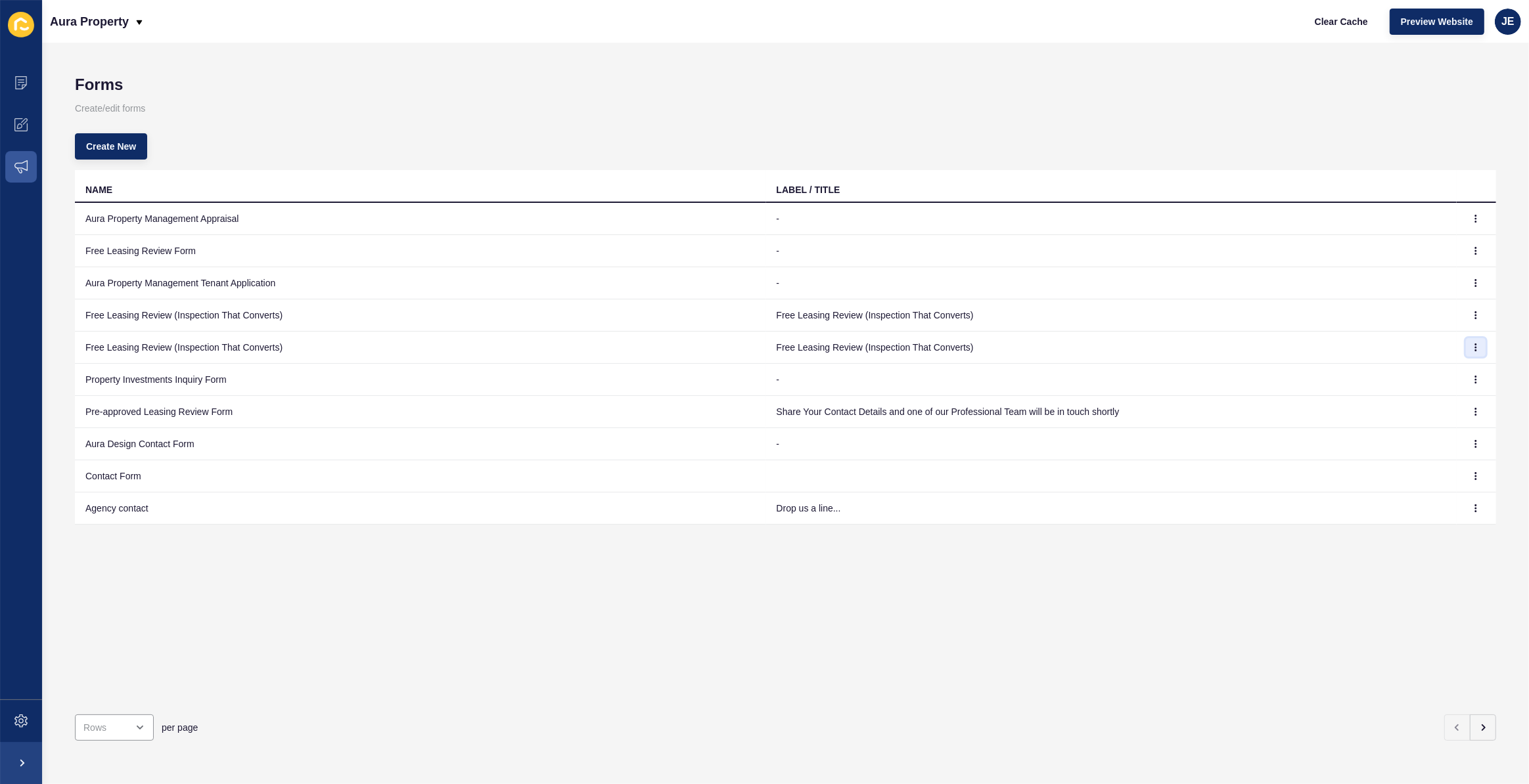
click at [1465, 339] on button "button" at bounding box center [1475, 347] width 20 height 18
click at [1472, 312] on icon "button" at bounding box center [1475, 315] width 8 height 8
click at [1441, 346] on link "Edit" at bounding box center [1430, 341] width 92 height 29
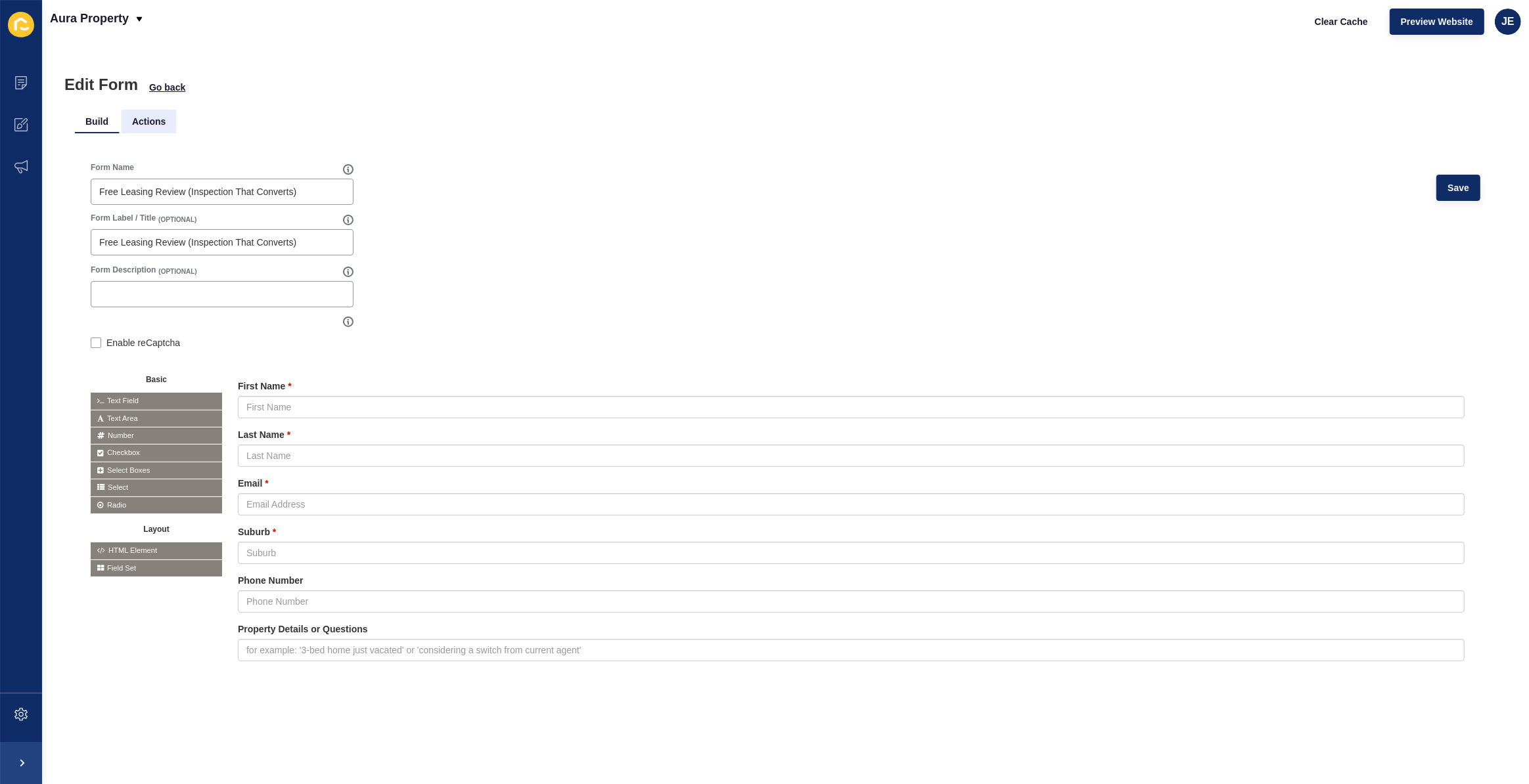
click at [150, 119] on li "Actions" at bounding box center [149, 121] width 55 height 24
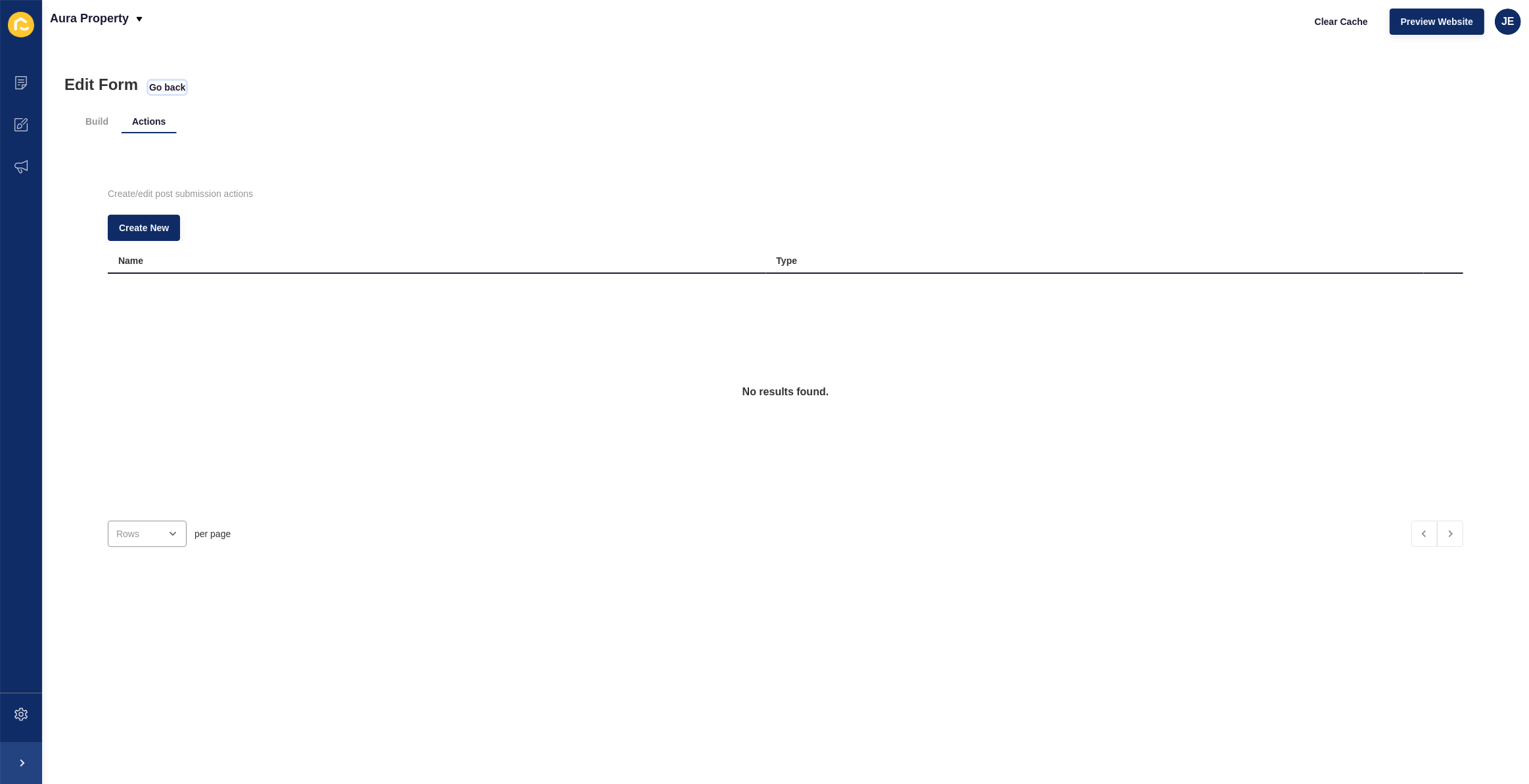
click at [151, 91] on span "Go back" at bounding box center [168, 88] width 36 height 13
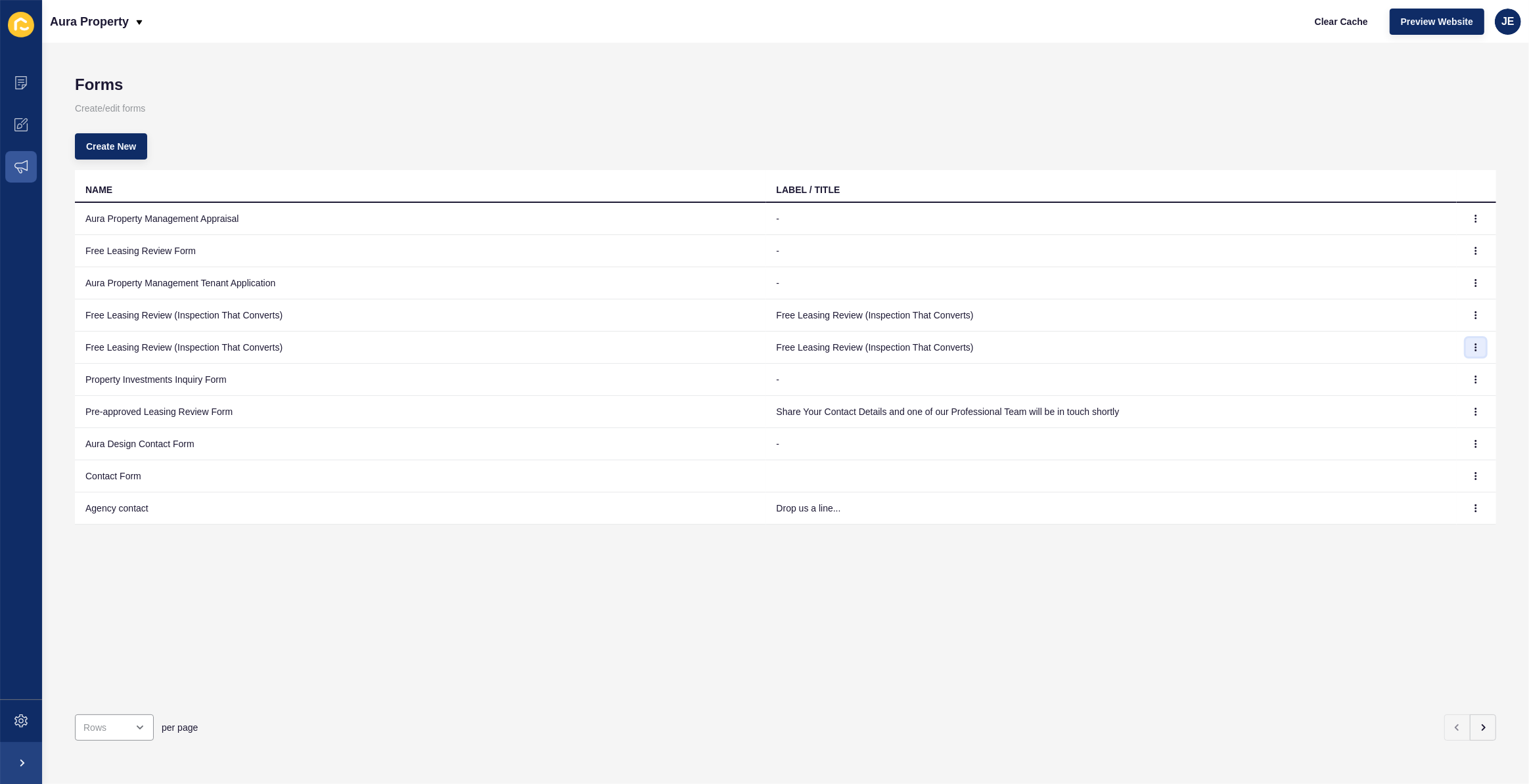
click at [1465, 343] on button "button" at bounding box center [1475, 347] width 20 height 18
click at [1390, 375] on link "Edit" at bounding box center [1430, 373] width 92 height 29
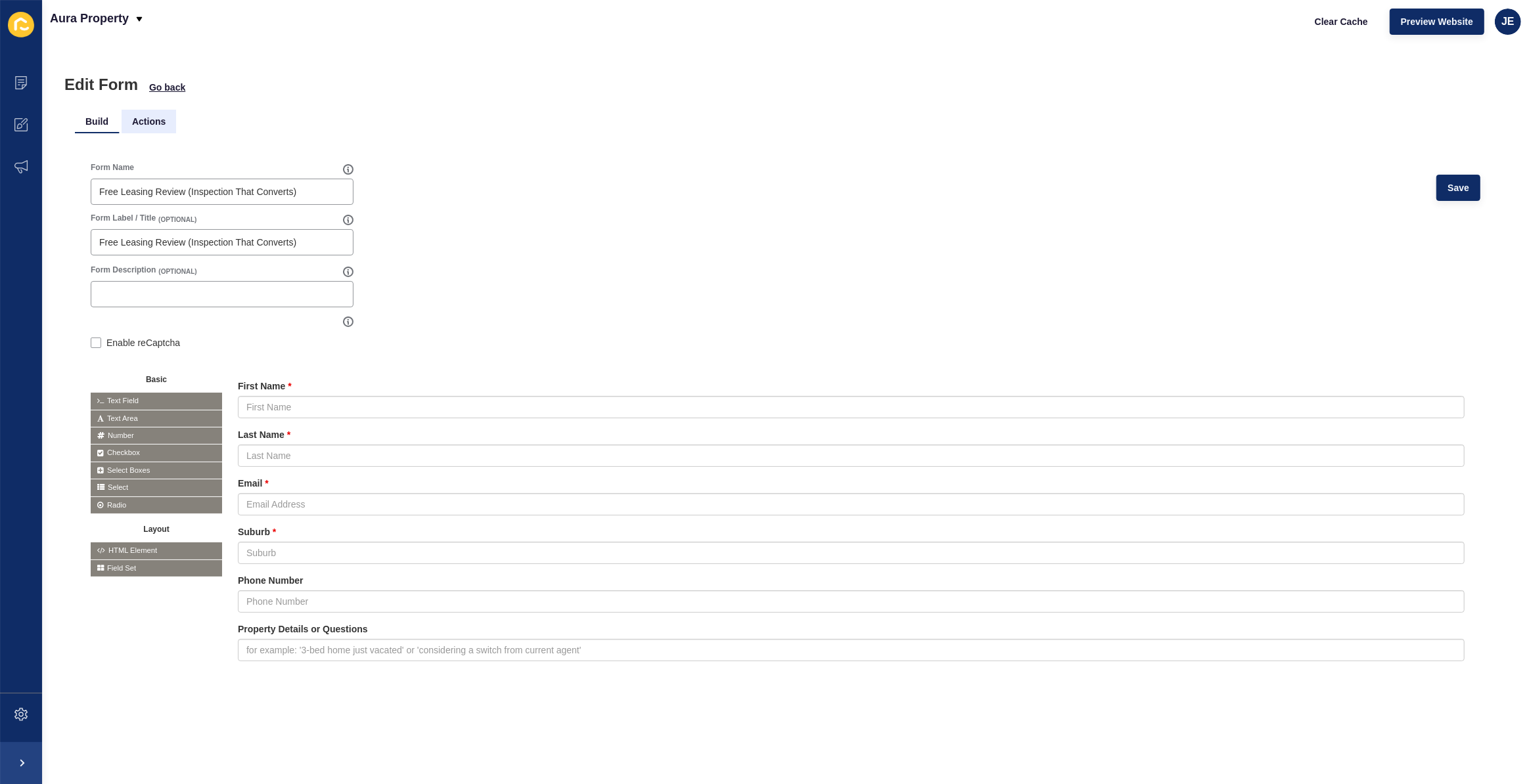
click at [149, 123] on li "Actions" at bounding box center [149, 121] width 55 height 24
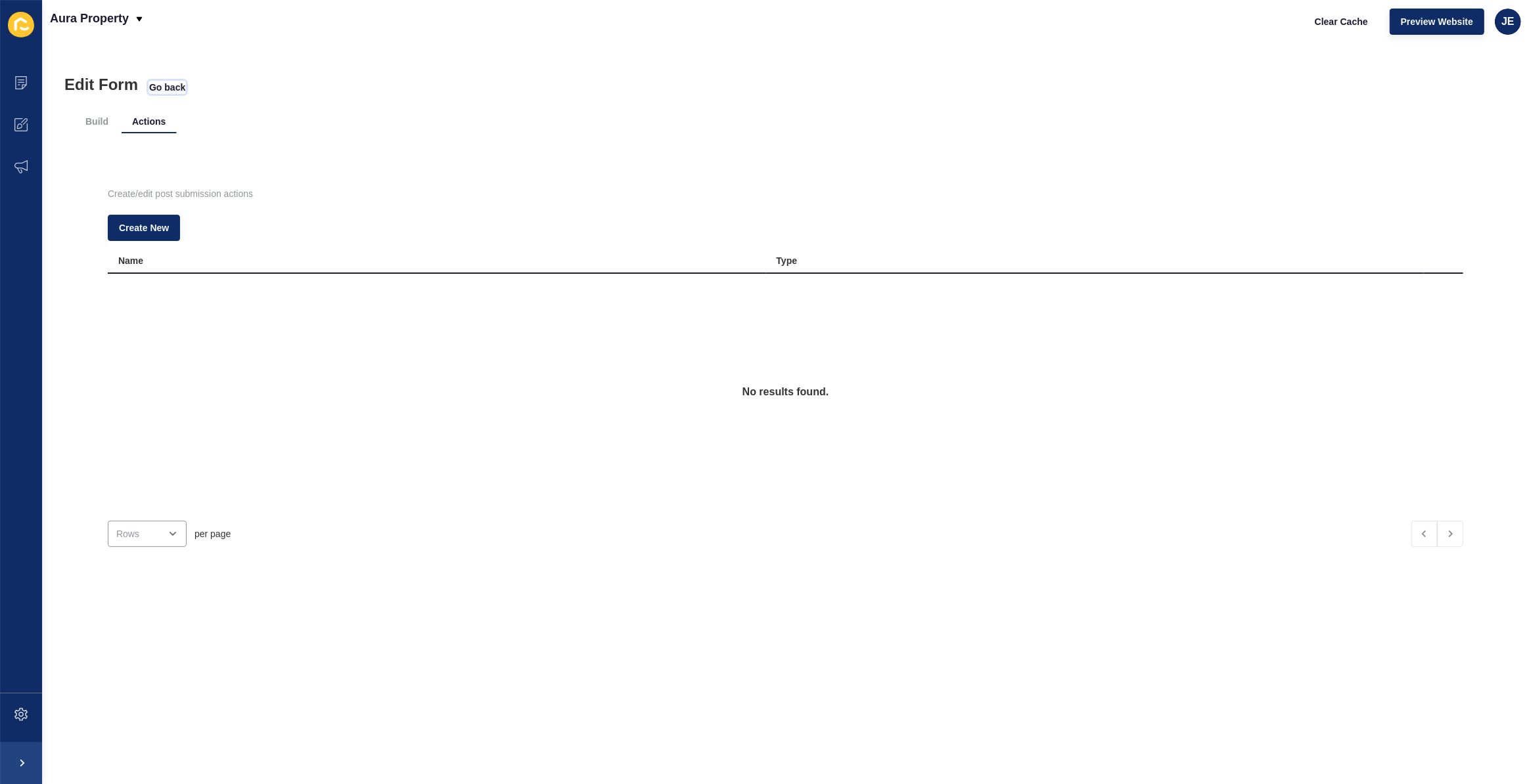
click at [156, 90] on span "Go back" at bounding box center [168, 88] width 36 height 13
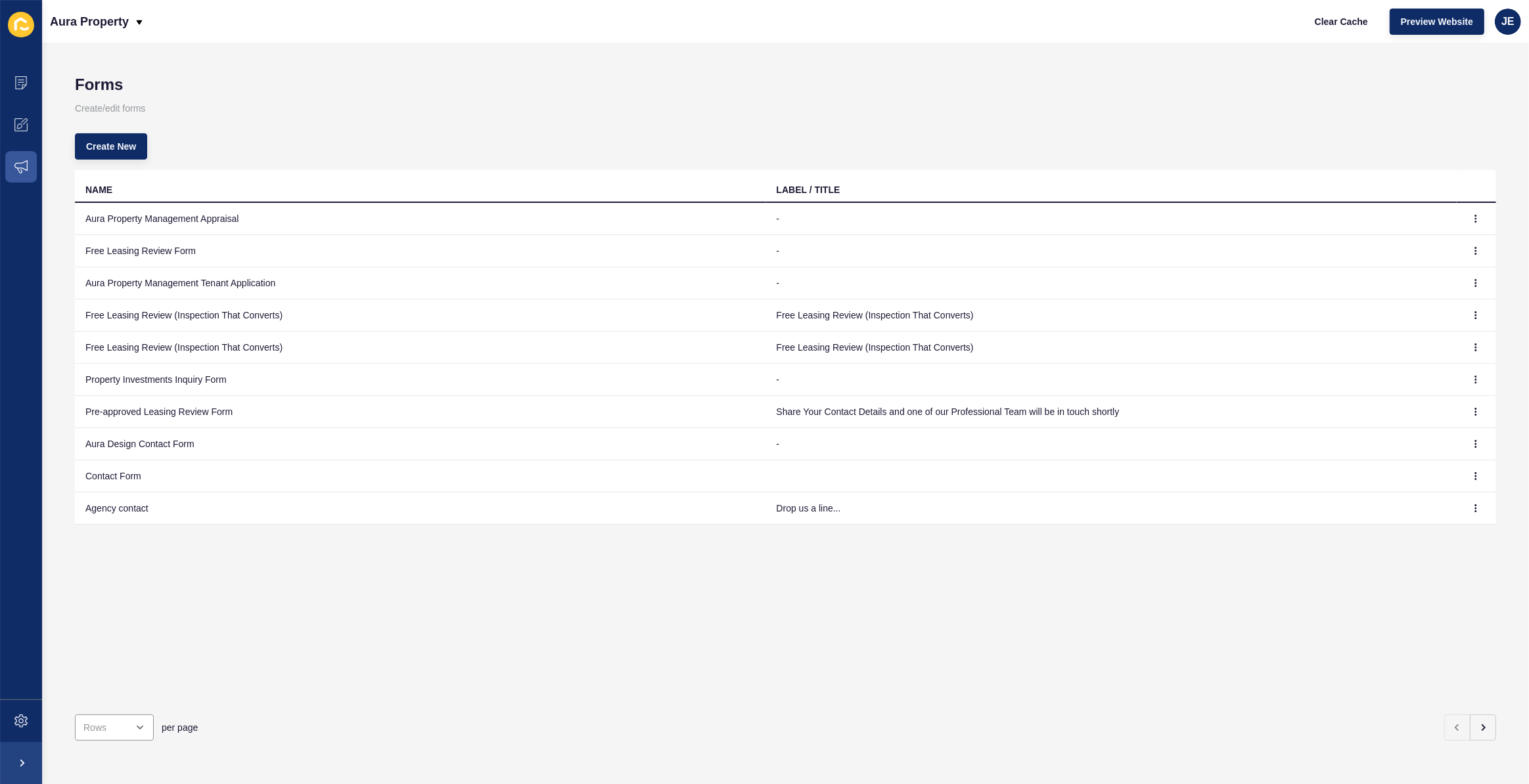
click at [232, 350] on td "Free Leasing Review (Inspection That Converts)" at bounding box center [420, 347] width 691 height 32
click at [1472, 347] on icon "button" at bounding box center [1475, 347] width 8 height 8
click at [1437, 367] on link "Edit" at bounding box center [1430, 373] width 92 height 29
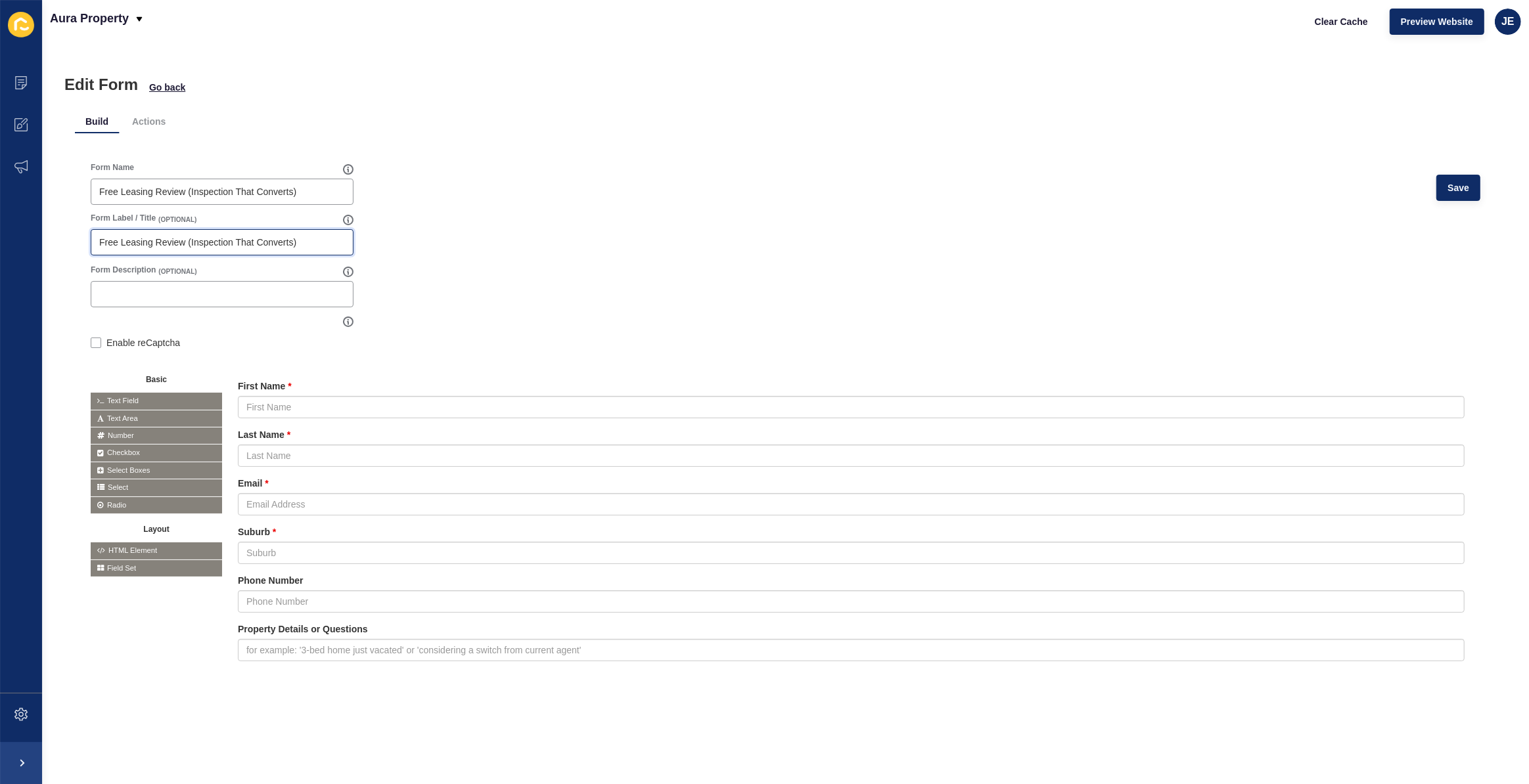
drag, startPoint x: 326, startPoint y: 241, endPoint x: 0, endPoint y: 228, distance: 326.3
click at [0, 228] on div "Content Appearance Marketing Settings Aura Property Clear Cache Preview Website…" at bounding box center [764, 392] width 1529 height 784
click at [651, 273] on form "Form Name Free Leasing Review (Inspection That Converts) Save Form Label / Titl…" at bounding box center [785, 428] width 1390 height 531
click at [1447, 182] on span "Save" at bounding box center [1458, 188] width 22 height 13
click at [173, 89] on span "Go back" at bounding box center [168, 88] width 36 height 13
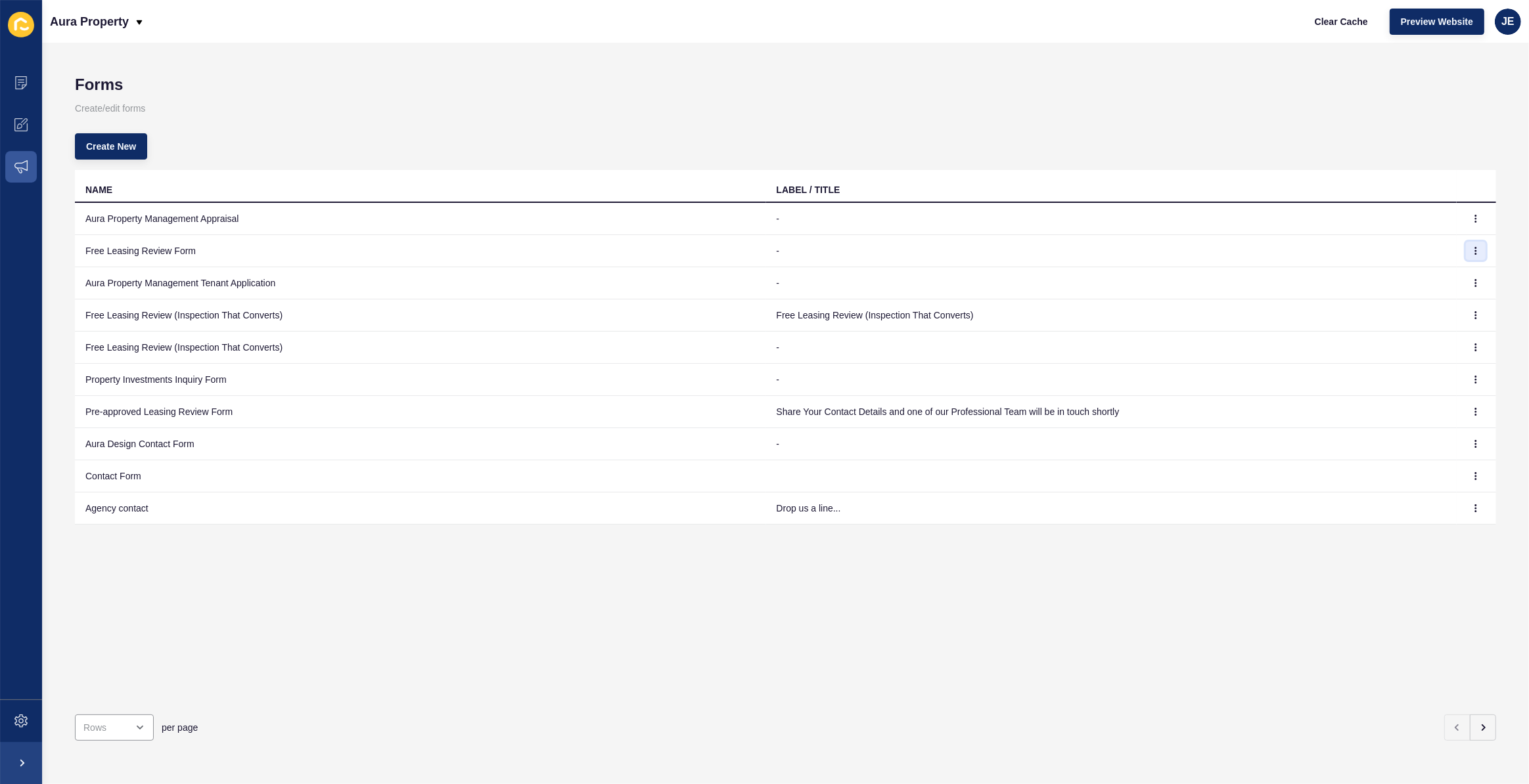
click at [1465, 248] on button "button" at bounding box center [1475, 251] width 20 height 18
click at [1440, 269] on link "Edit" at bounding box center [1430, 277] width 92 height 29
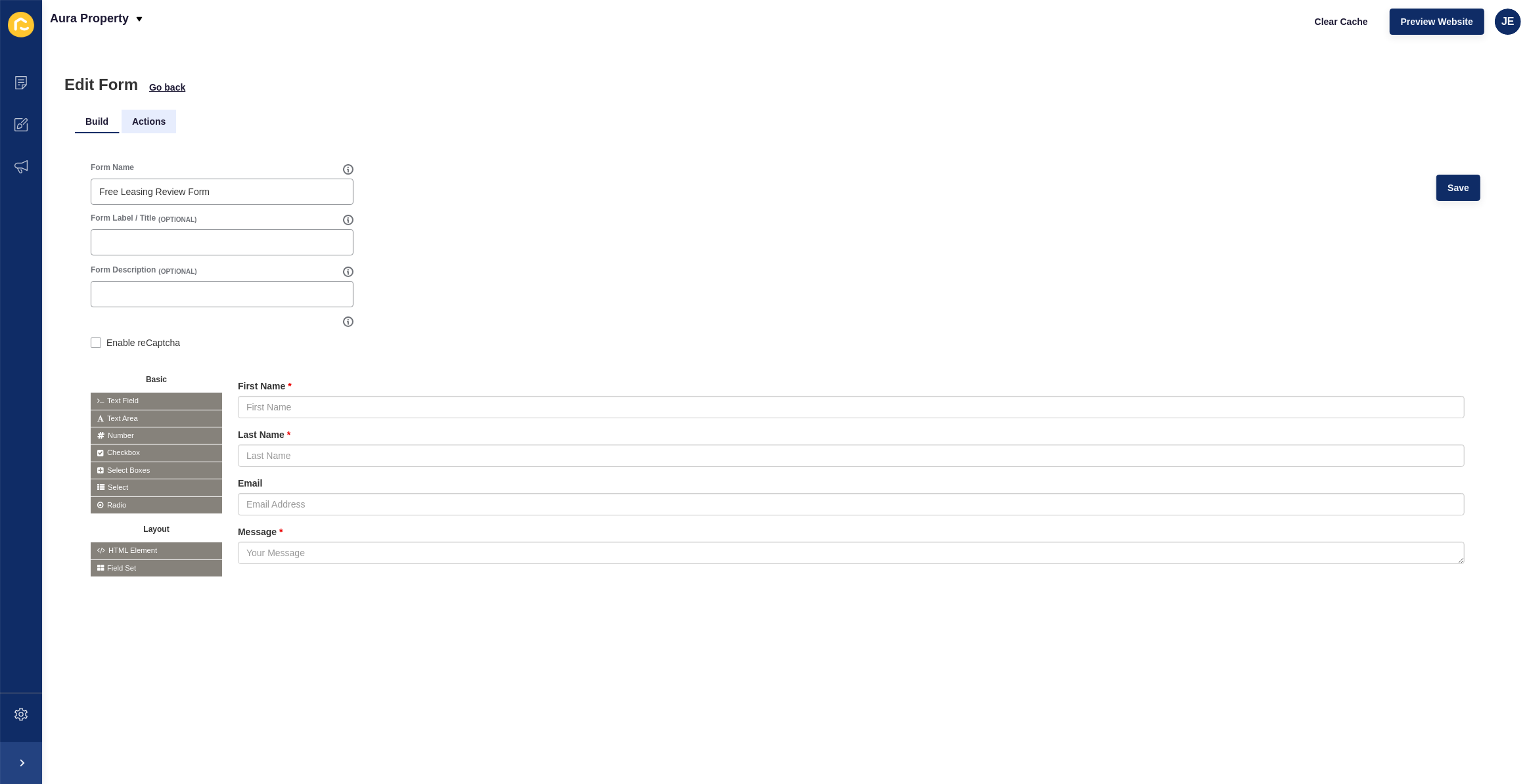
click at [152, 124] on li "Actions" at bounding box center [149, 121] width 55 height 24
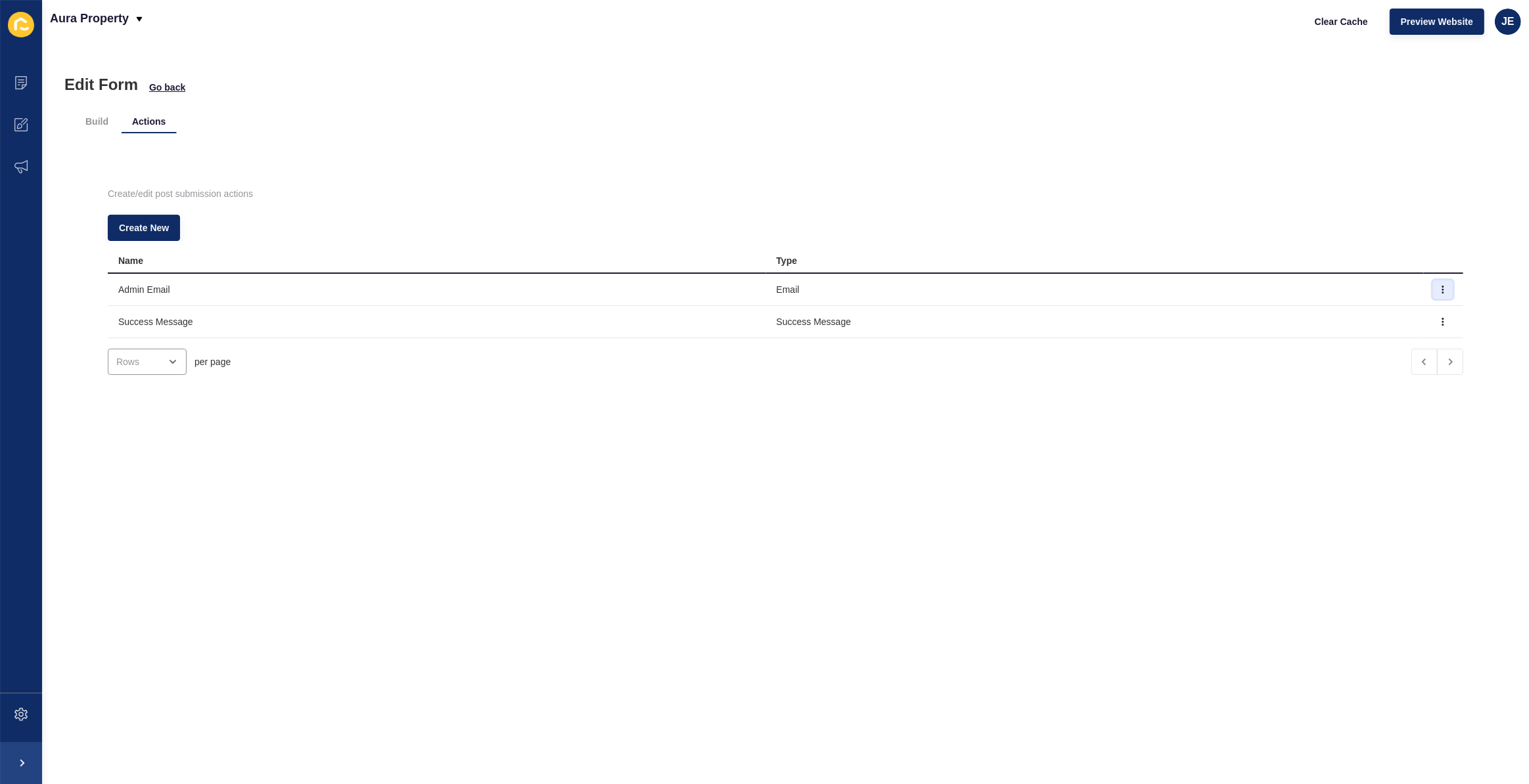
click at [1432, 288] on button "button" at bounding box center [1442, 290] width 20 height 18
click at [1418, 311] on link "Edit" at bounding box center [1389, 316] width 92 height 29
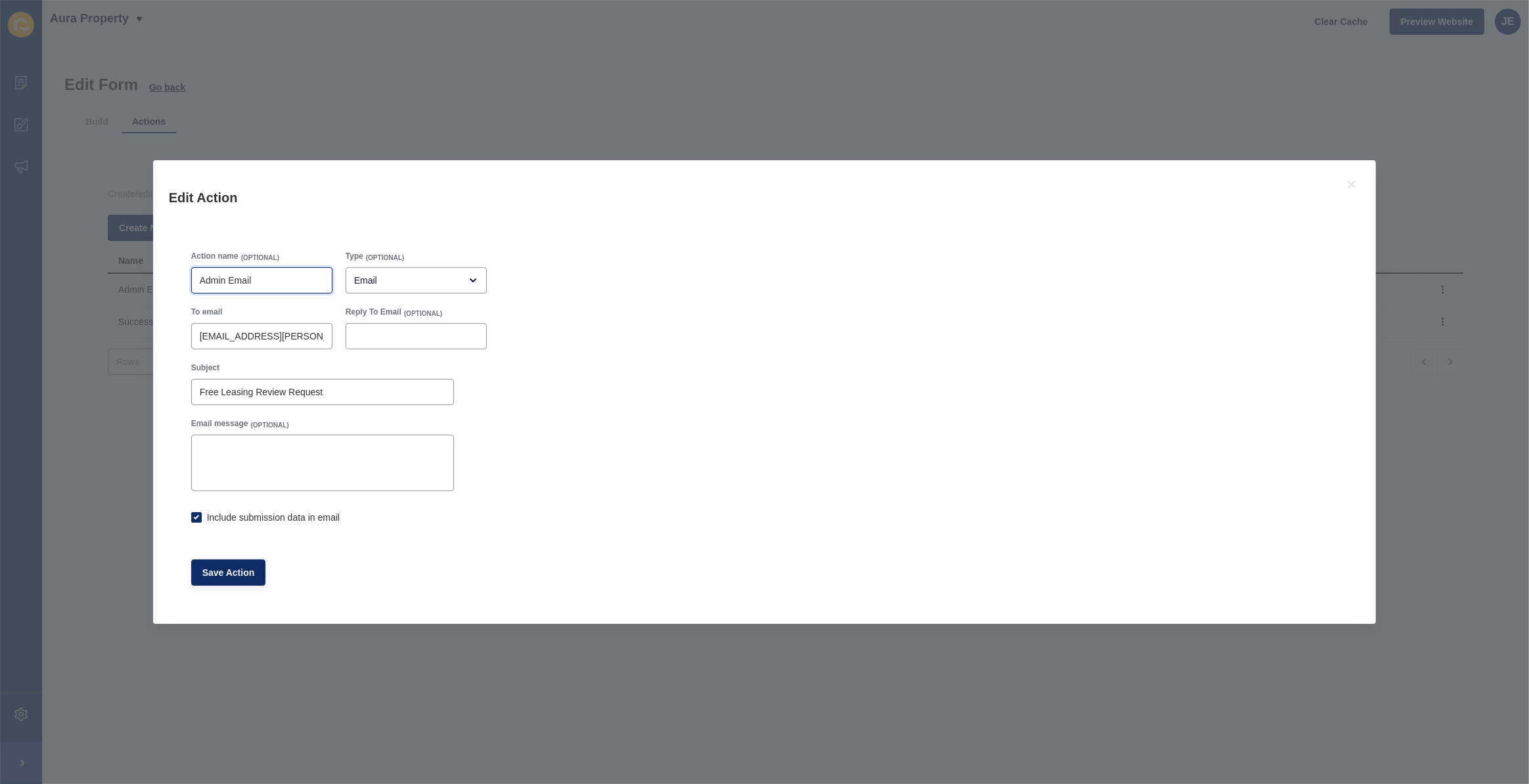
click at [261, 278] on input "Admin Email" at bounding box center [262, 280] width 124 height 13
click at [256, 333] on input "[EMAIL_ADDRESS][PERSON_NAME][DOMAIN_NAME]" at bounding box center [262, 336] width 124 height 13
drag, startPoint x: 307, startPoint y: 411, endPoint x: 313, endPoint y: 403, distance: 10.0
click at [308, 409] on div "To email justine.espinosa@rexsoftware.com.au Reply To Email (OPTIONAL) Subject …" at bounding box center [338, 418] width 309 height 237
click at [317, 396] on input "Free Leasing Review Request" at bounding box center [322, 392] width 245 height 13
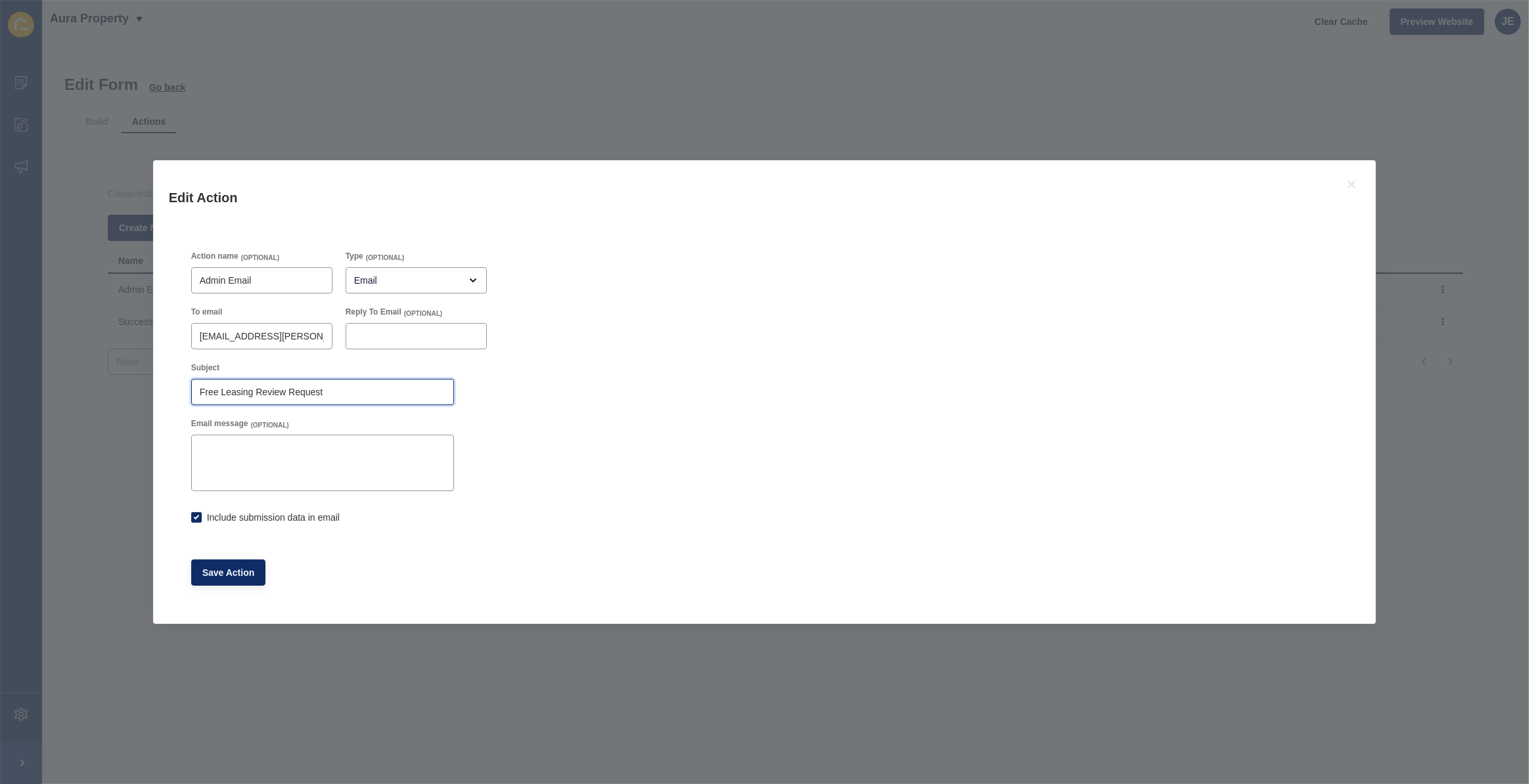
click at [345, 394] on input "Free Leasing Review Request" at bounding box center [322, 392] width 245 height 13
checkbox input "true"
click at [264, 67] on div "Edit Action Action name (OPTIONAL) Admin Email Type (OPTIONAL) Email To email j…" at bounding box center [764, 392] width 1529 height 784
click at [1350, 182] on icon at bounding box center [1351, 184] width 8 height 8
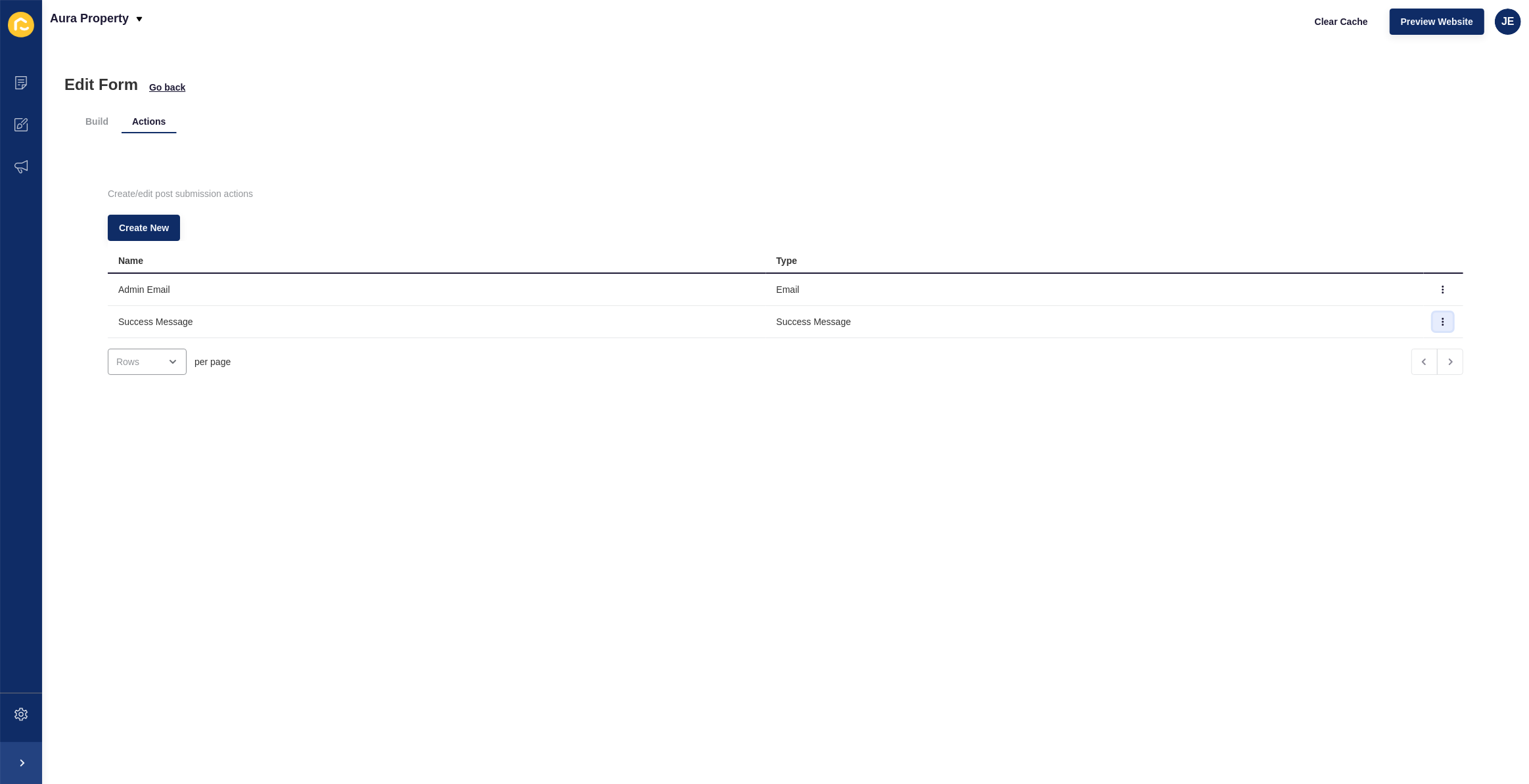
click at [1439, 324] on icon "button" at bounding box center [1442, 322] width 8 height 8
click at [1410, 342] on link "Edit" at bounding box center [1389, 347] width 92 height 29
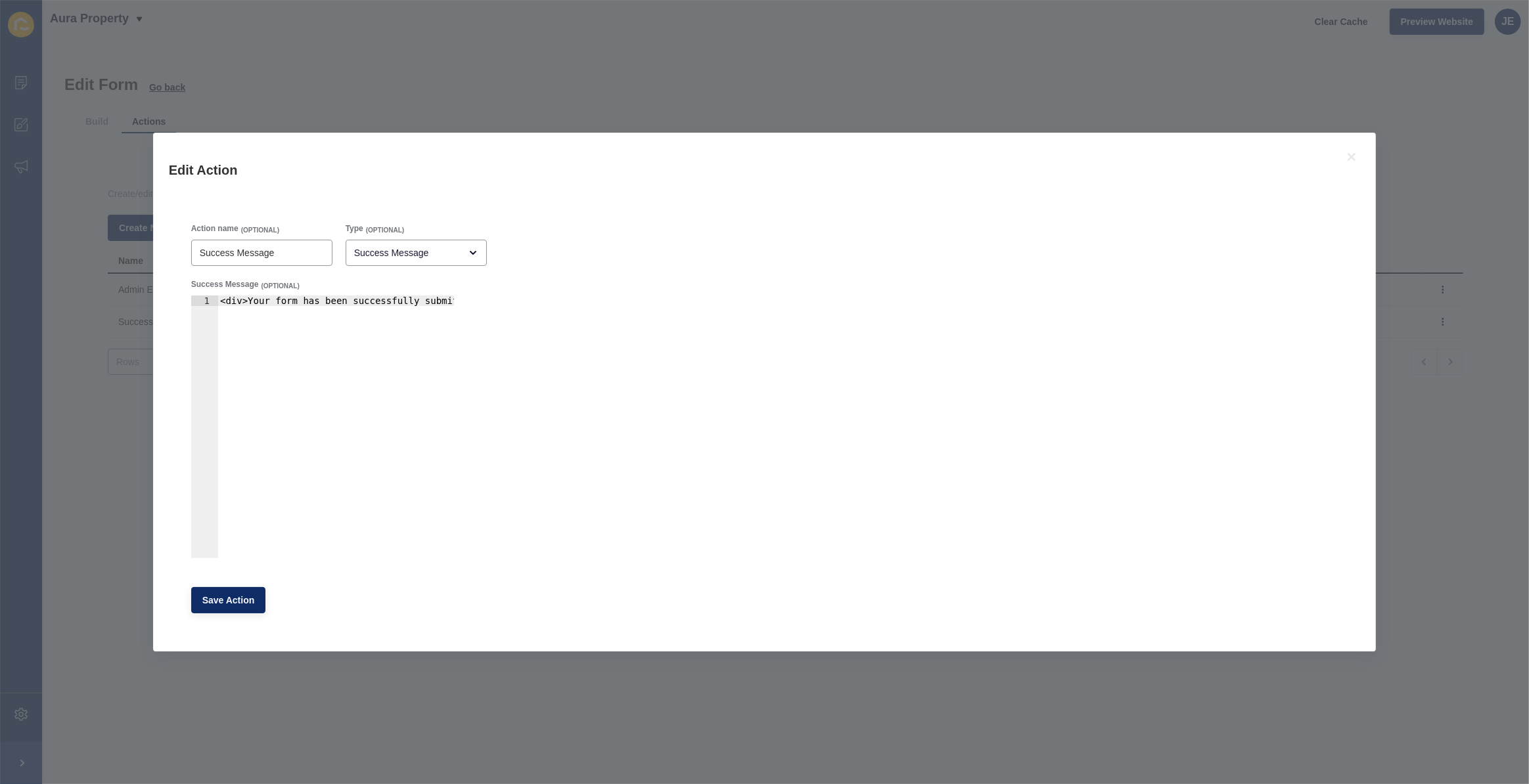
type textarea "<div>Your form has been successfully submitted.</div>"
click at [310, 324] on div "<div>Your form has been successfully submitted.</div>" at bounding box center [354, 432] width 274 height 274
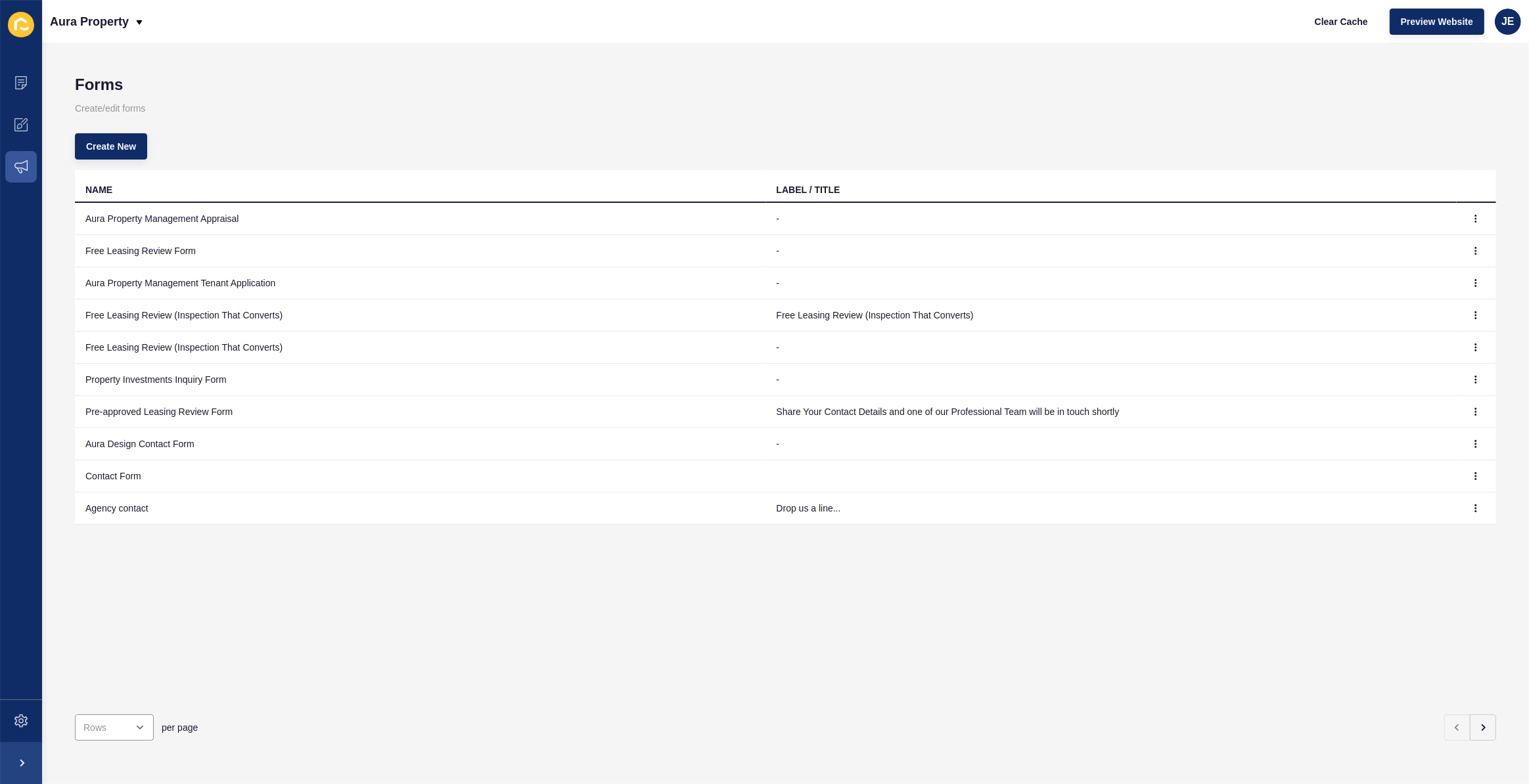
click at [1456, 349] on td at bounding box center [1475, 347] width 39 height 32
click at [1465, 349] on button "button" at bounding box center [1475, 347] width 20 height 18
click at [1472, 314] on button "button" at bounding box center [1475, 315] width 20 height 18
click at [1438, 374] on link "Delete" at bounding box center [1430, 370] width 92 height 29
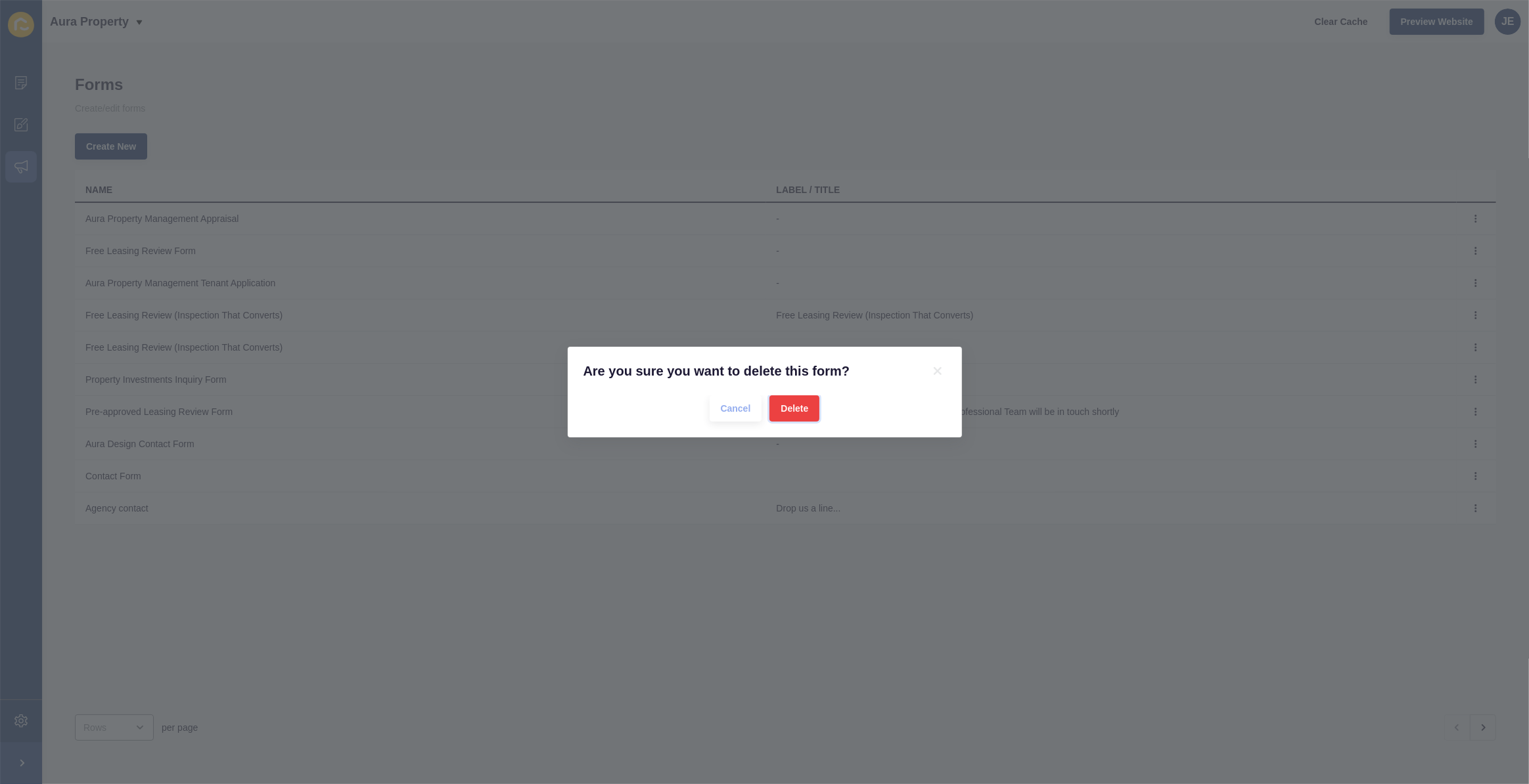
click at [780, 403] on button "Delete" at bounding box center [794, 408] width 50 height 26
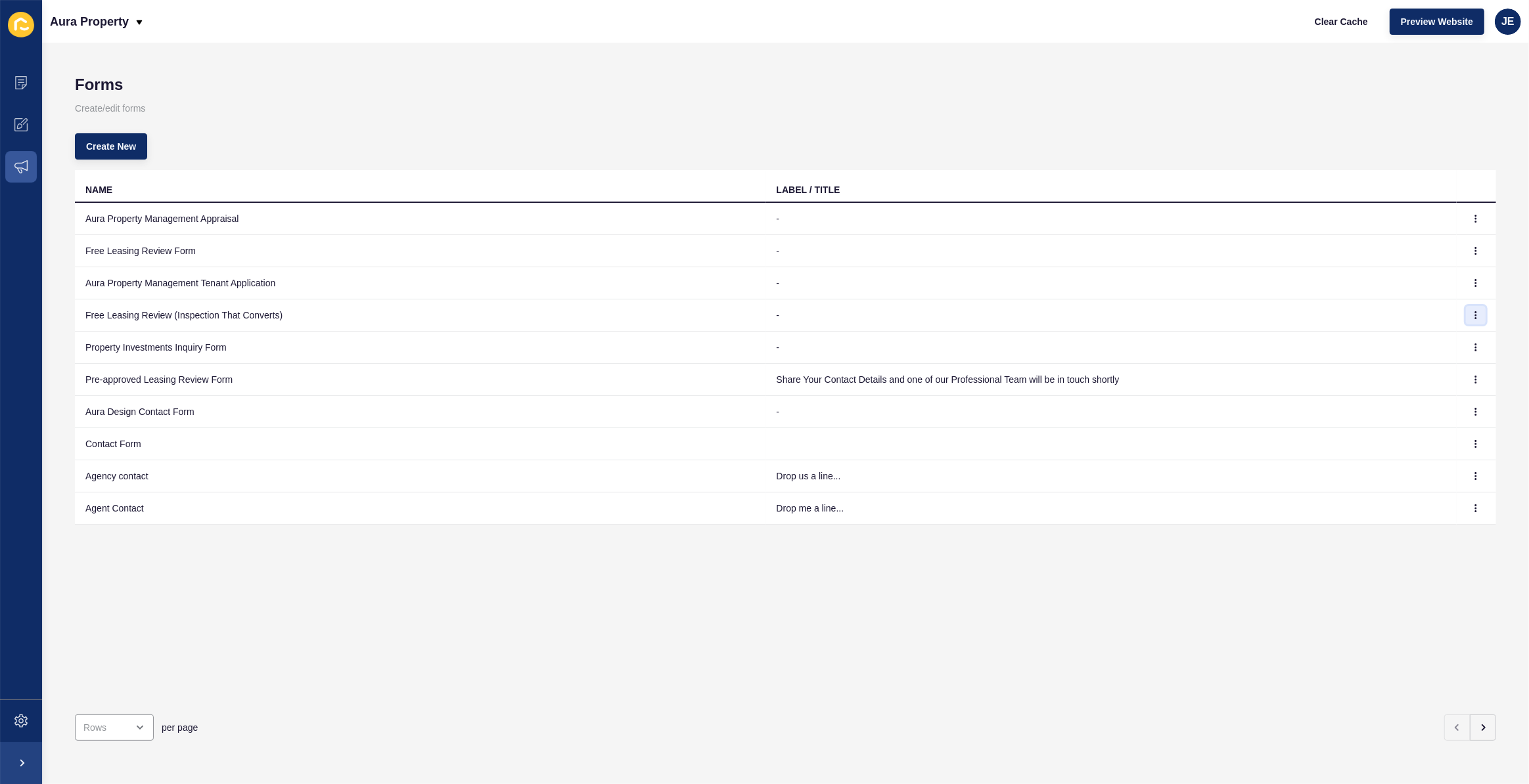
click at [1472, 312] on icon "button" at bounding box center [1475, 315] width 8 height 8
click at [1422, 335] on link "Edit" at bounding box center [1430, 341] width 92 height 29
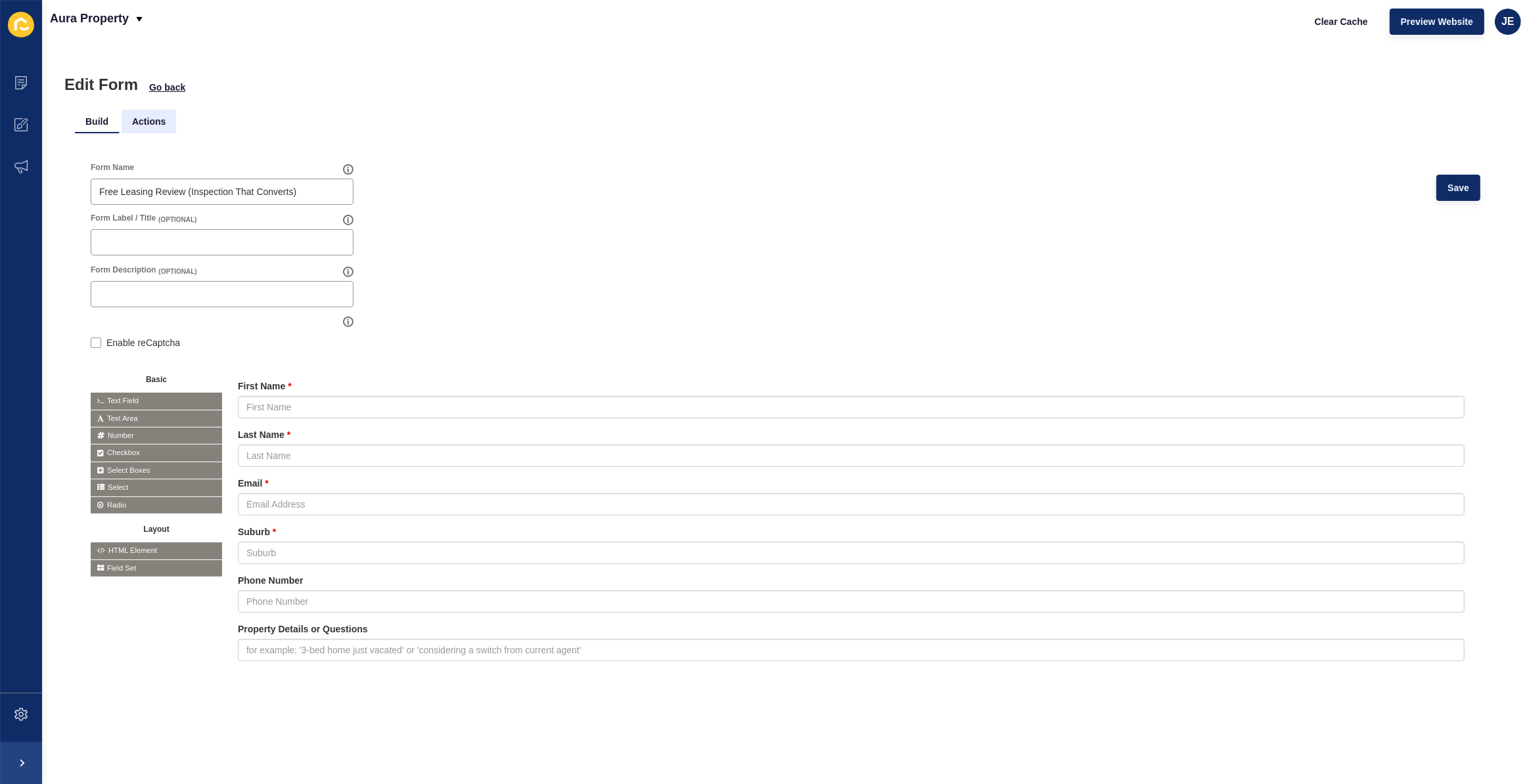
click at [134, 114] on li "Actions" at bounding box center [149, 121] width 55 height 24
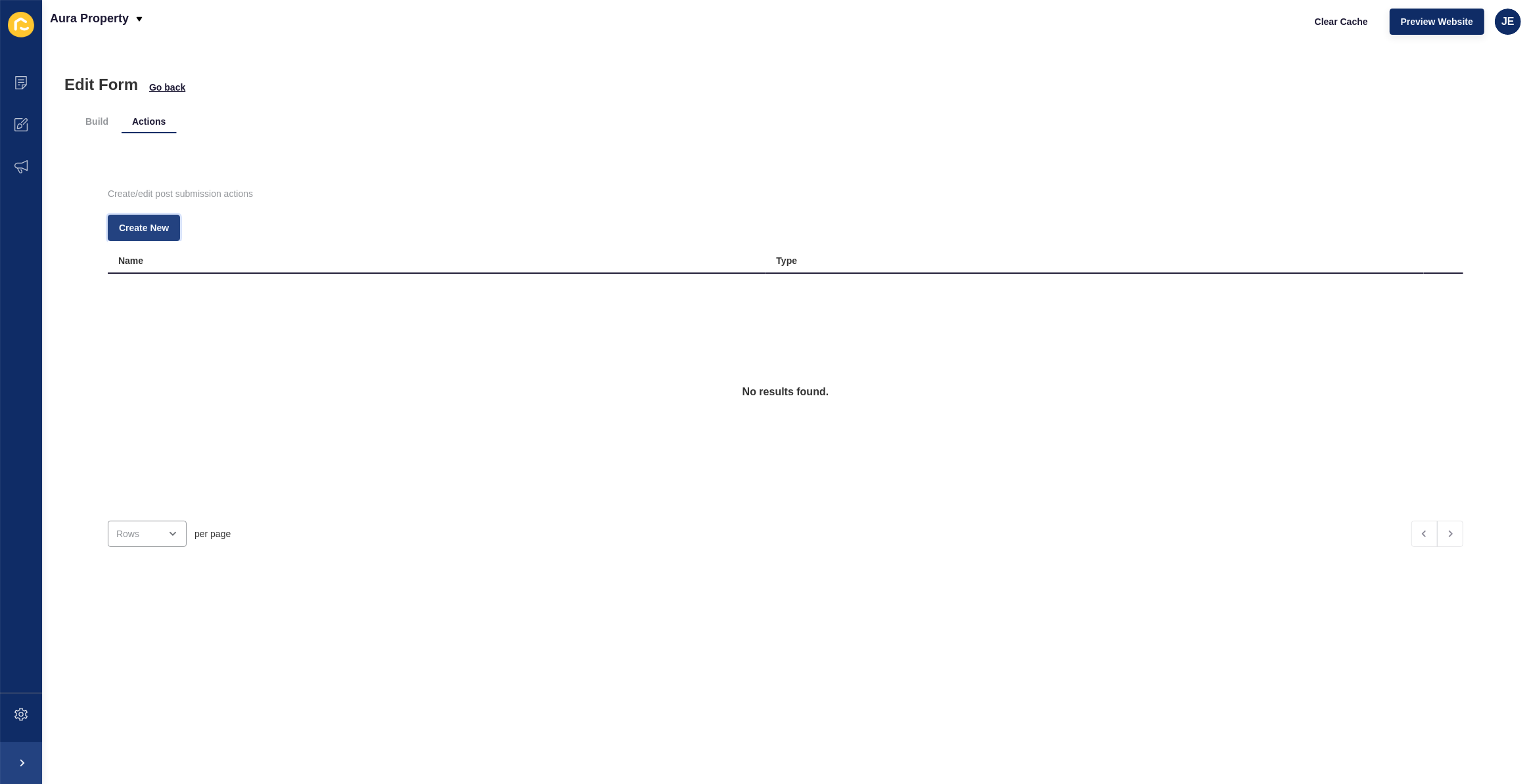
click at [162, 227] on span "Create New" at bounding box center [143, 228] width 50 height 13
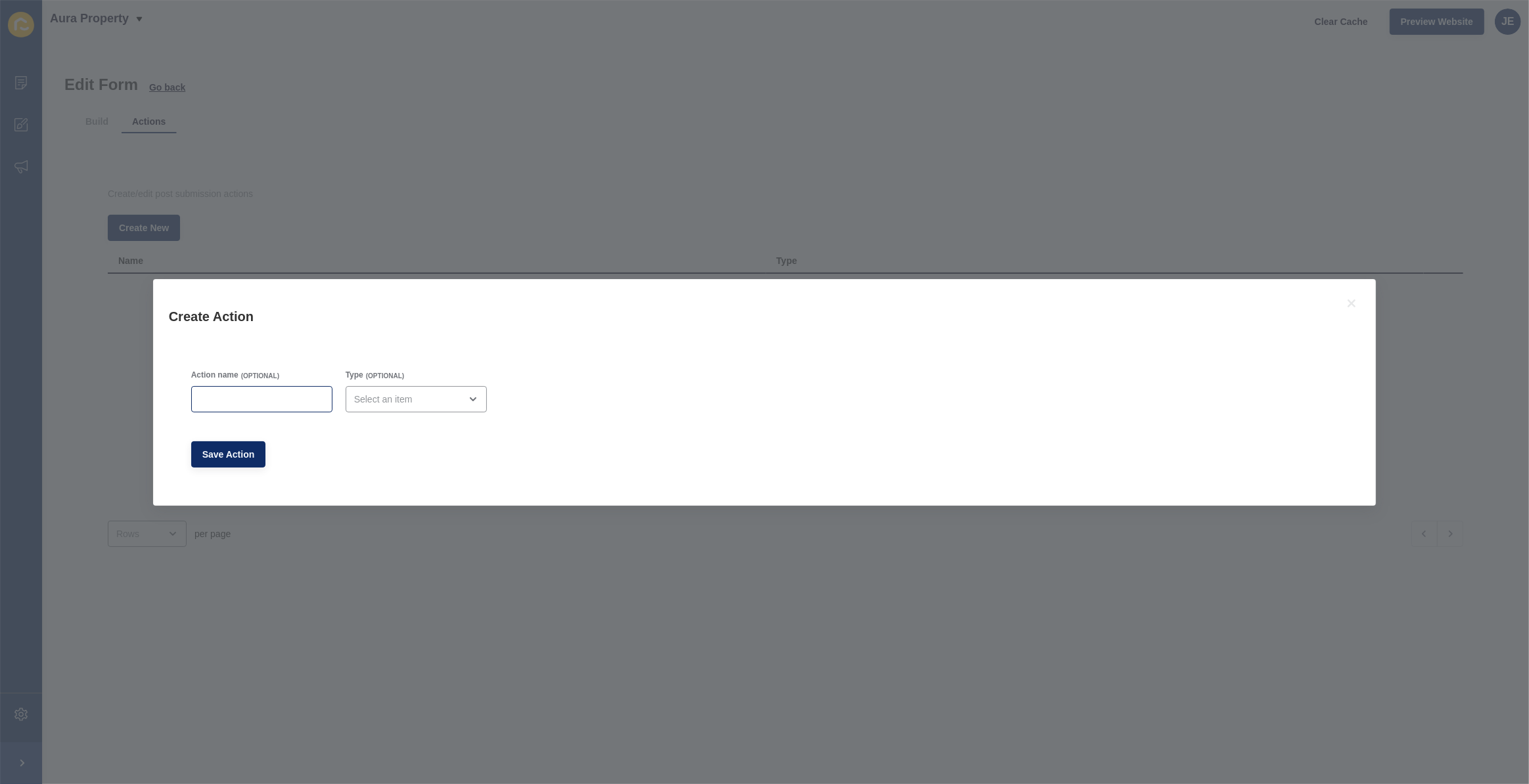
click at [203, 407] on div at bounding box center [262, 399] width 141 height 26
click at [259, 403] on input "Admin" at bounding box center [262, 399] width 124 height 13
type input "Admin Email"
drag, startPoint x: 478, startPoint y: 400, endPoint x: 470, endPoint y: 406, distance: 10.0
click at [429, 436] on span "Email" at bounding box center [417, 431] width 120 height 13
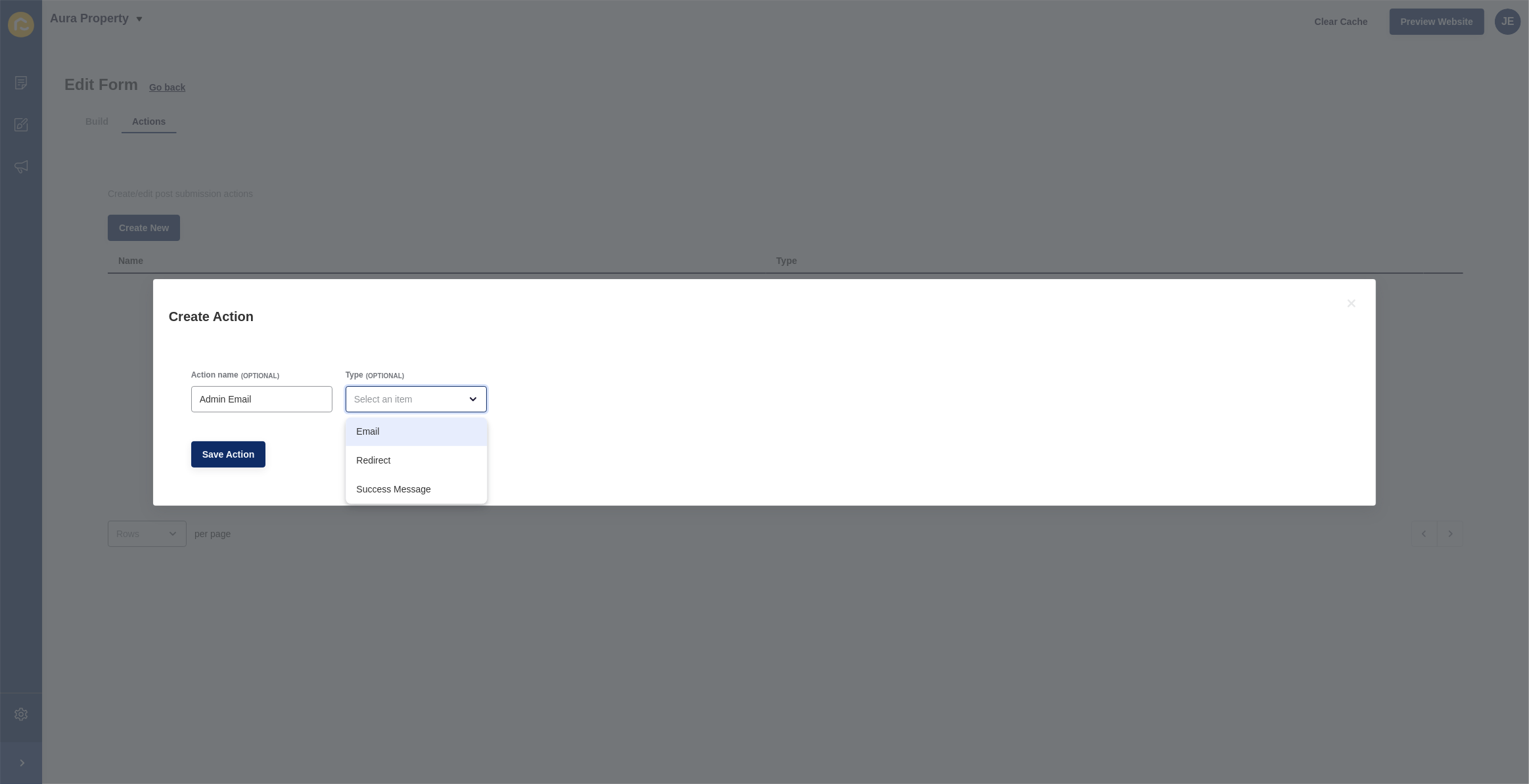
type input "Email"
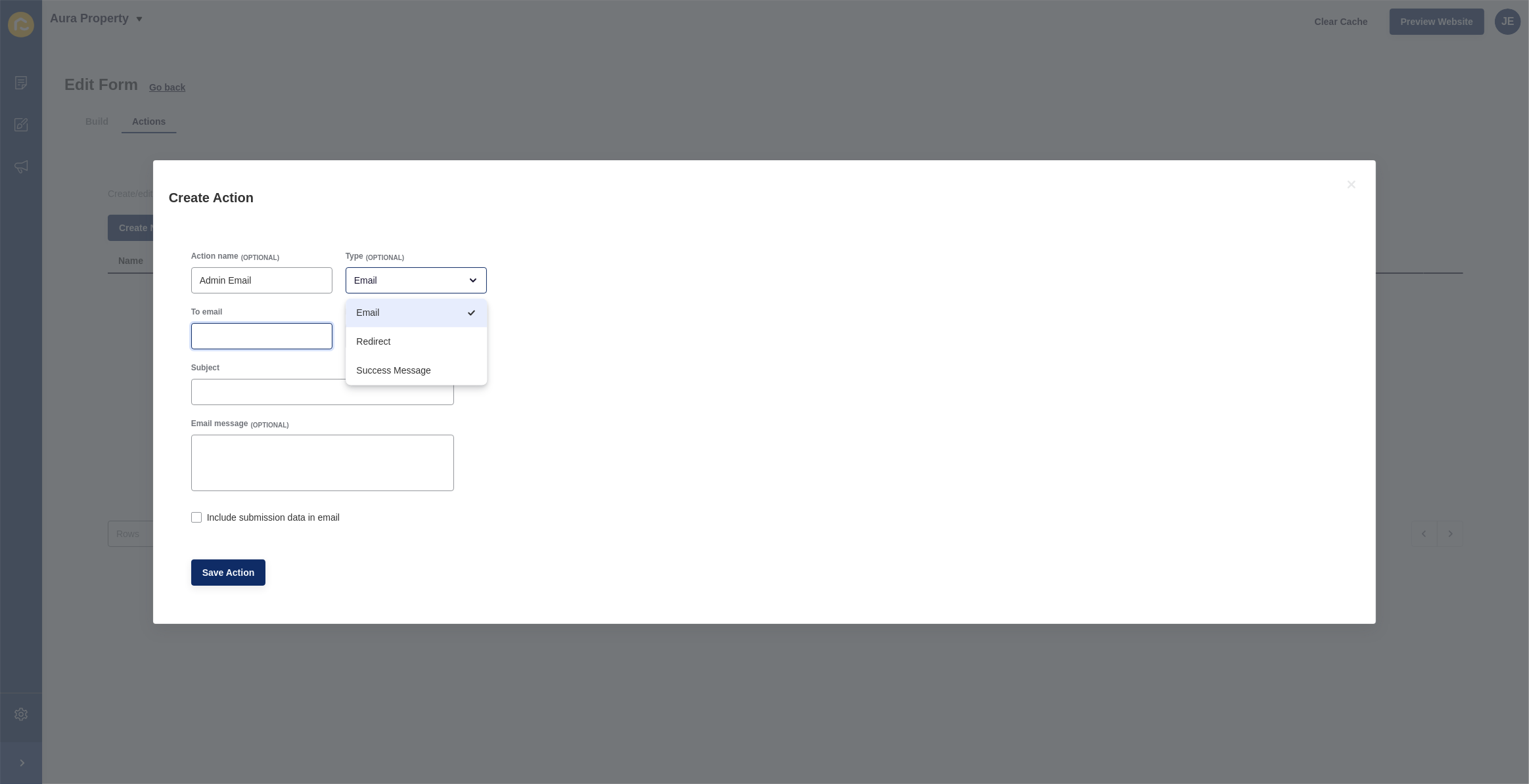
click at [224, 336] on input "To email" at bounding box center [262, 336] width 124 height 13
paste input "justine.espinosa@rexsoftware.com.au"
type input "justine.espinosa@rexsoftware.com.au"
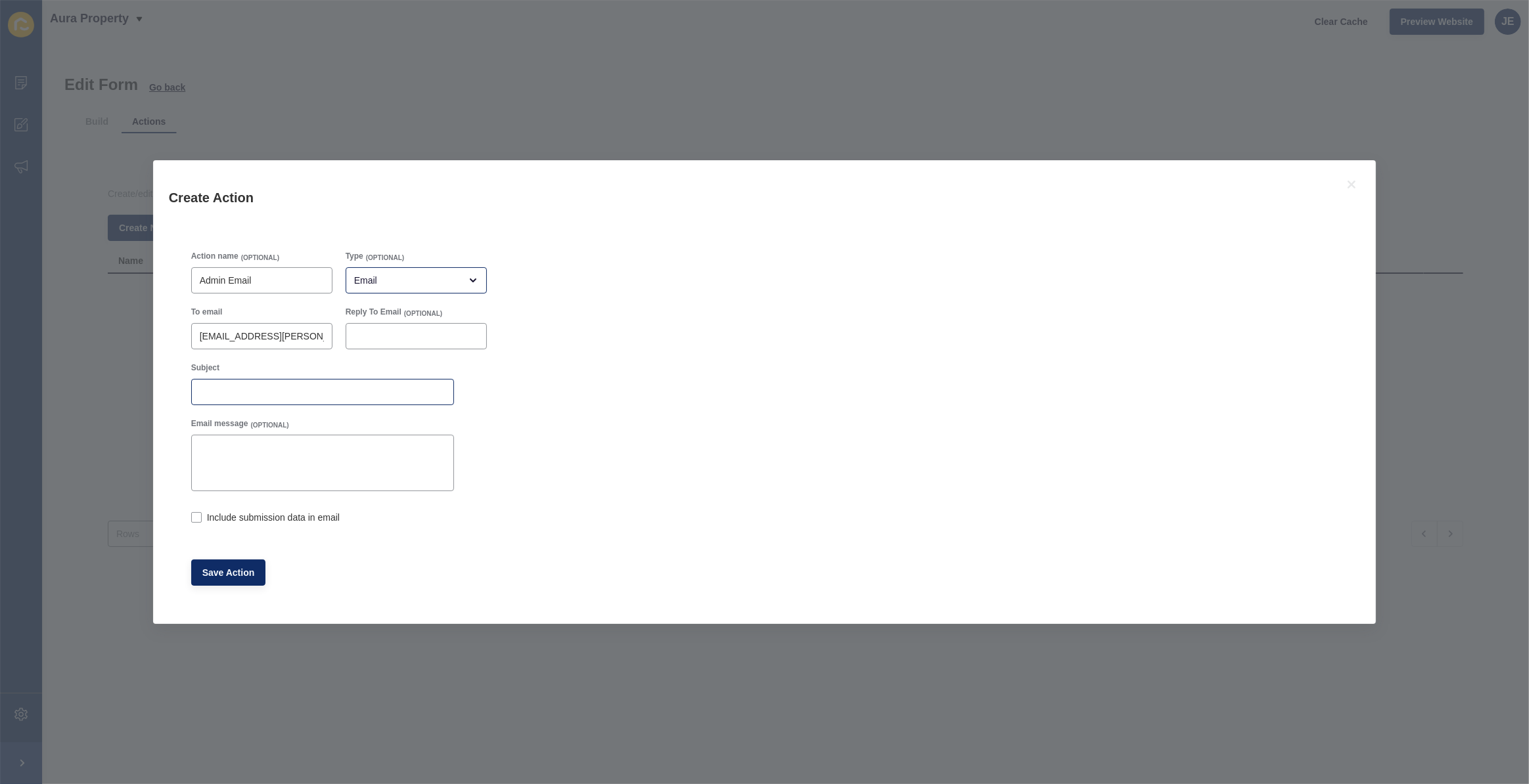
click at [302, 380] on div at bounding box center [323, 392] width 263 height 26
paste input "Free Leasing Review Request"
type input "Free Leasing Review Request"
click at [201, 518] on label at bounding box center [197, 518] width 11 height 11
click at [200, 518] on input "Include submission data in email" at bounding box center [195, 519] width 8 height 8
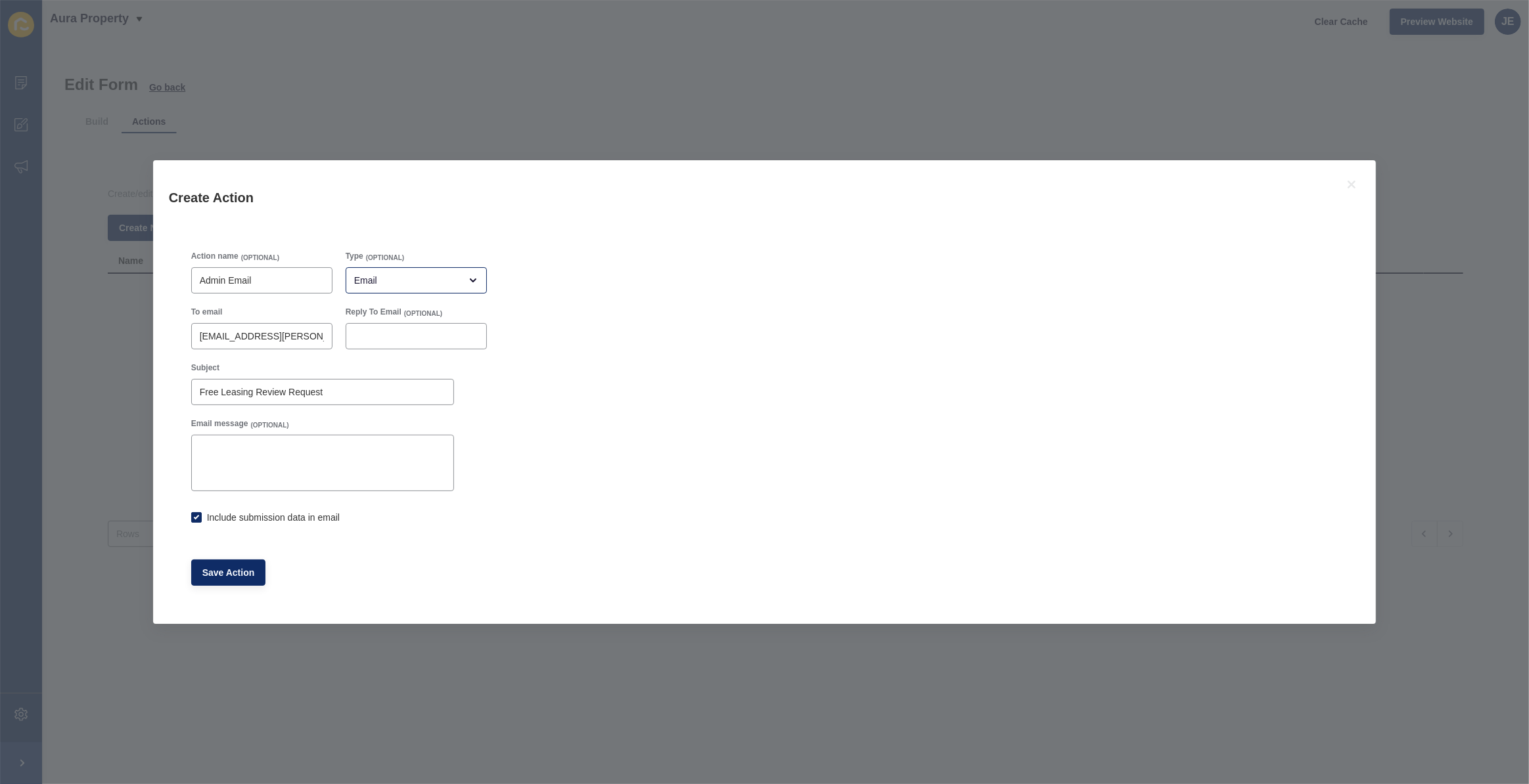
checkbox input "true"
click at [215, 573] on span "Save Action" at bounding box center [229, 573] width 53 height 13
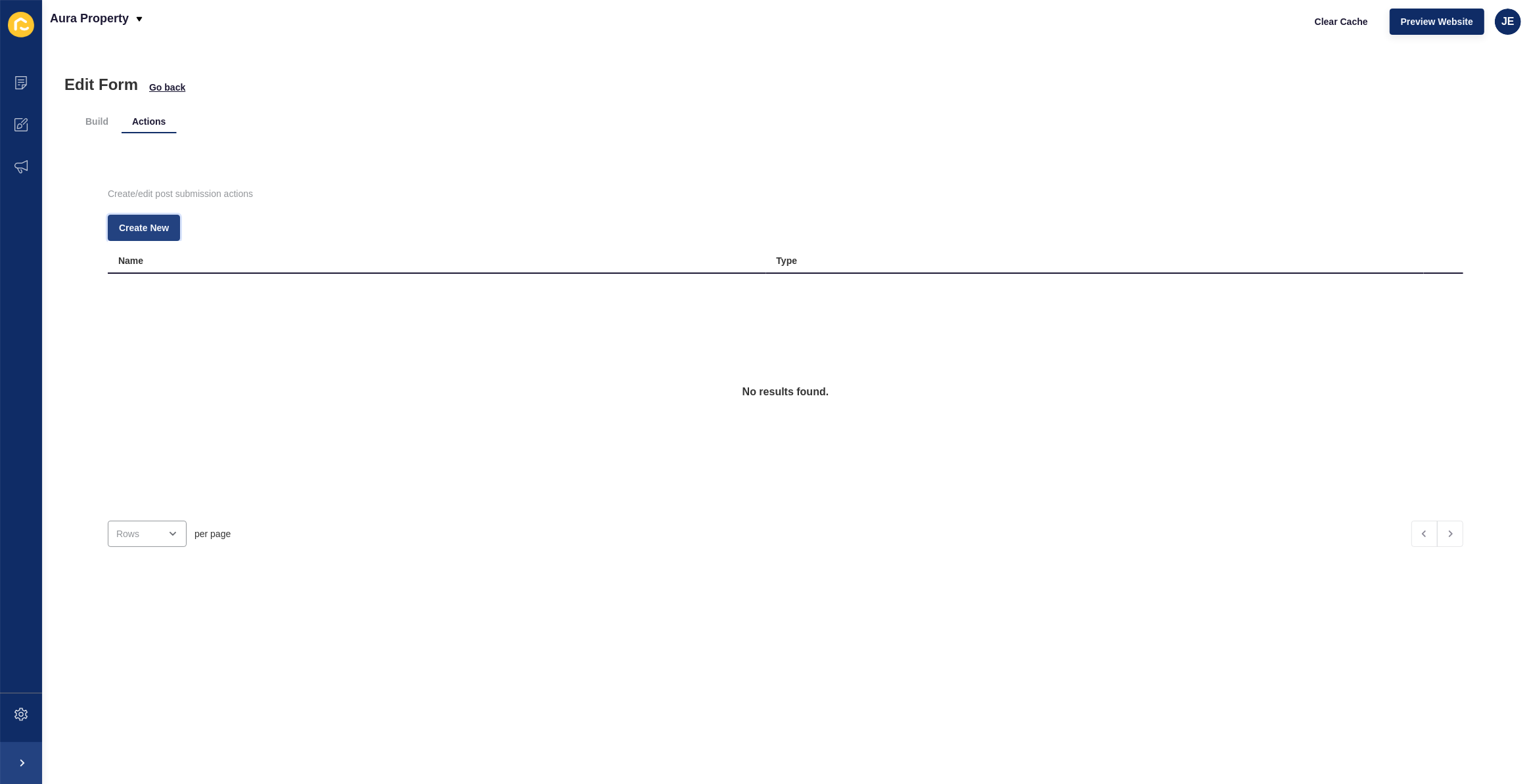
click at [150, 223] on span "Create New" at bounding box center [143, 228] width 50 height 13
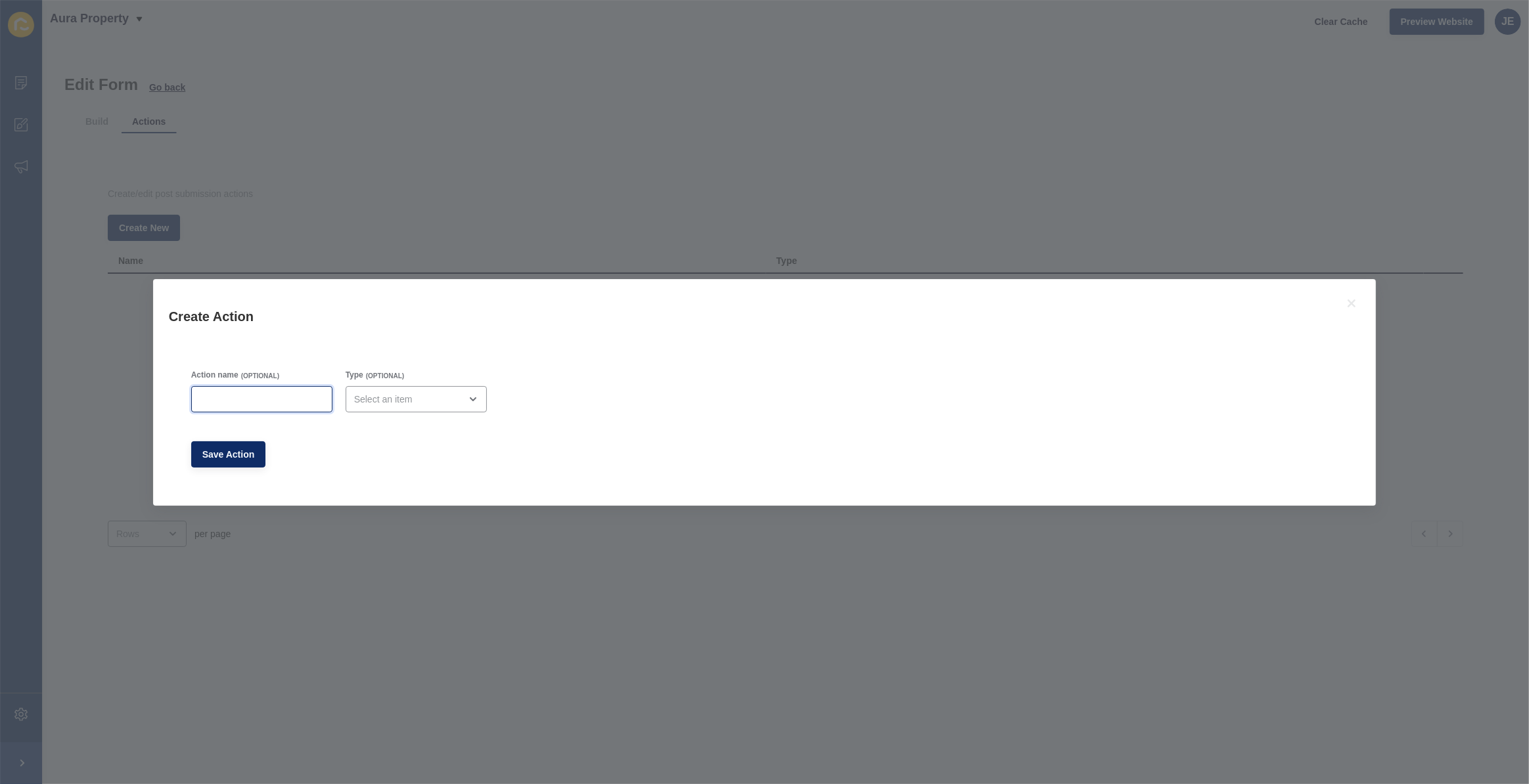
click at [221, 398] on input "Action name" at bounding box center [262, 399] width 124 height 13
type input "Success Message"
click at [367, 394] on div "close menu" at bounding box center [407, 399] width 106 height 13
click at [358, 483] on div "Success Message" at bounding box center [416, 490] width 141 height 29
type input "Success Message"
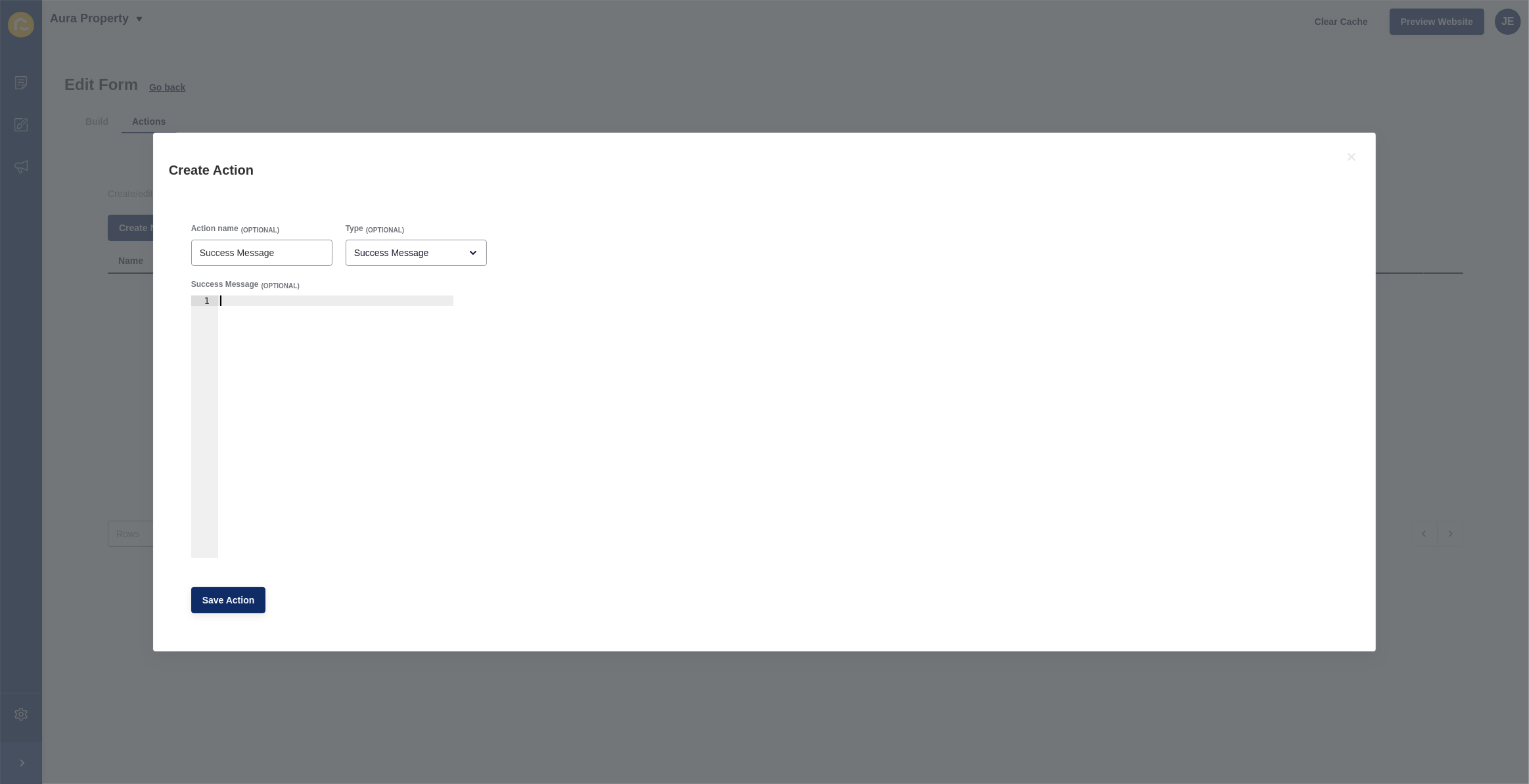
click at [285, 399] on div at bounding box center [335, 437] width 236 height 284
paste textarea "<div>Your form has been successfully submitted.</div>"
type textarea "<div>Your form has been successfully submitted.</div>"
click at [227, 598] on span "Save Action" at bounding box center [229, 600] width 53 height 13
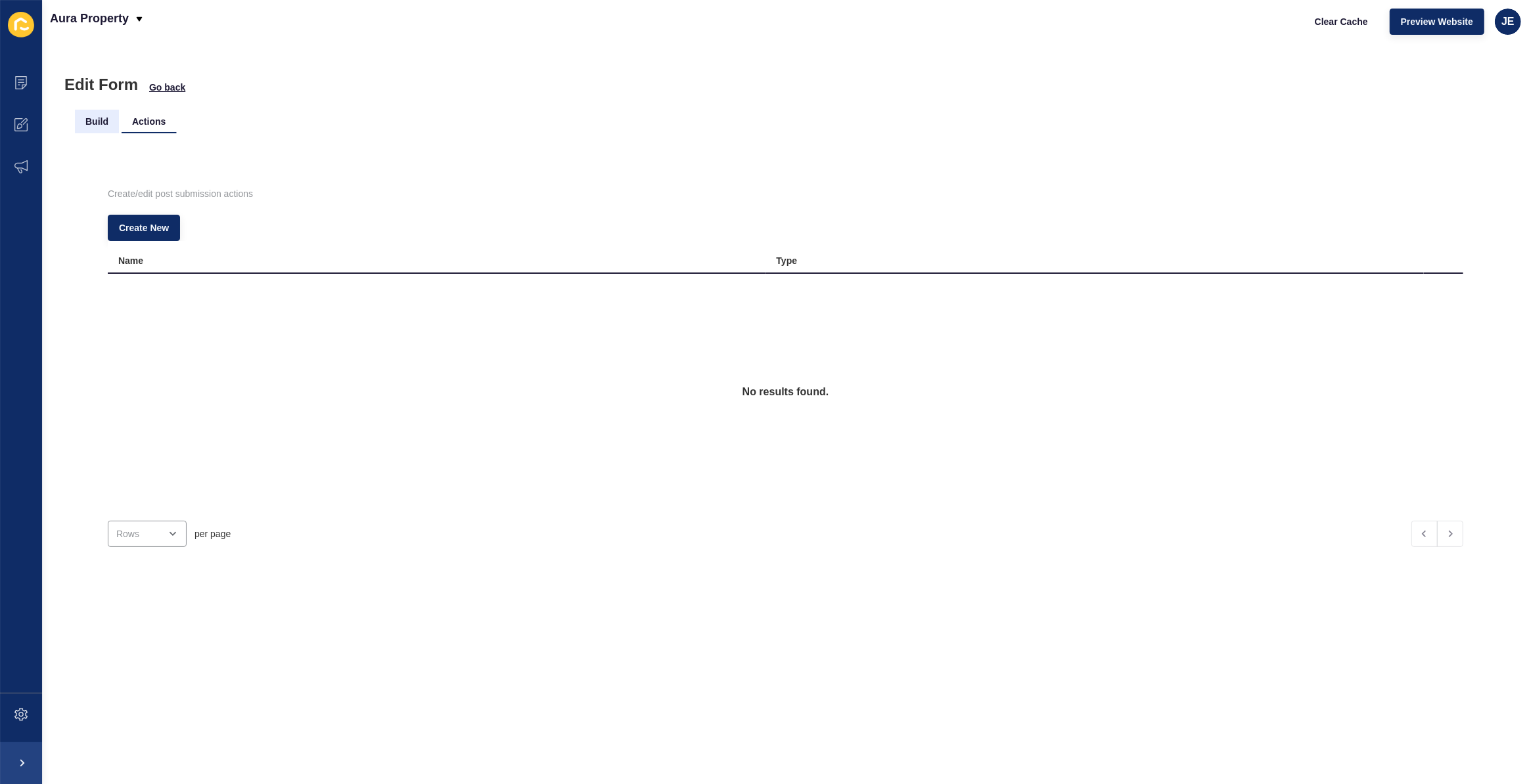
click at [107, 126] on li "Build" at bounding box center [97, 121] width 44 height 24
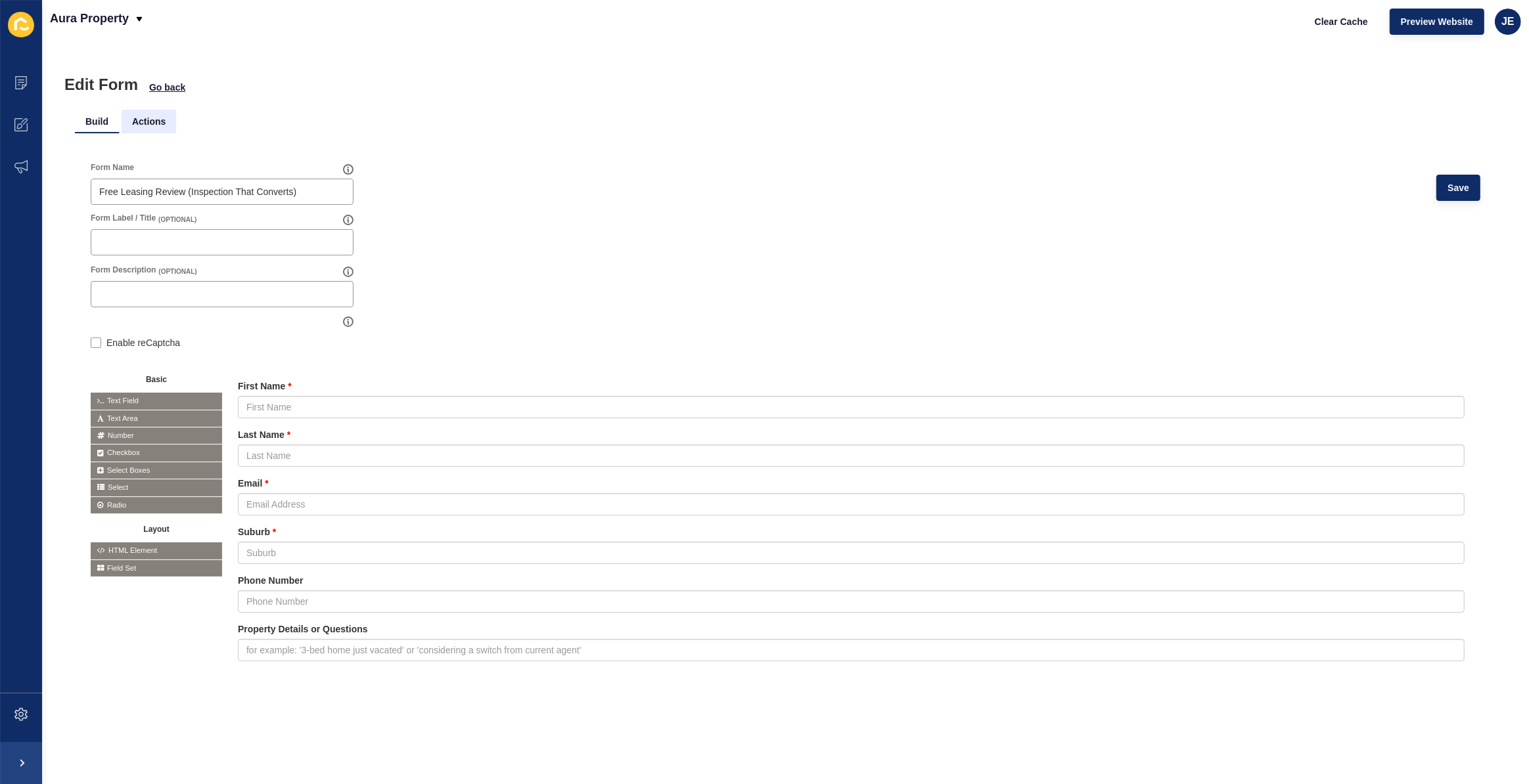
click at [151, 124] on li "Actions" at bounding box center [149, 121] width 55 height 24
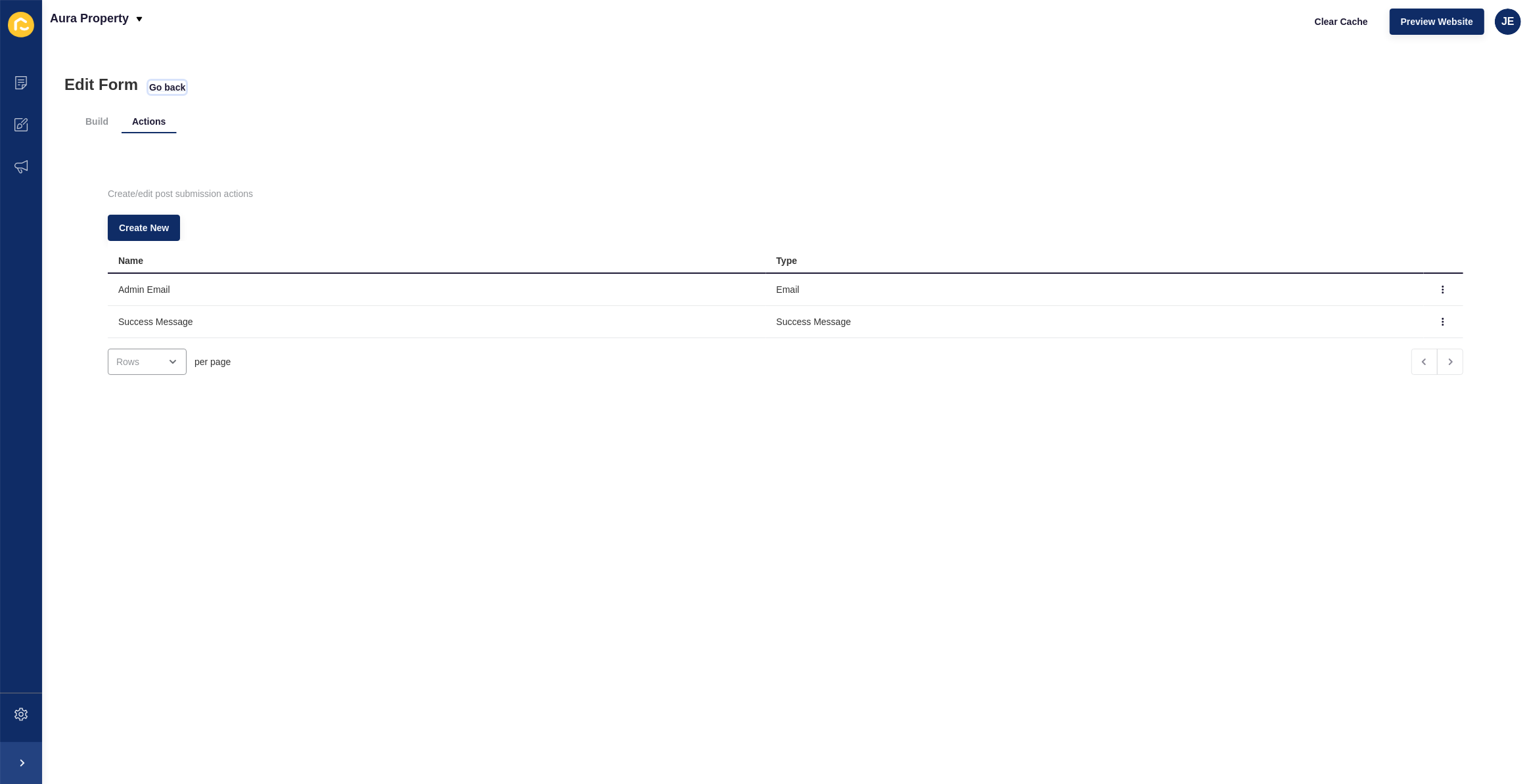
click at [166, 81] on span "Go back" at bounding box center [168, 88] width 36 height 13
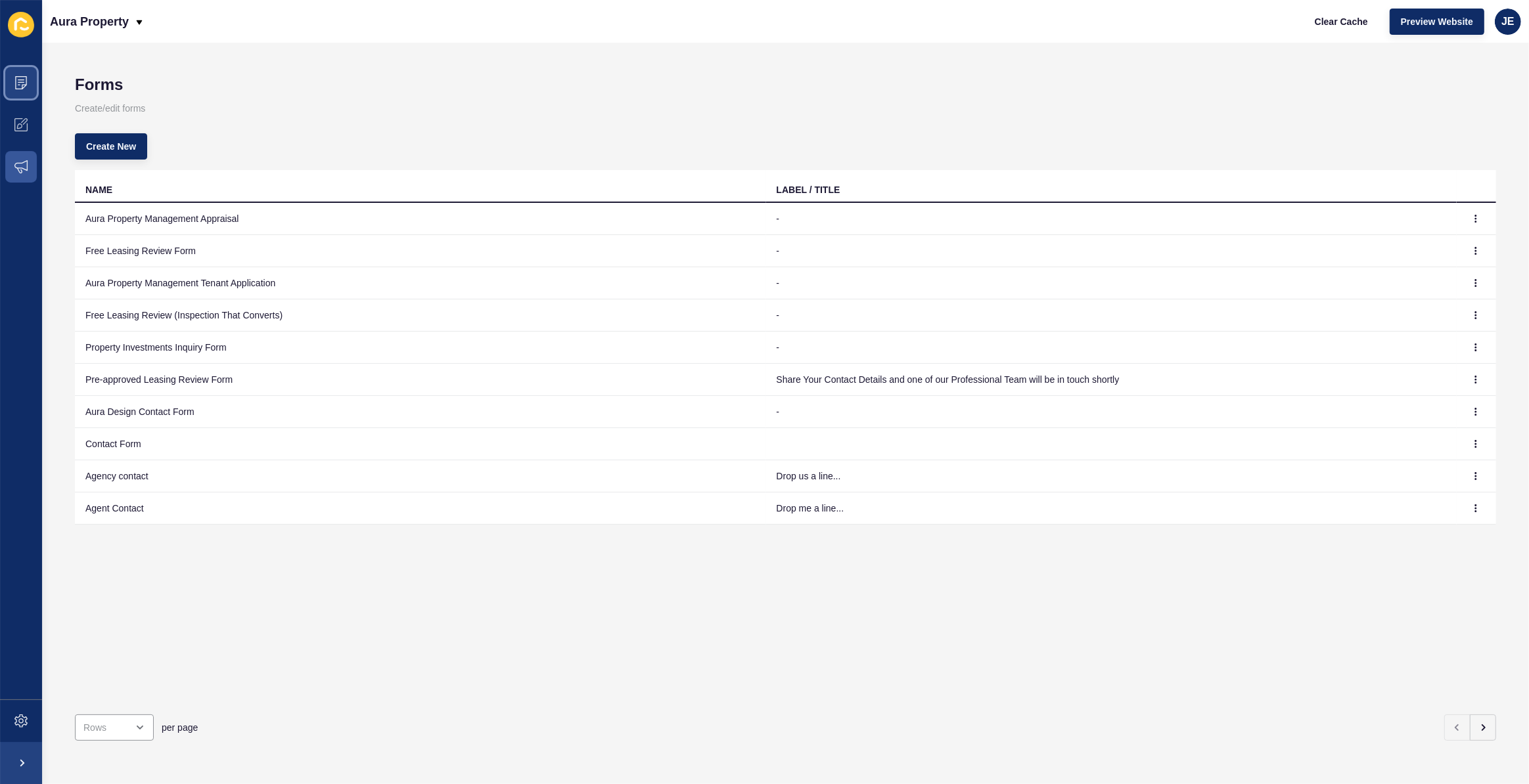
click at [33, 78] on span at bounding box center [21, 83] width 42 height 42
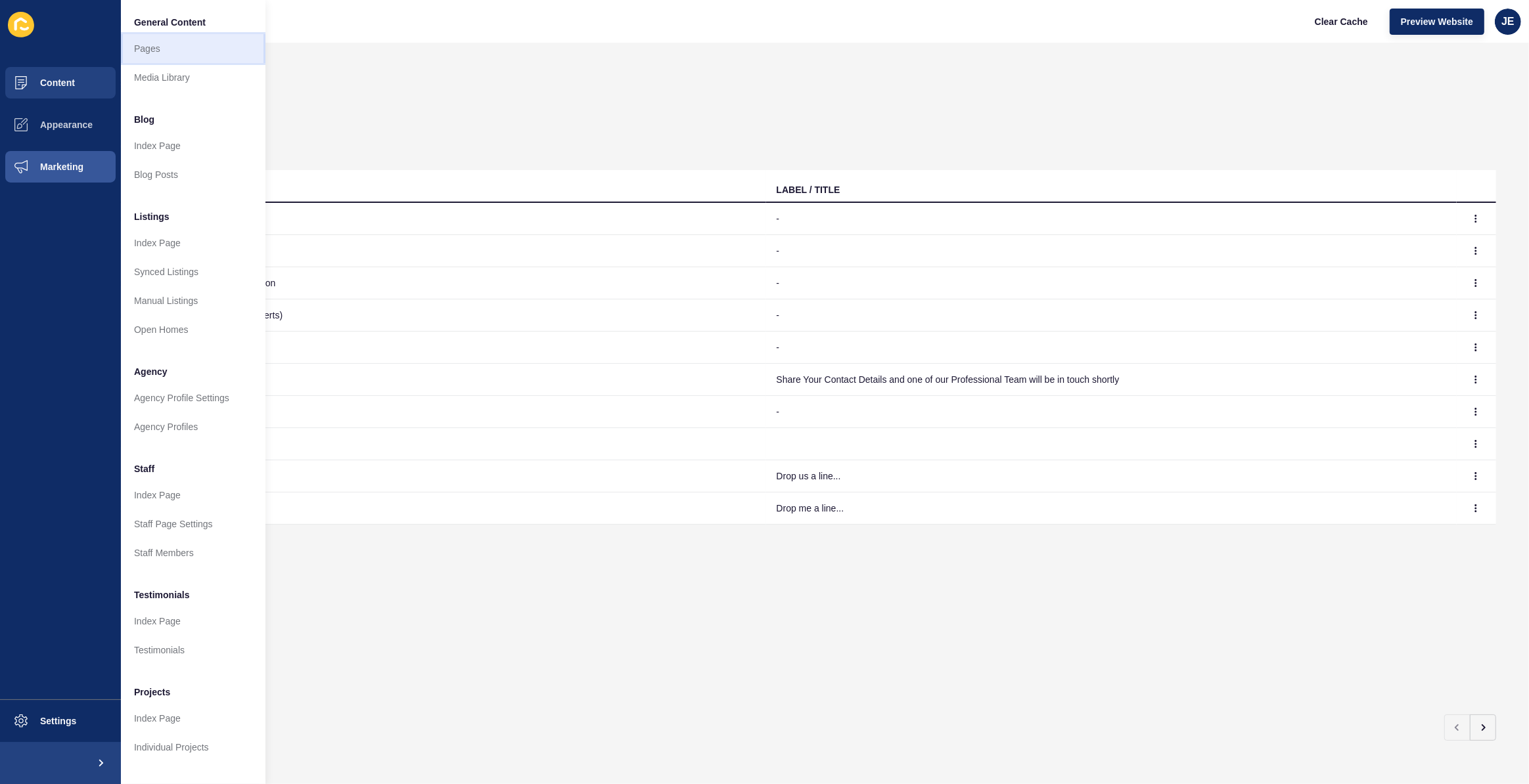
click at [155, 44] on link "Pages" at bounding box center [193, 48] width 145 height 29
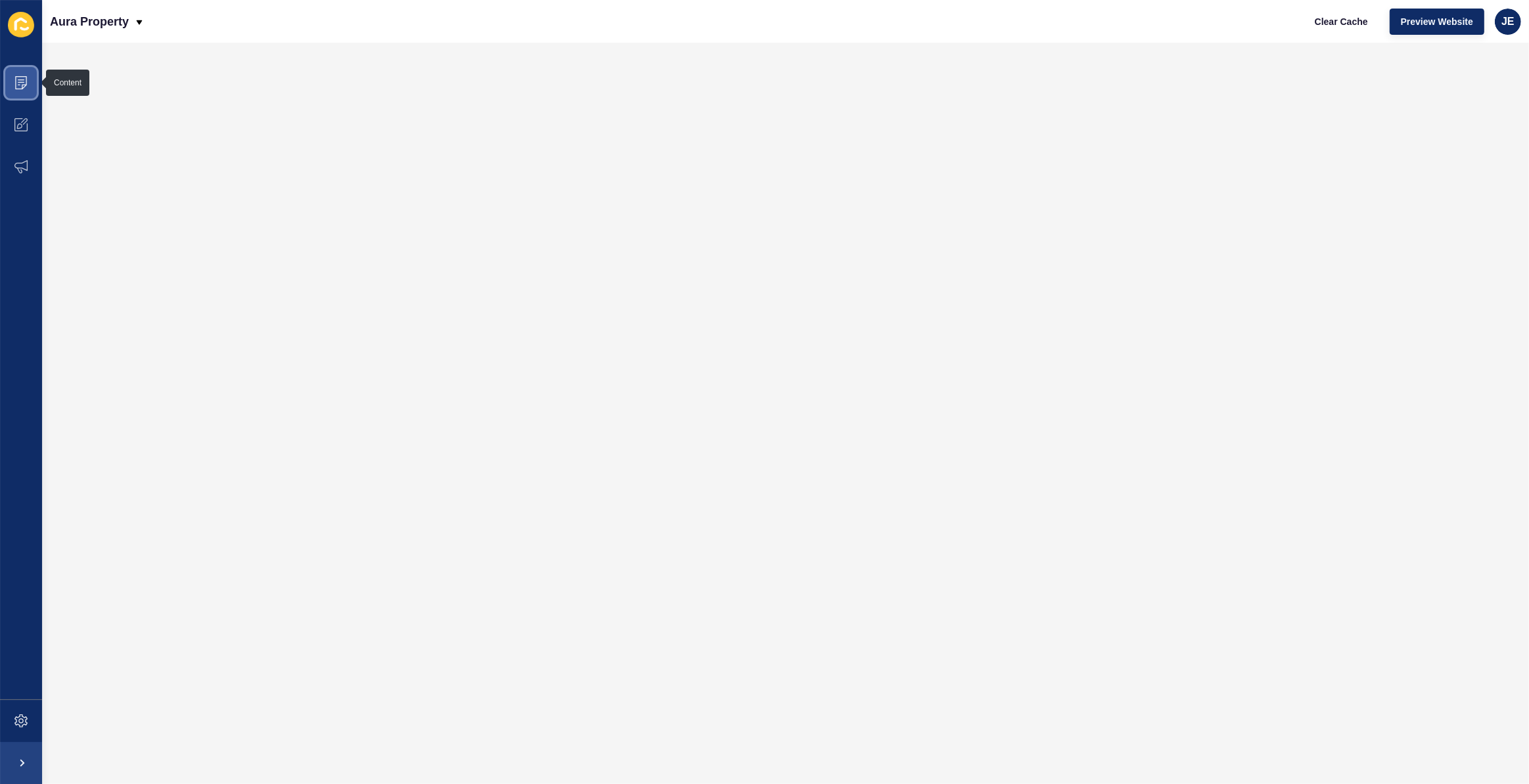
click at [23, 83] on icon at bounding box center [21, 83] width 13 height 13
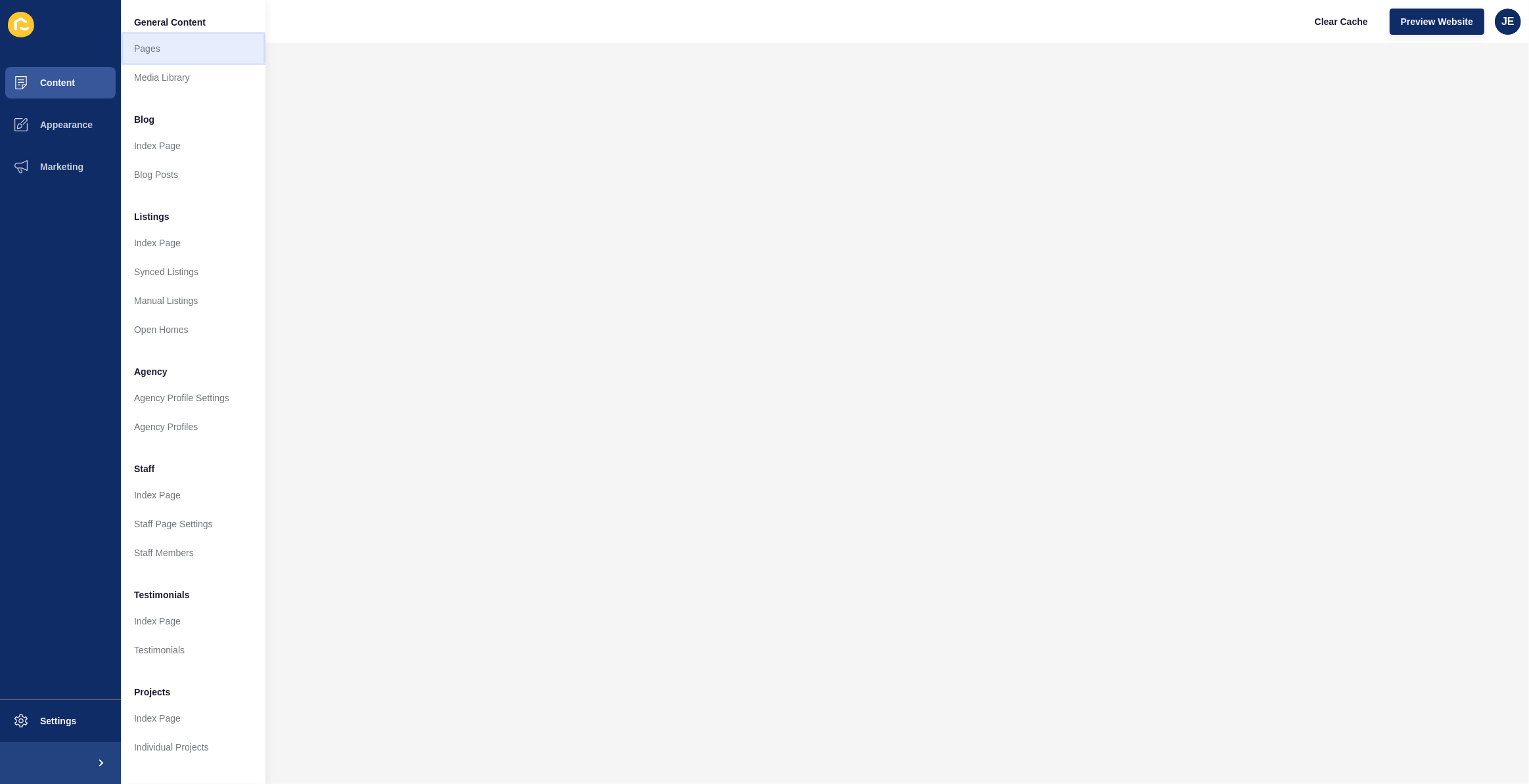
click at [151, 46] on link "Pages" at bounding box center [193, 48] width 145 height 29
